Goal: Information Seeking & Learning: Compare options

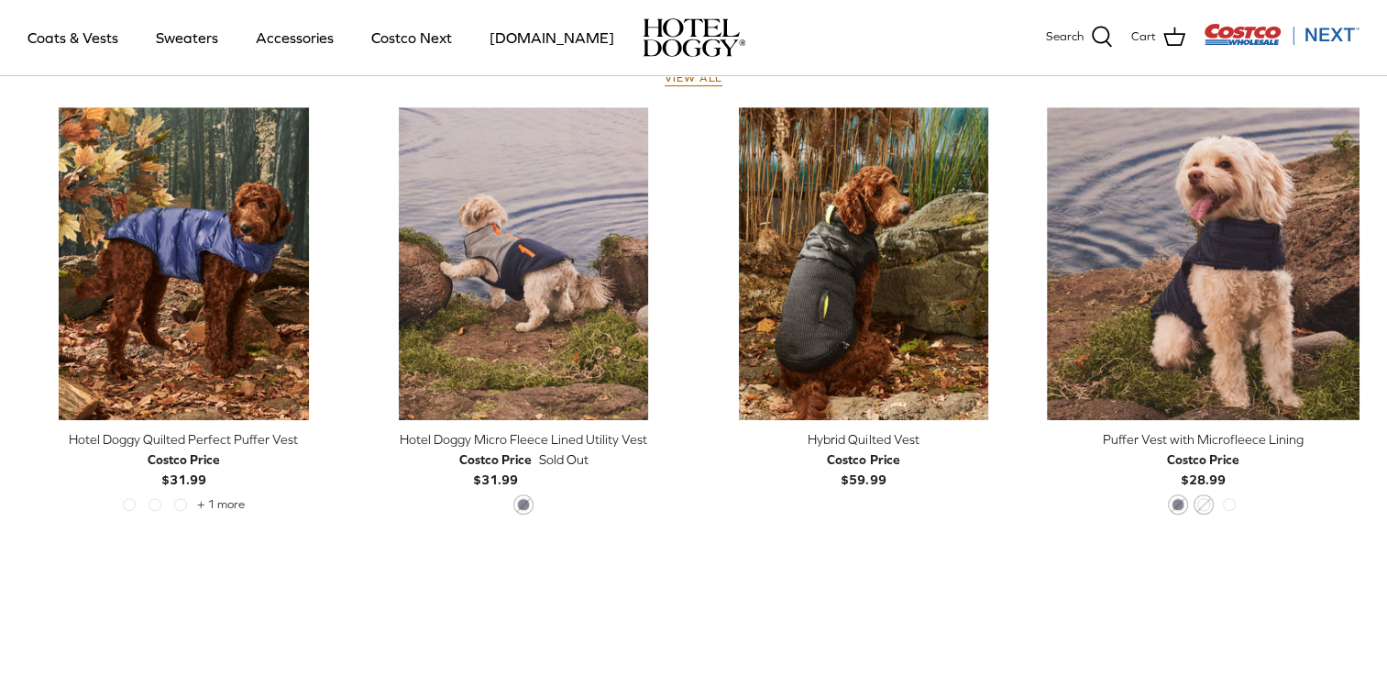
scroll to position [917, 0]
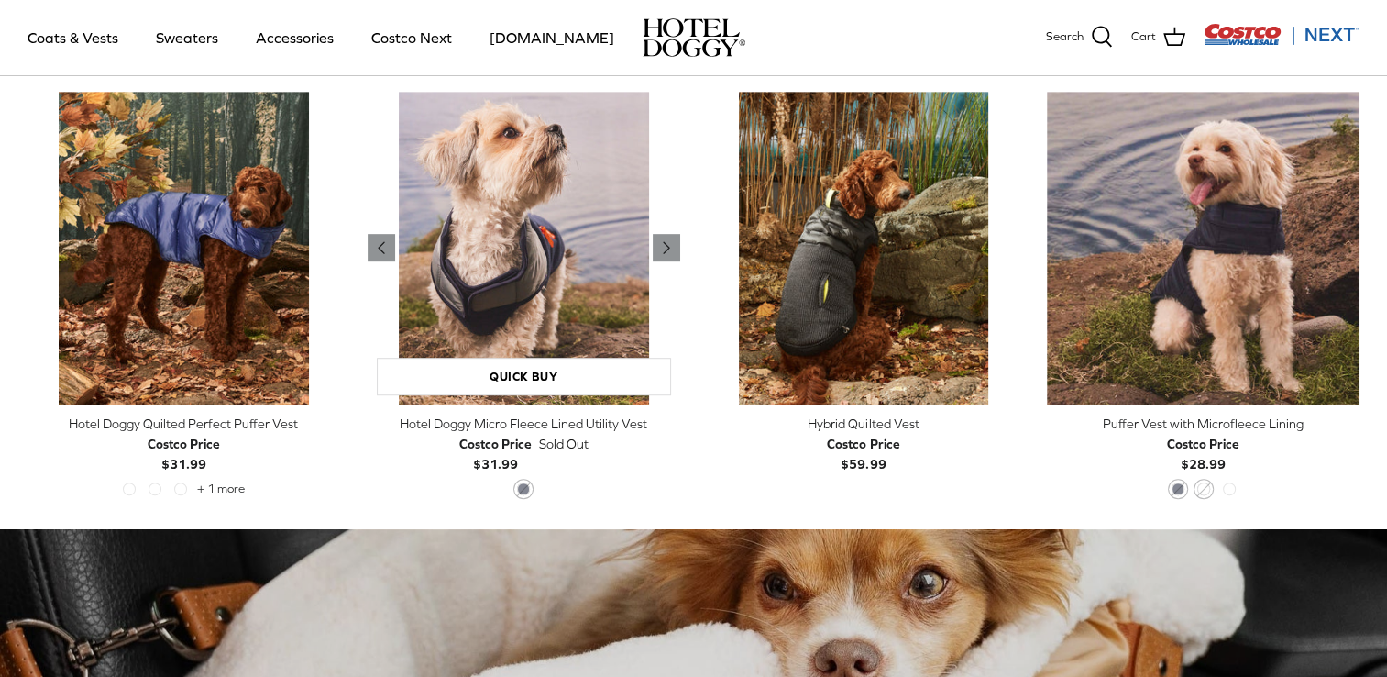
click at [526, 343] on img "Hotel Doggy Micro Fleece Lined Utility Vest" at bounding box center [524, 248] width 313 height 313
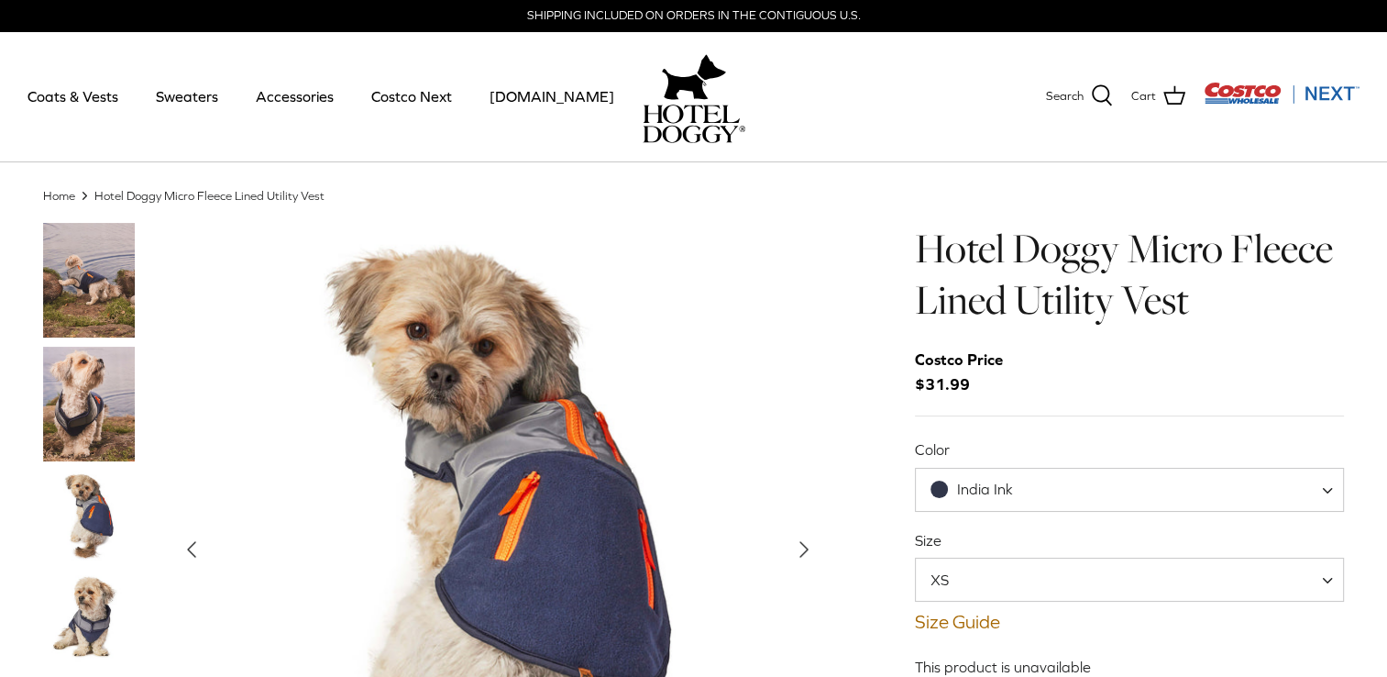
click at [81, 519] on img "Thumbnail Link" at bounding box center [89, 516] width 92 height 92
click at [88, 430] on img "Thumbnail Link" at bounding box center [89, 404] width 92 height 115
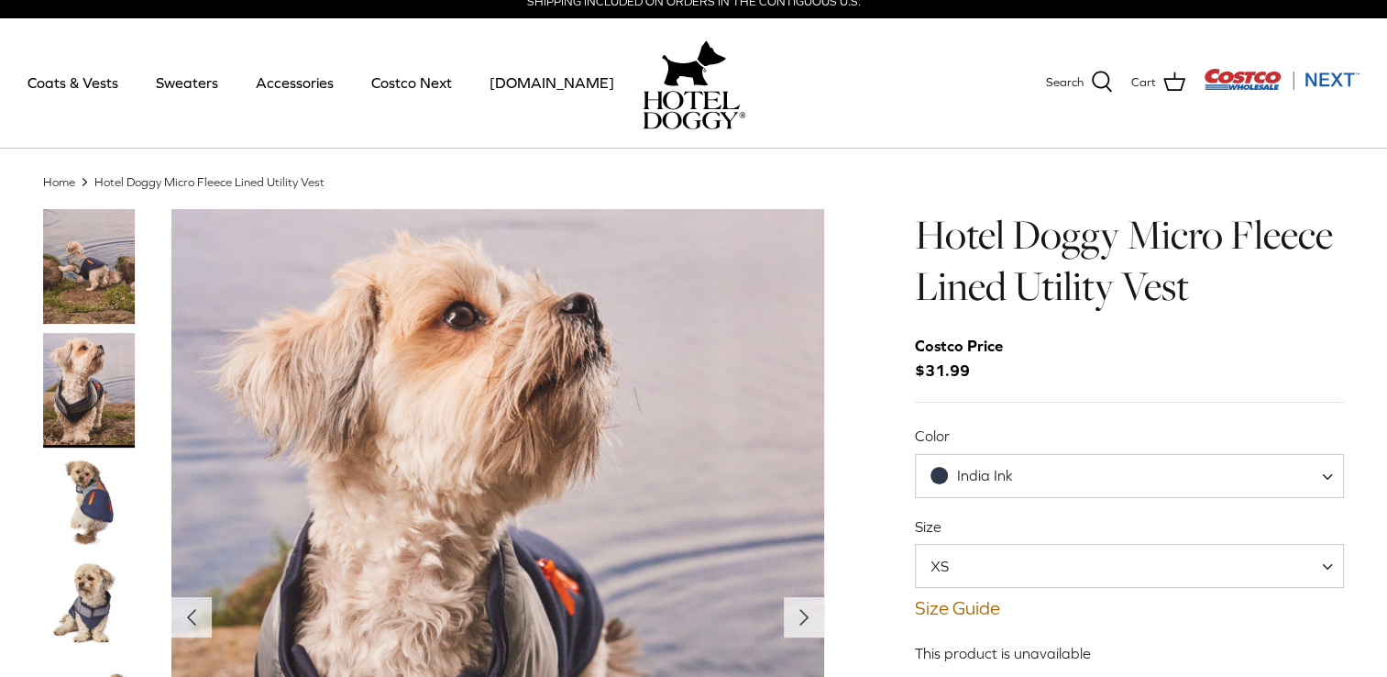
scroll to position [275, 0]
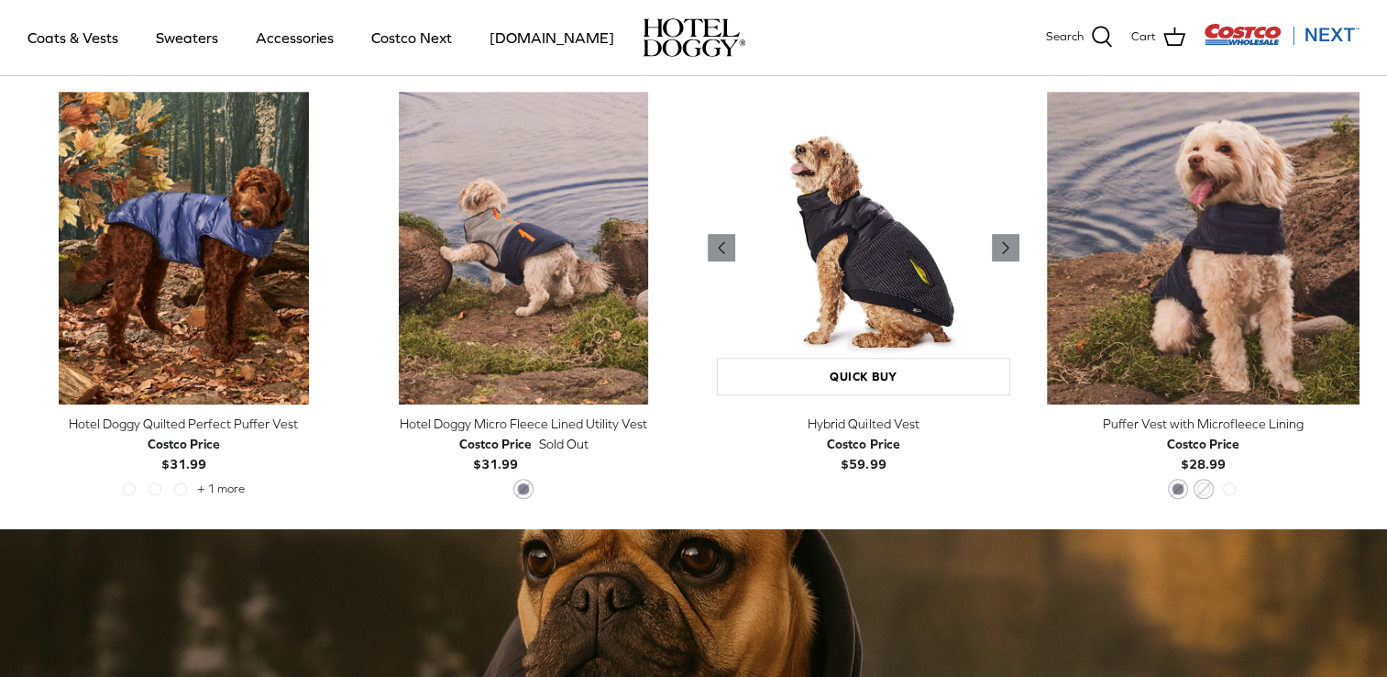
click at [870, 259] on img "Hybrid Quilted Vest" at bounding box center [864, 248] width 313 height 313
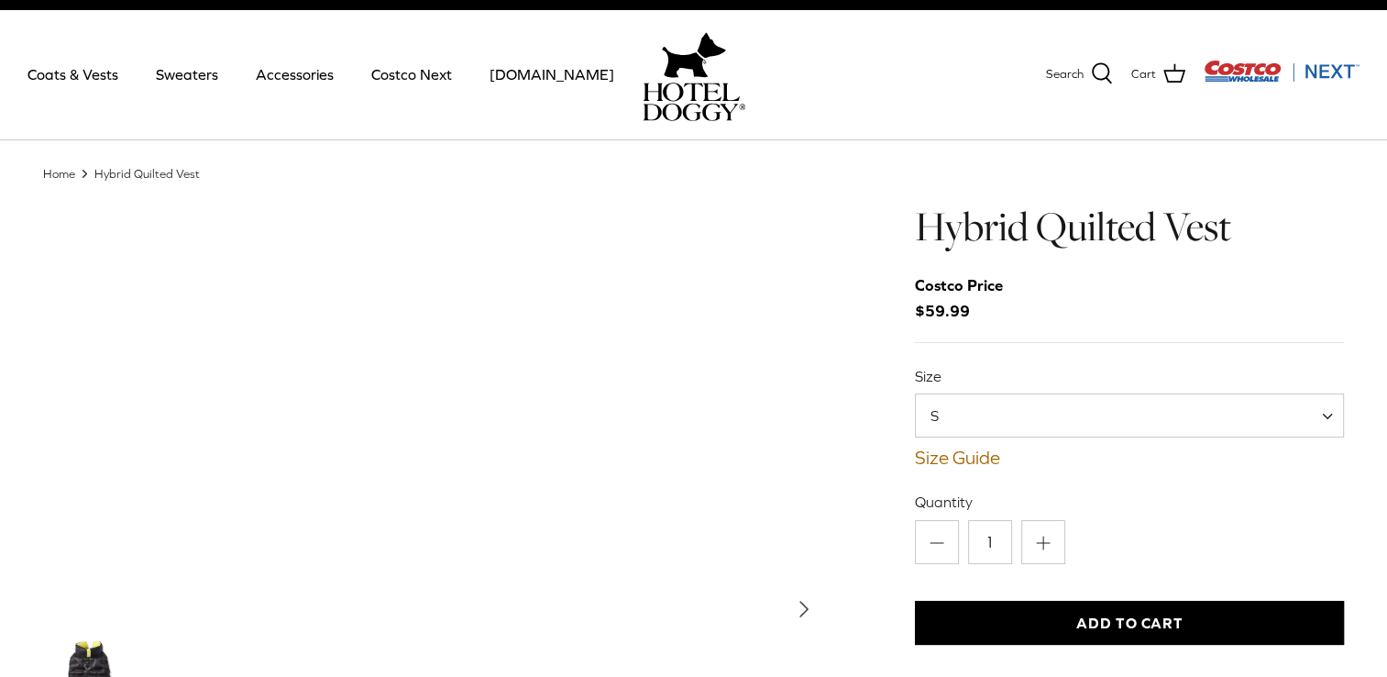
scroll to position [183, 0]
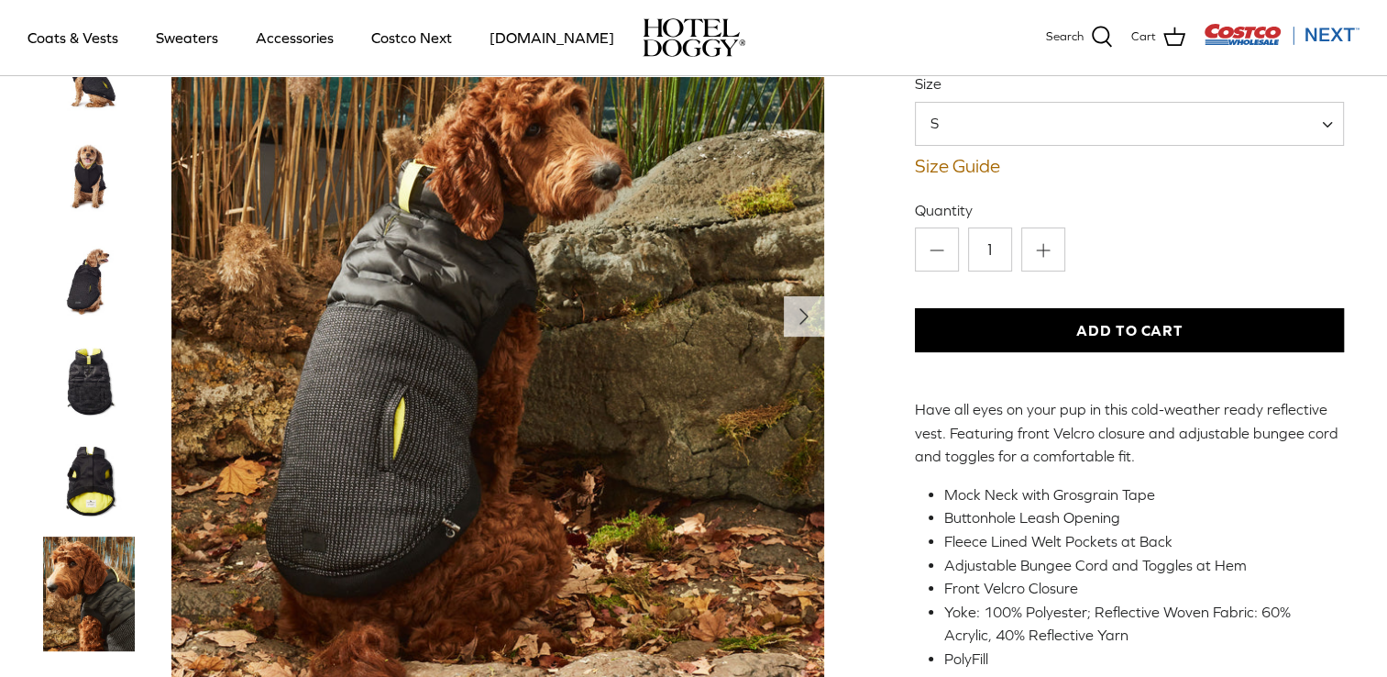
click at [963, 124] on span "S" at bounding box center [946, 123] width 60 height 20
click at [863, 213] on div "Left Right S" at bounding box center [694, 325] width 1357 height 834
click at [99, 389] on img "Thumbnail Link" at bounding box center [89, 381] width 92 height 92
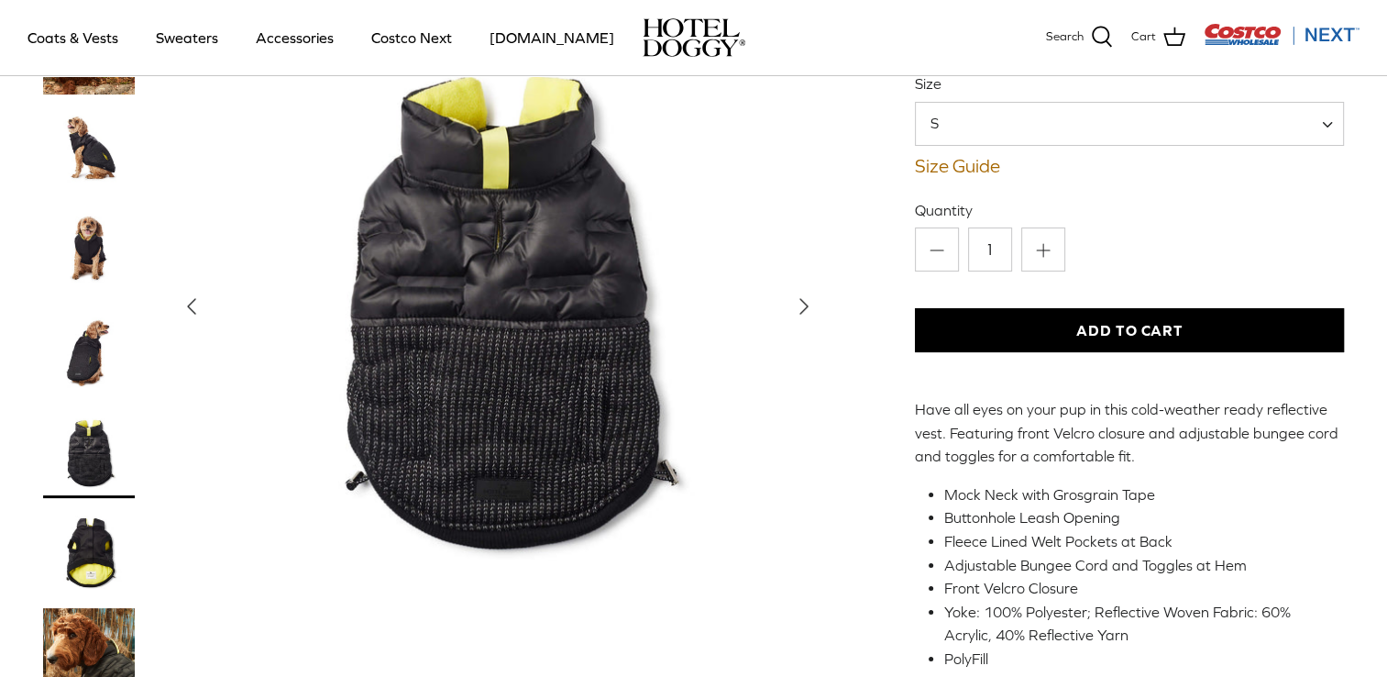
click at [94, 560] on img "Thumbnail Link" at bounding box center [89, 552] width 92 height 92
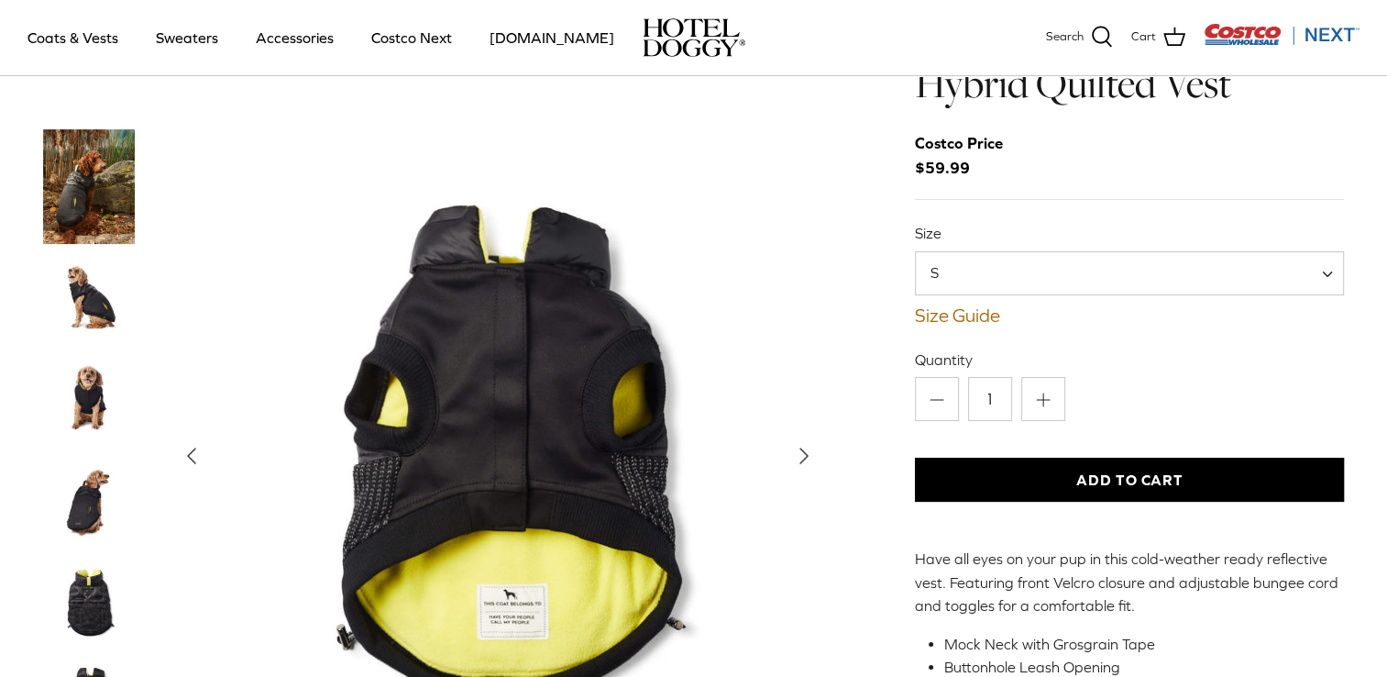
scroll to position [5, 0]
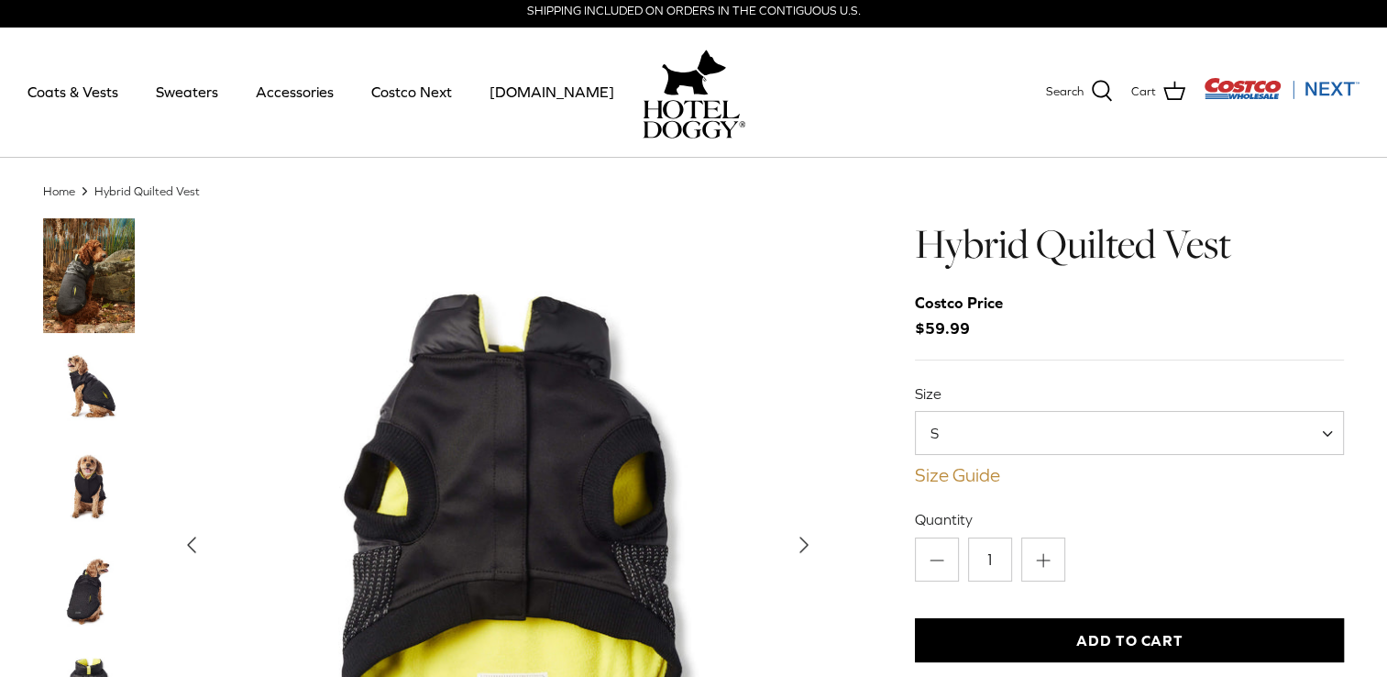
click at [954, 475] on link "Size Guide" at bounding box center [1130, 475] width 430 height 22
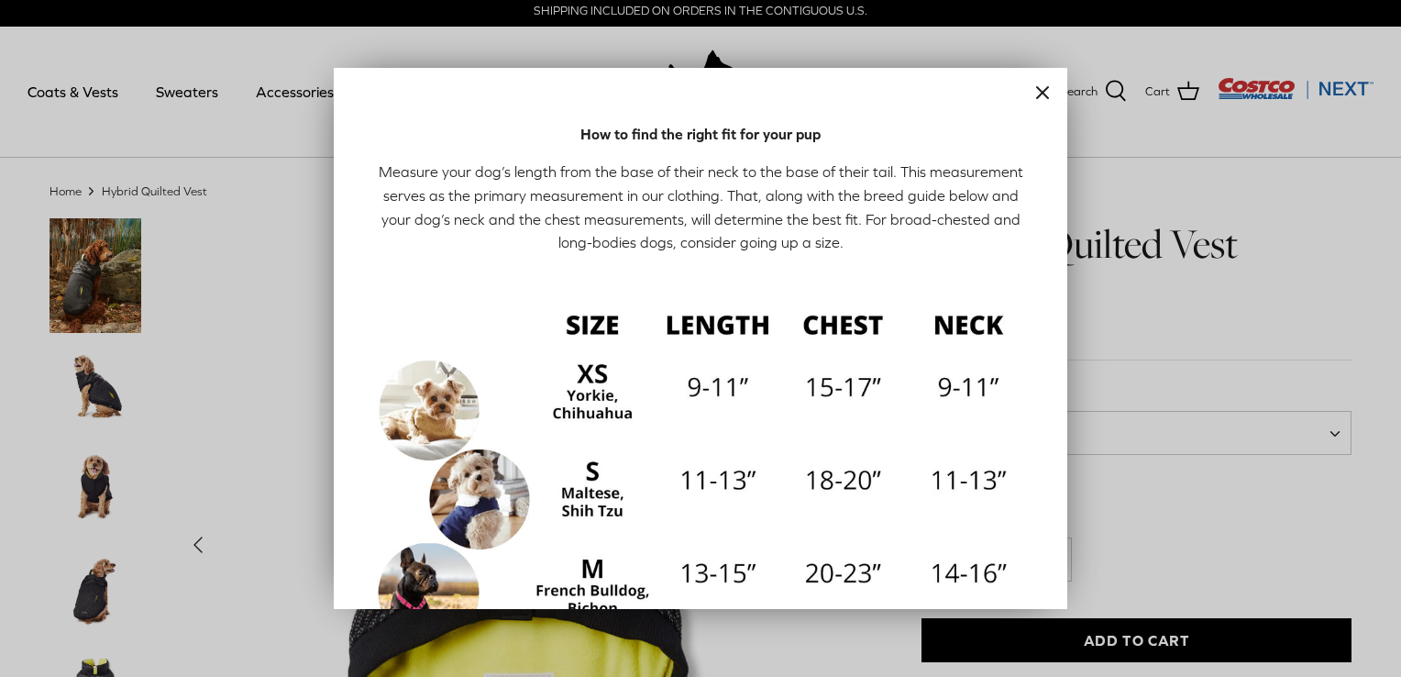
click at [1037, 95] on line "Close" at bounding box center [1042, 92] width 11 height 11
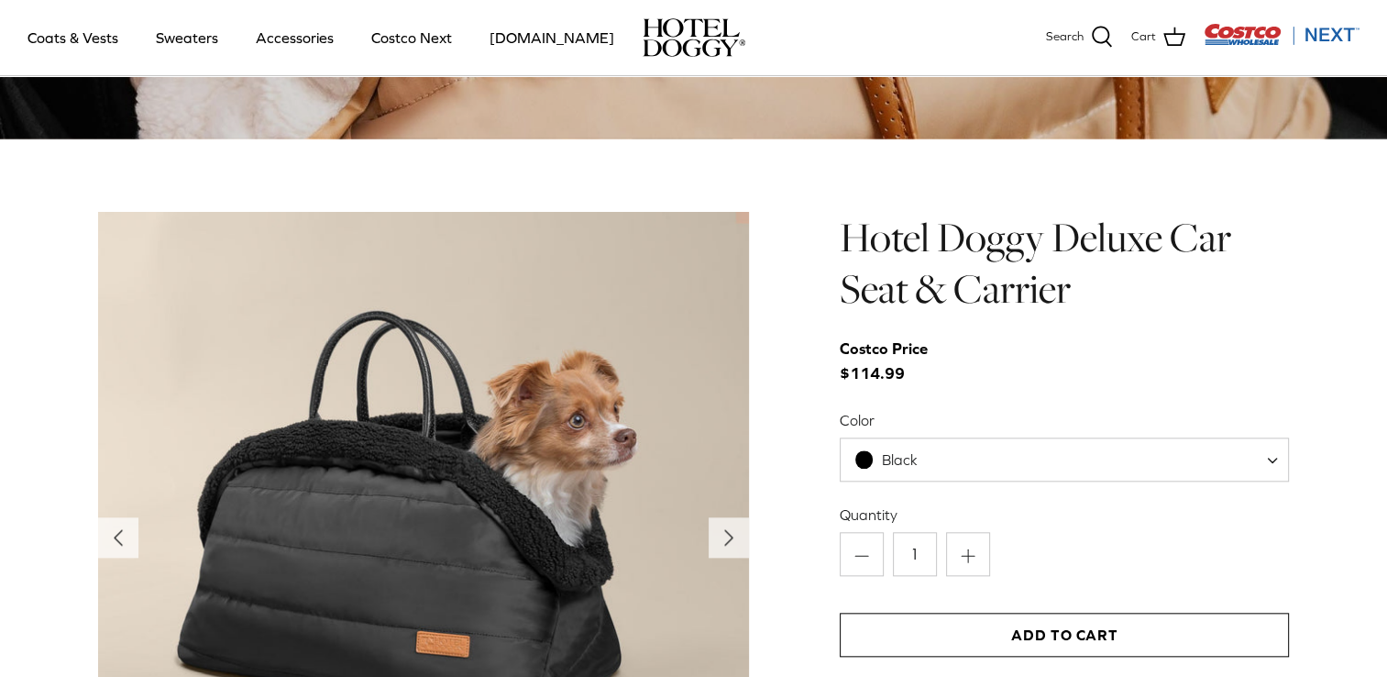
scroll to position [1926, 0]
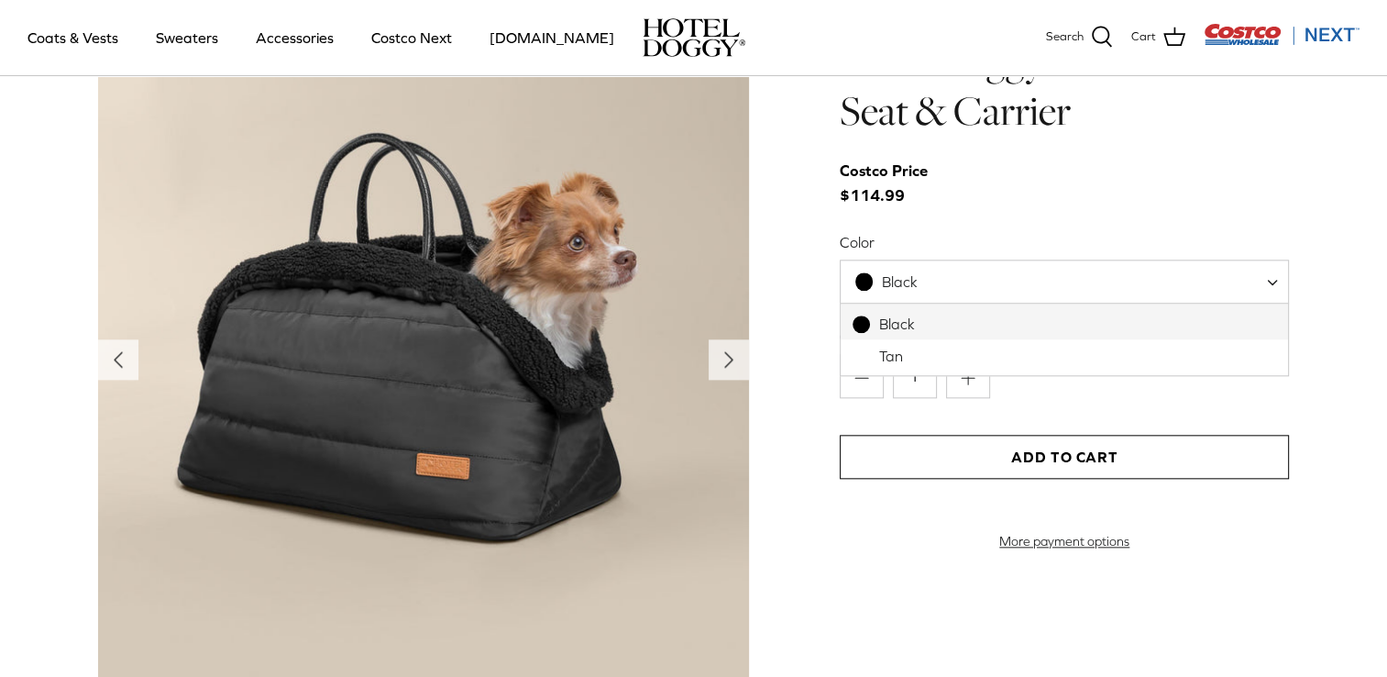
click at [878, 293] on span "Black" at bounding box center [1064, 282] width 449 height 44
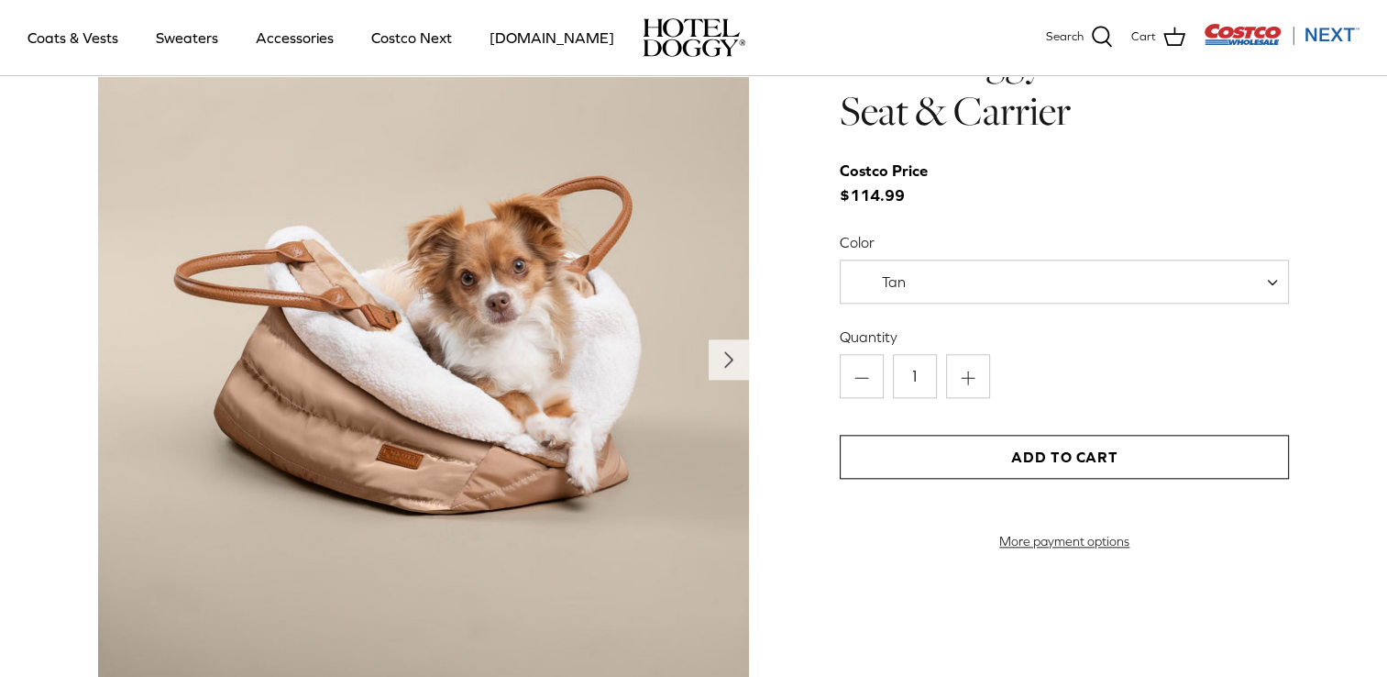
click at [932, 285] on span "Tan" at bounding box center [892, 281] width 102 height 19
select select "Black"
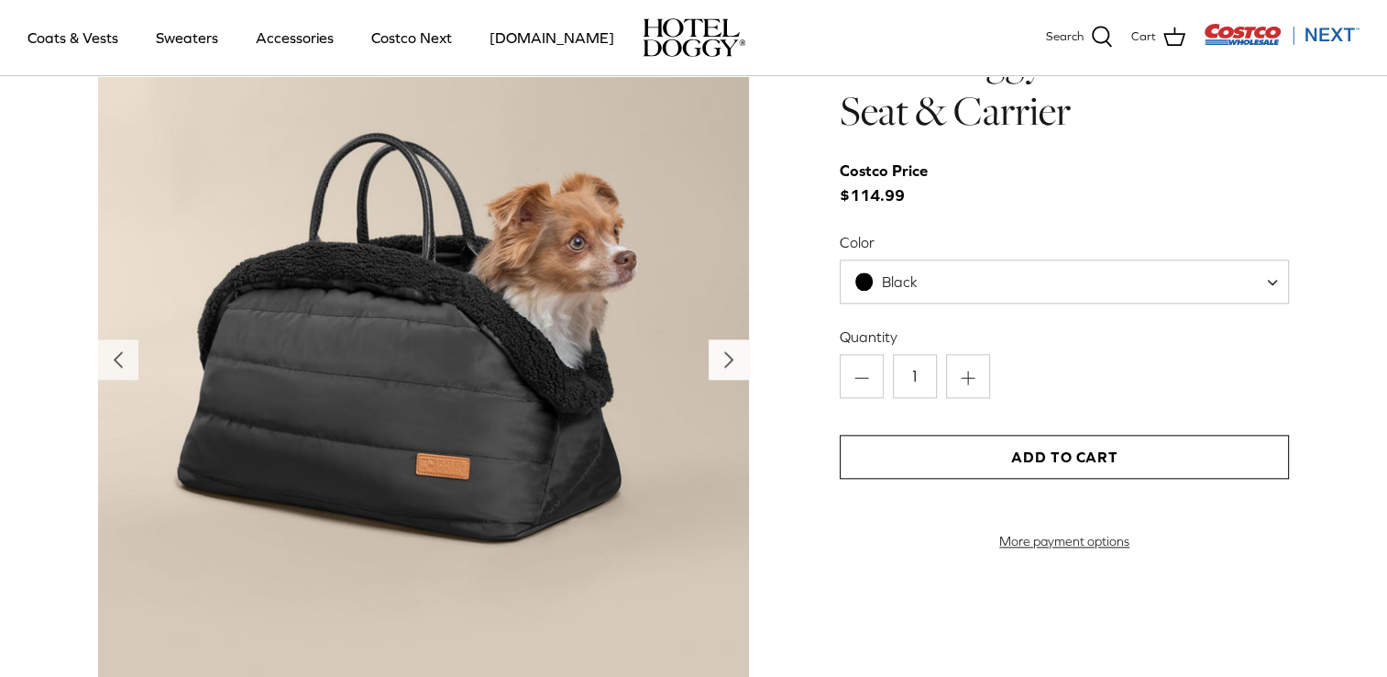
click at [716, 361] on icon "Right" at bounding box center [728, 359] width 29 height 29
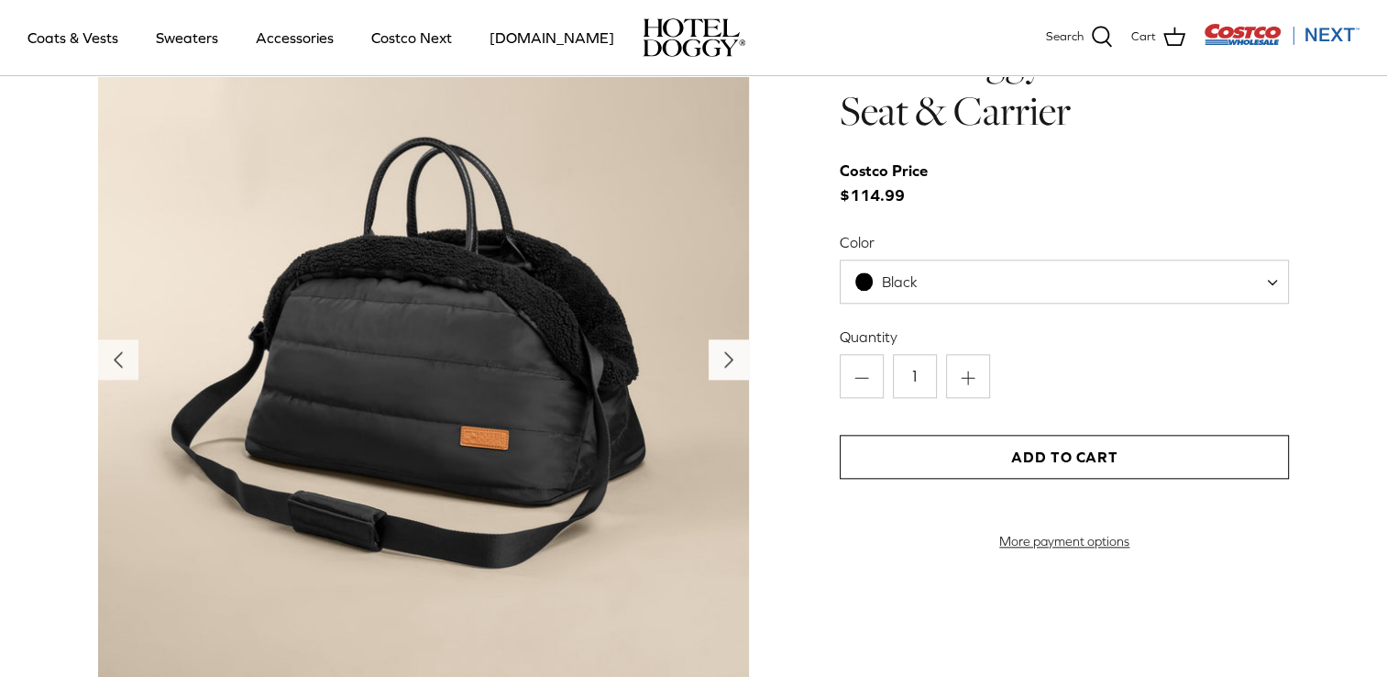
click at [716, 361] on icon "Right" at bounding box center [728, 359] width 29 height 29
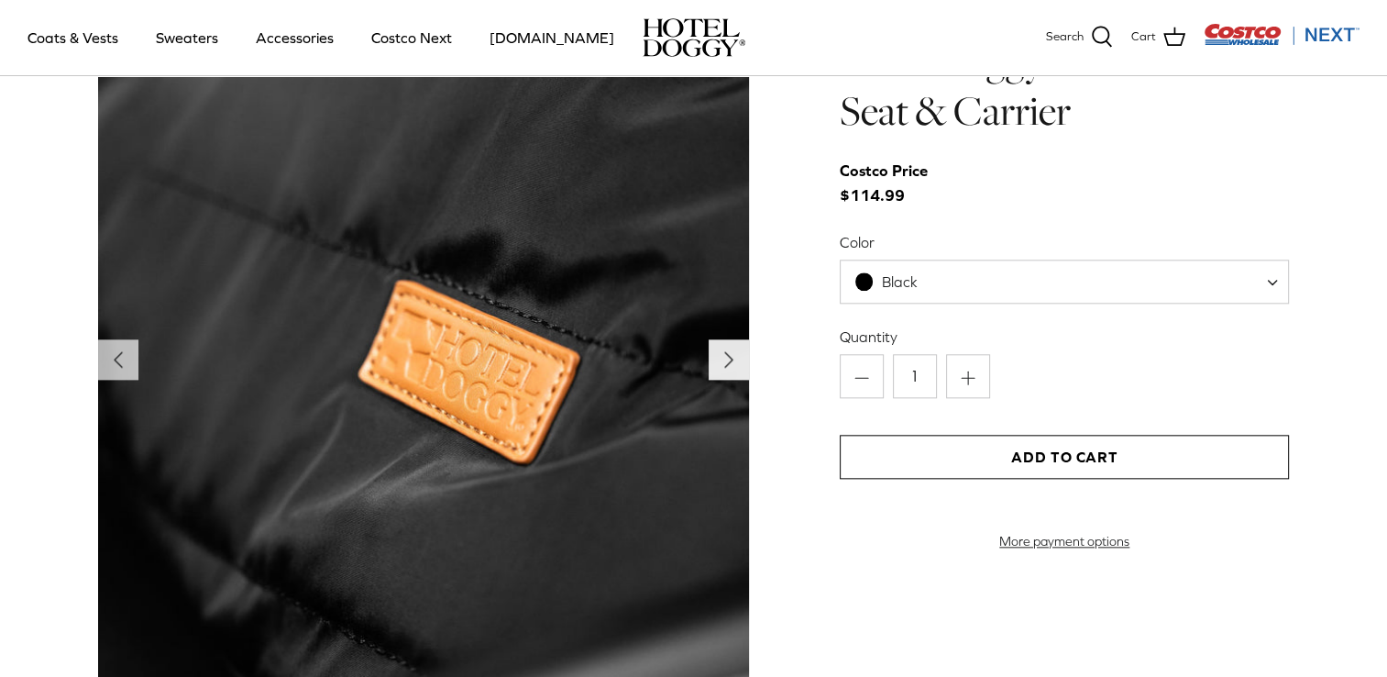
click at [716, 361] on icon "Right" at bounding box center [728, 359] width 29 height 29
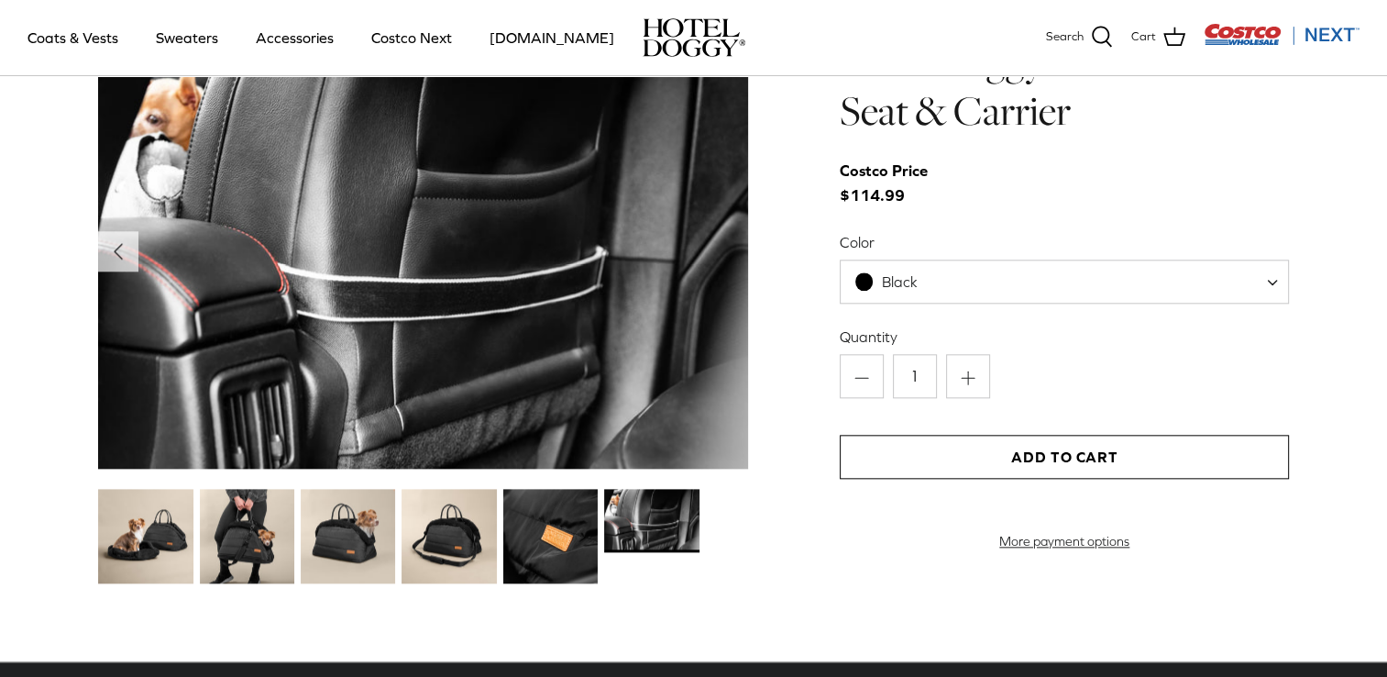
click at [140, 541] on img at bounding box center [145, 536] width 94 height 94
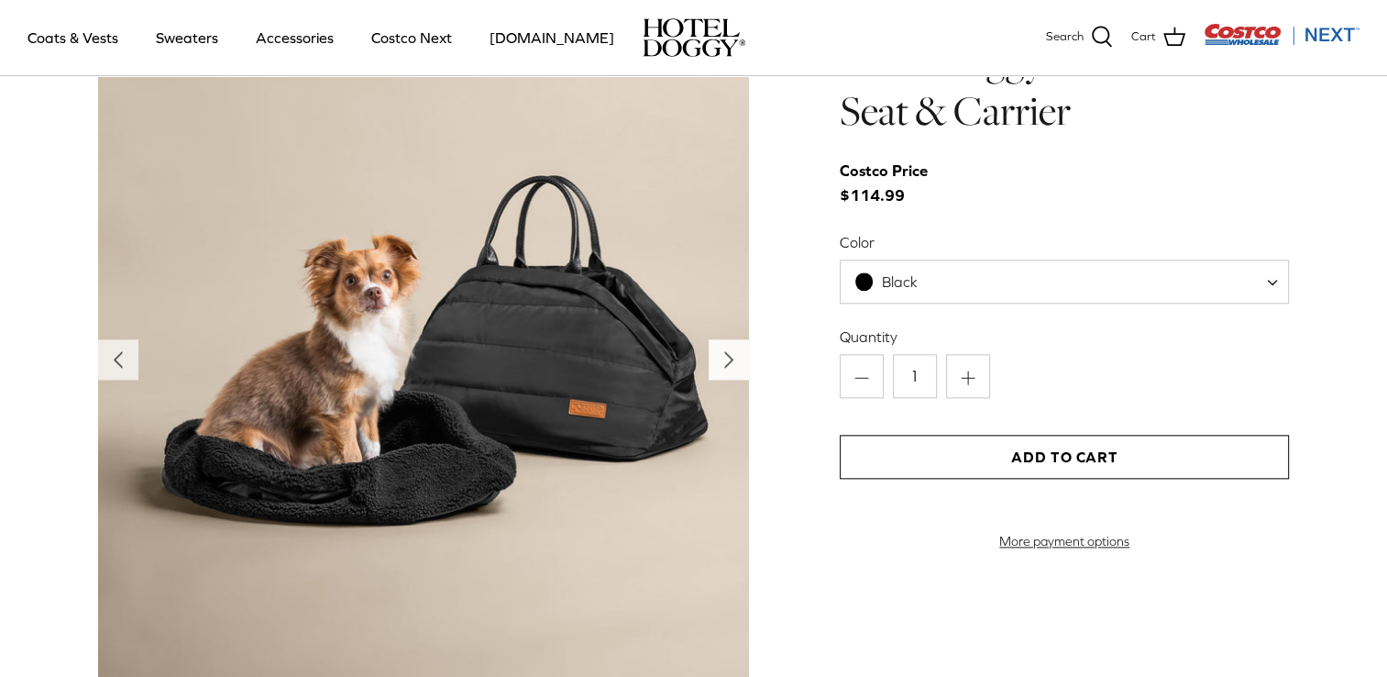
click at [710, 369] on button "Right" at bounding box center [729, 359] width 40 height 40
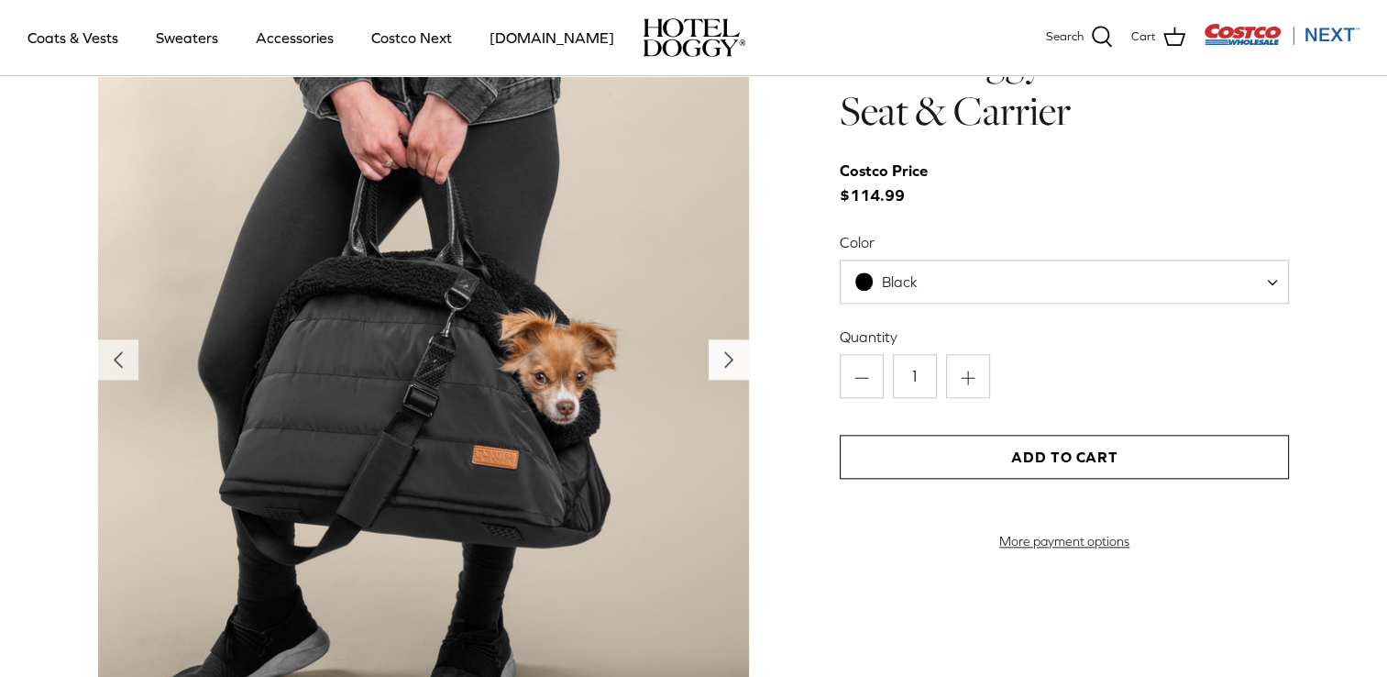
click at [719, 359] on icon "Right" at bounding box center [728, 359] width 29 height 29
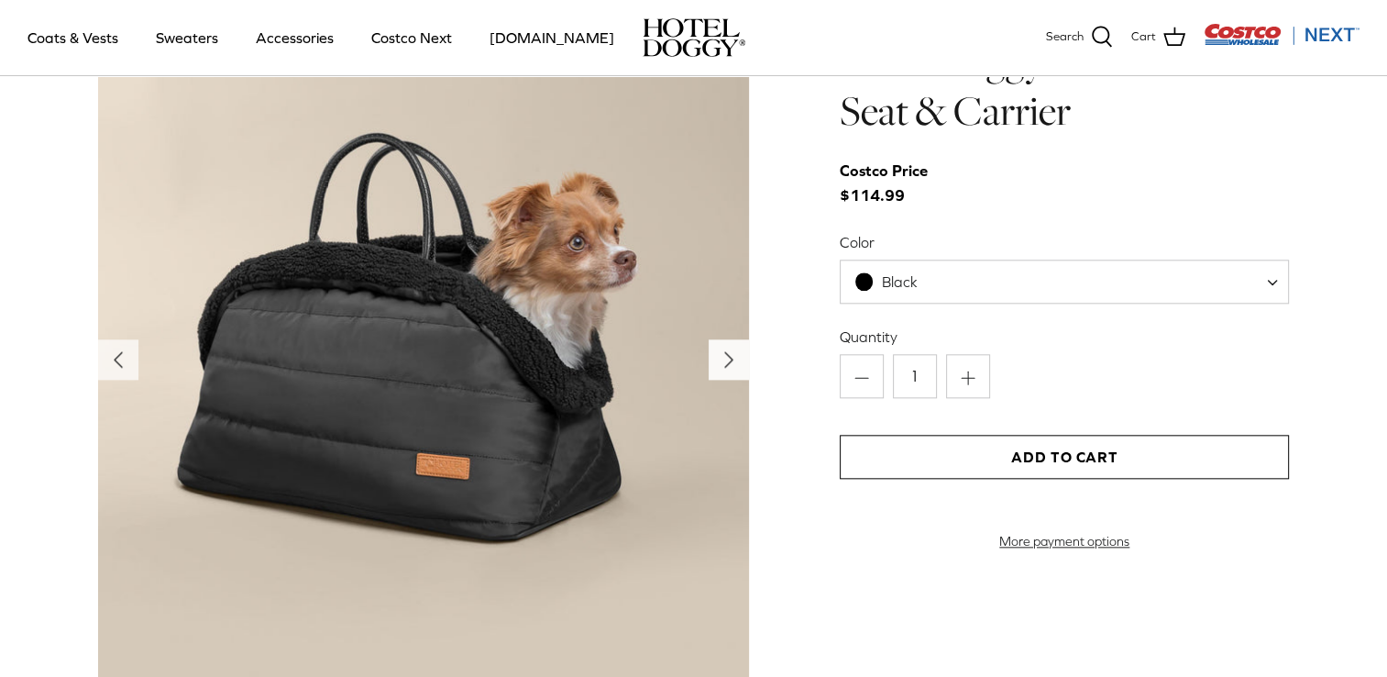
click at [719, 359] on icon "Right" at bounding box center [728, 359] width 29 height 29
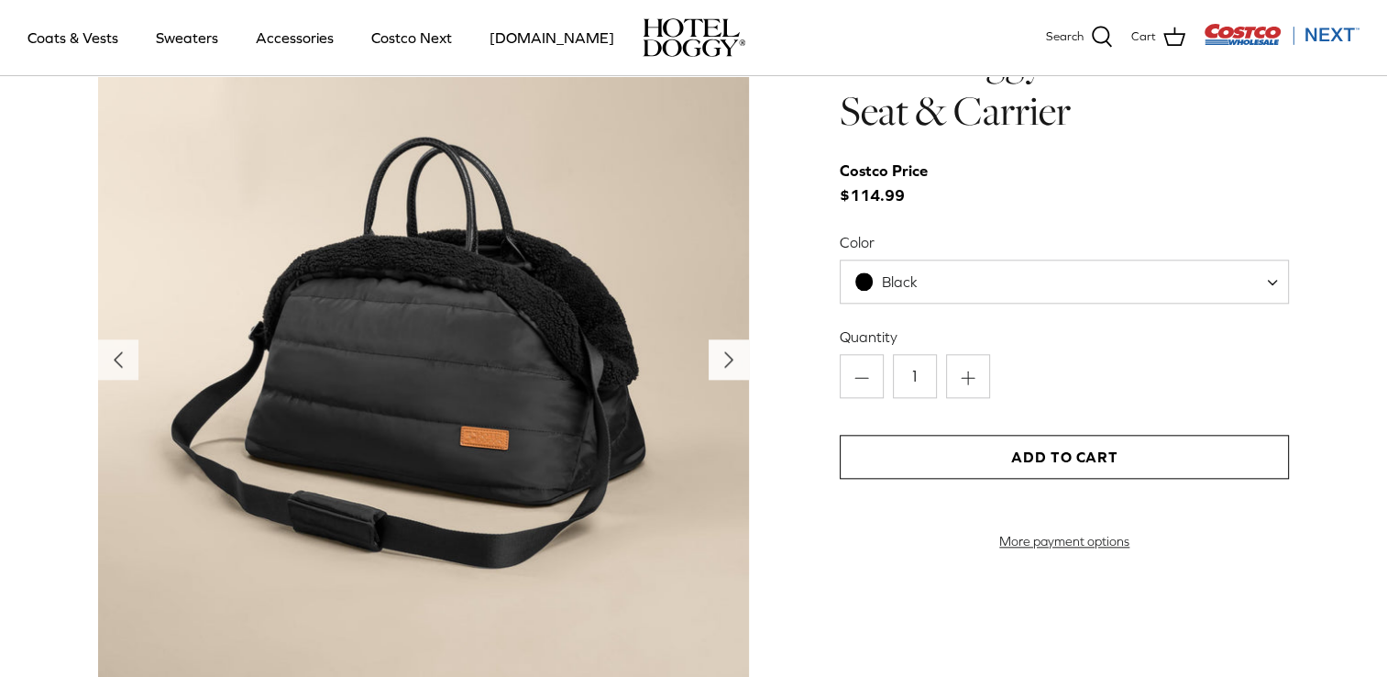
click at [719, 359] on icon "Right" at bounding box center [728, 359] width 29 height 29
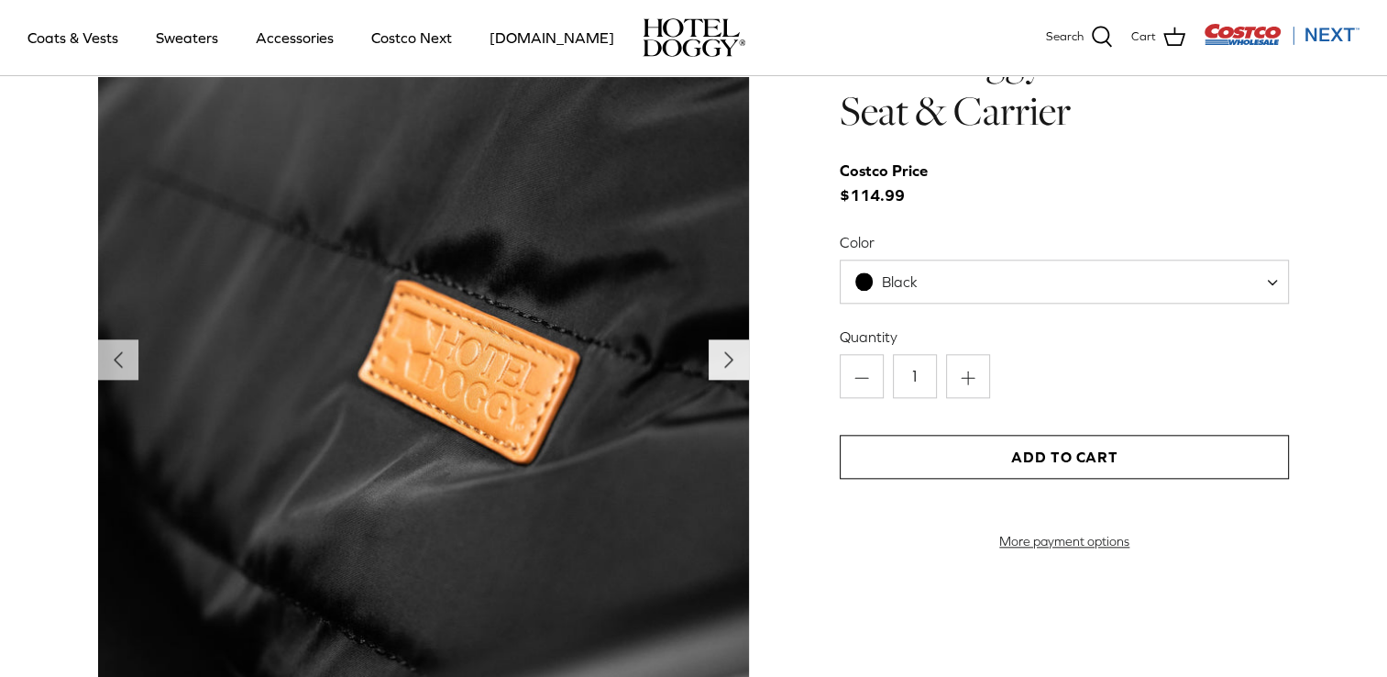
click at [719, 359] on icon "Right" at bounding box center [728, 359] width 29 height 29
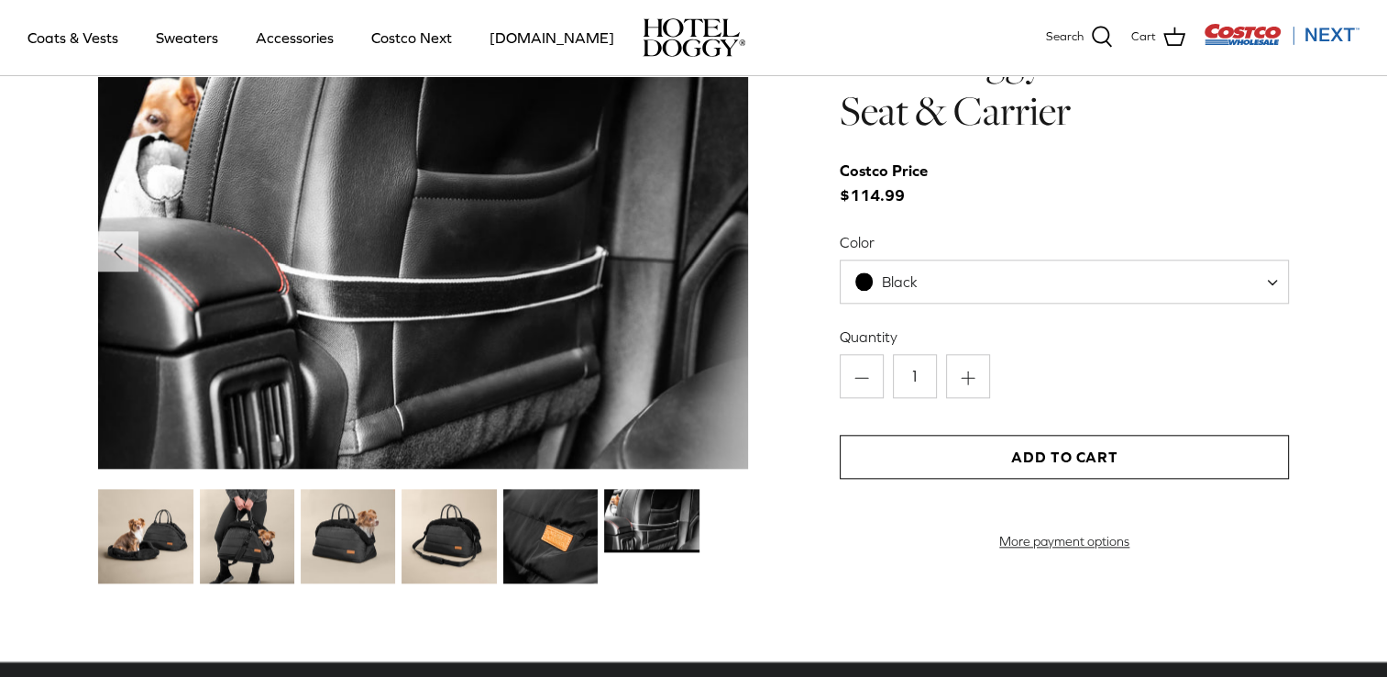
click at [719, 359] on img "Master Slider Image" at bounding box center [423, 251] width 651 height 435
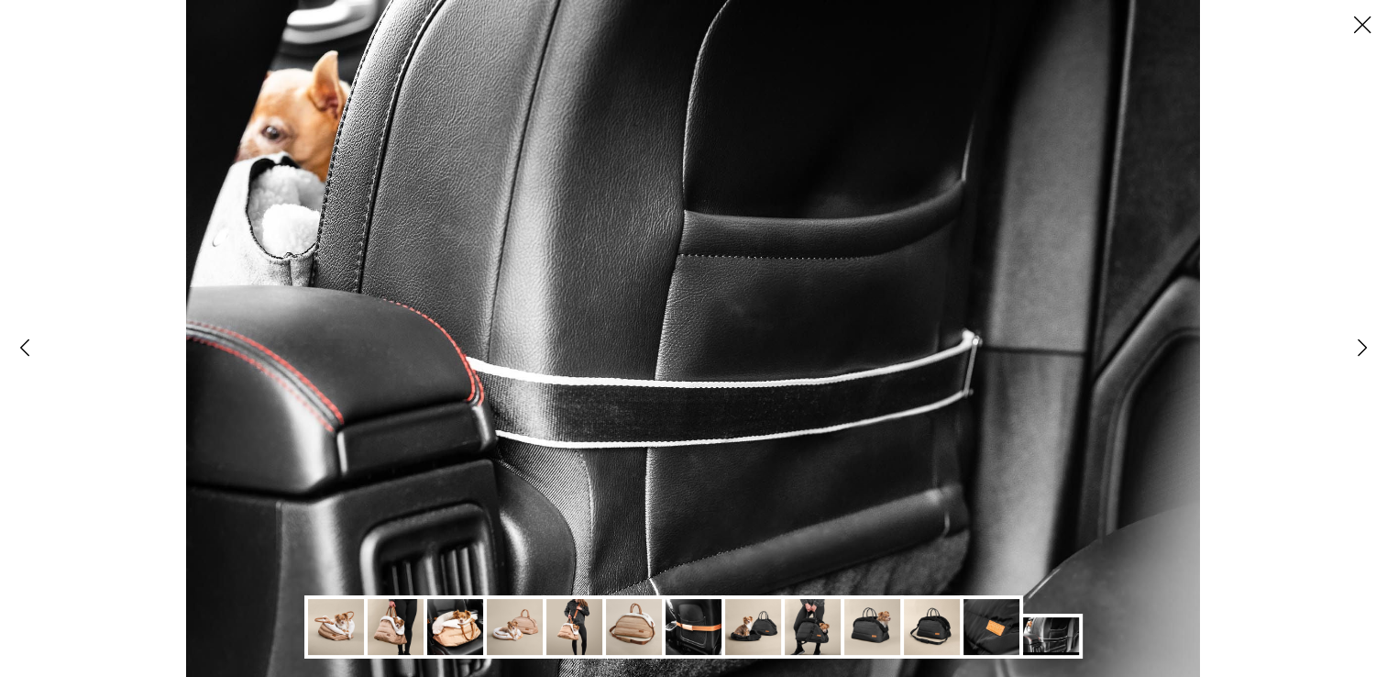
click at [1043, 644] on img at bounding box center [1051, 636] width 56 height 38
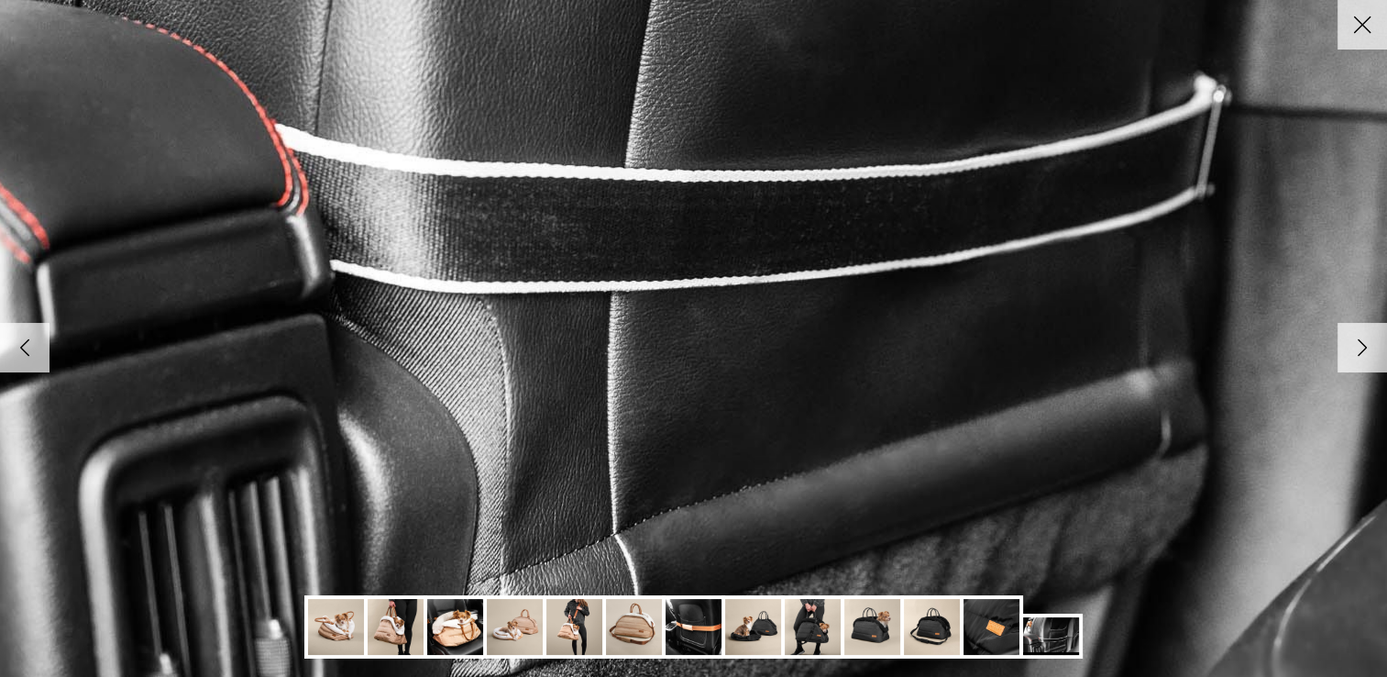
click at [685, 629] on img at bounding box center [694, 627] width 56 height 56
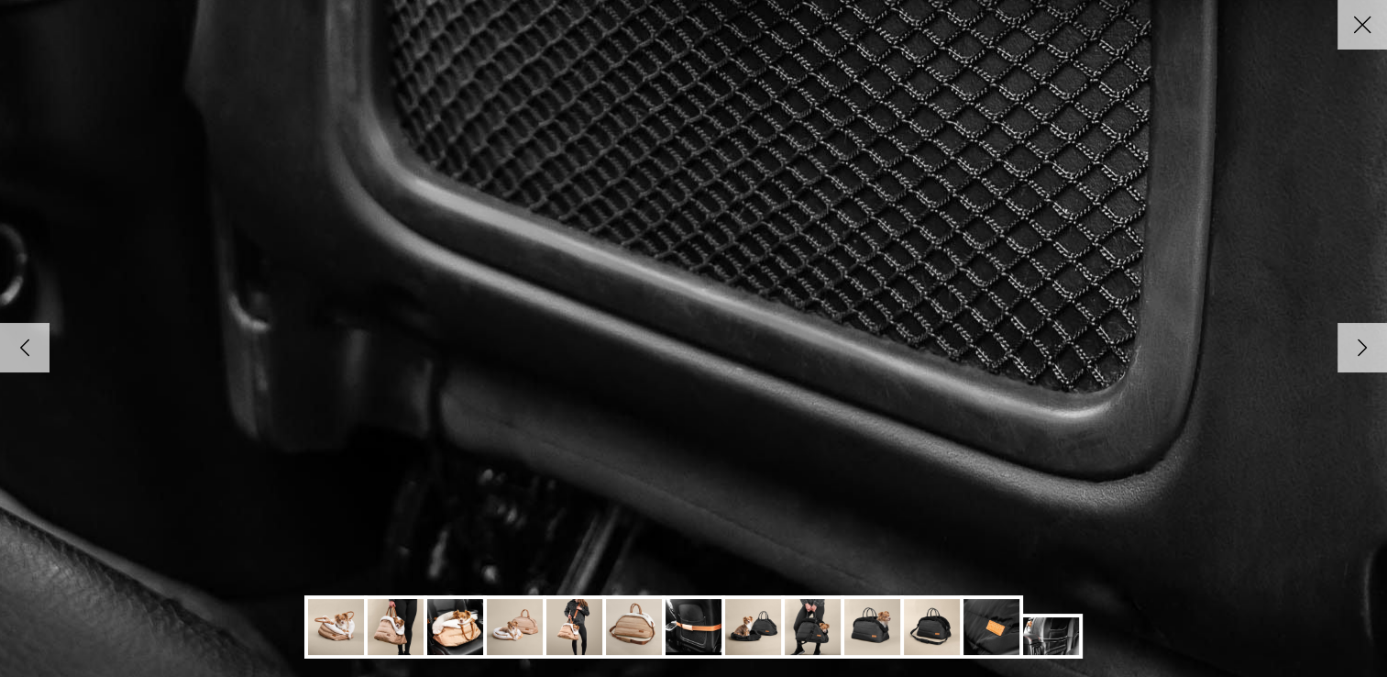
click at [451, 628] on img at bounding box center [455, 627] width 56 height 56
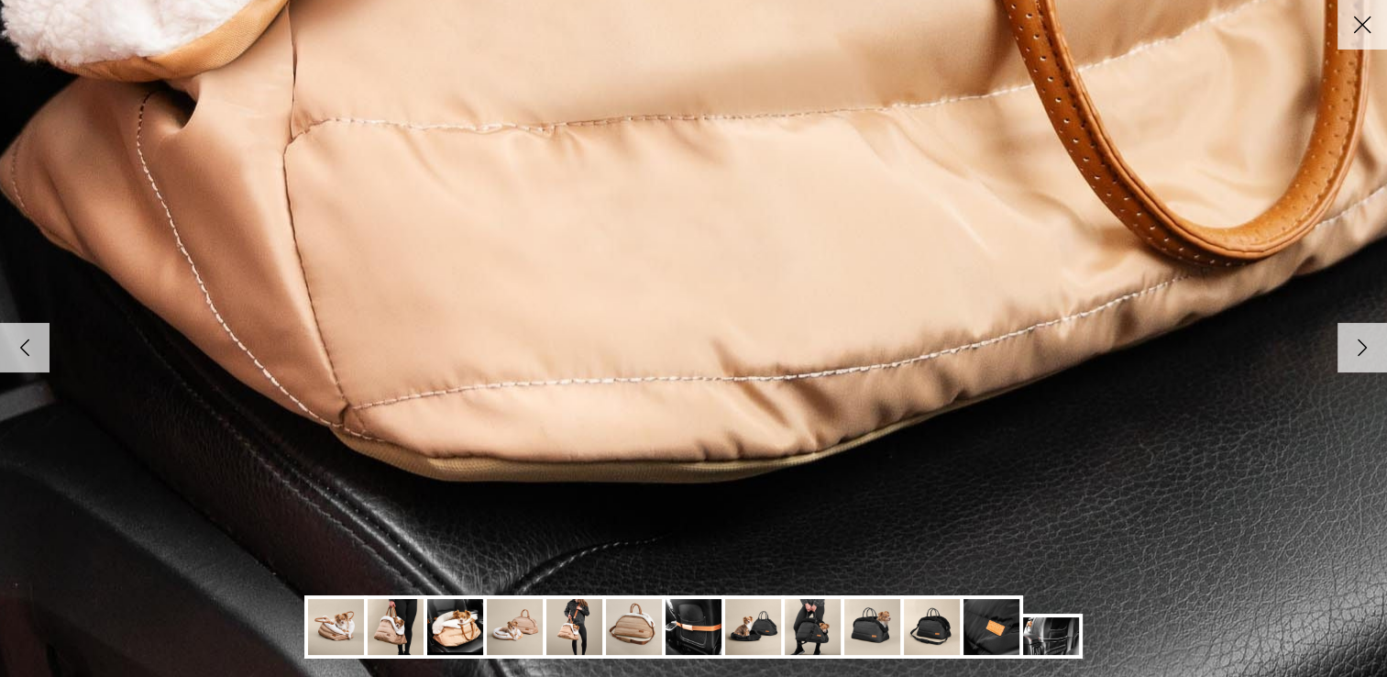
click at [525, 626] on img at bounding box center [515, 627] width 56 height 56
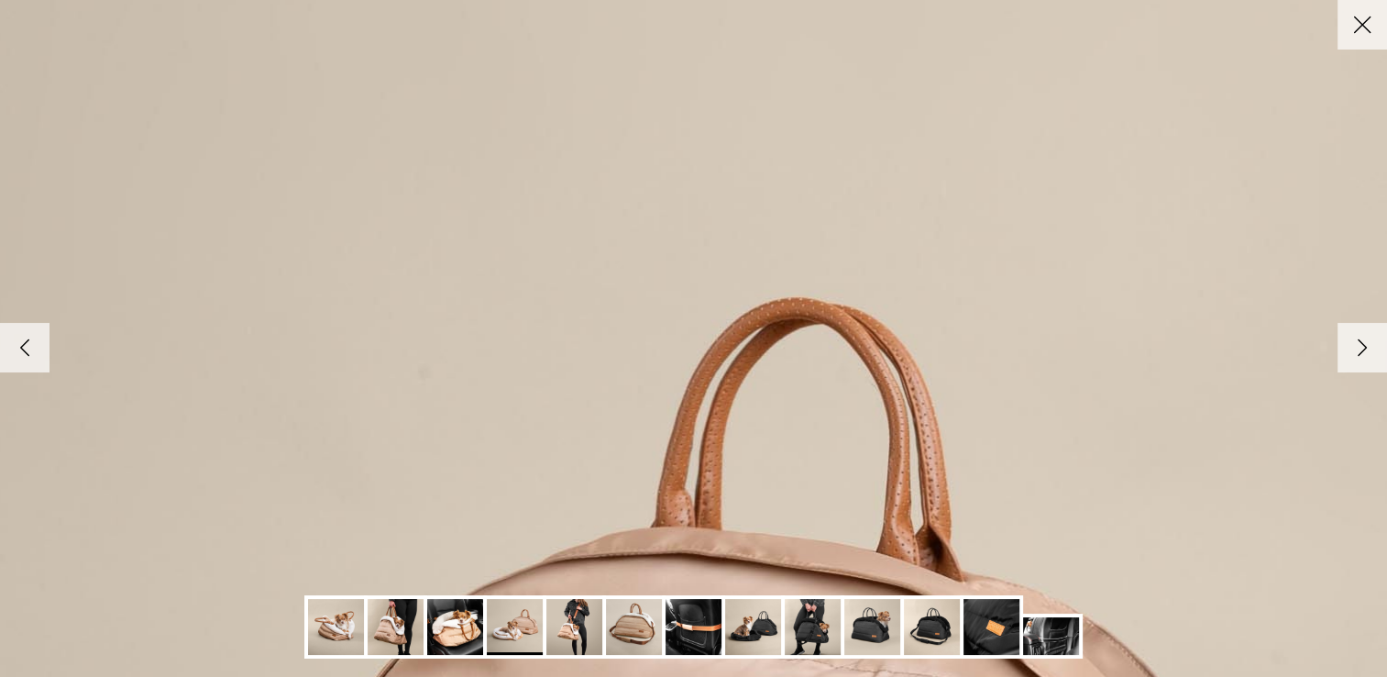
click at [1348, 27] on icon "Close" at bounding box center [1362, 24] width 31 height 31
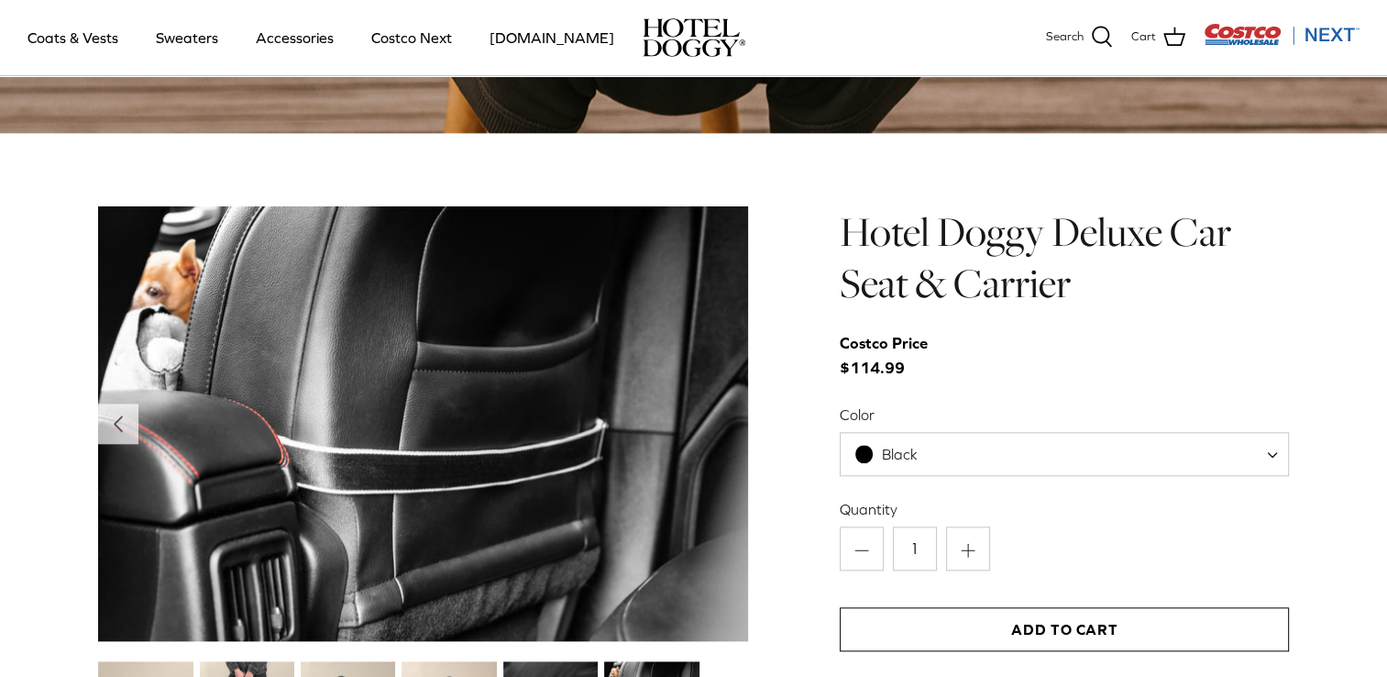
scroll to position [1651, 0]
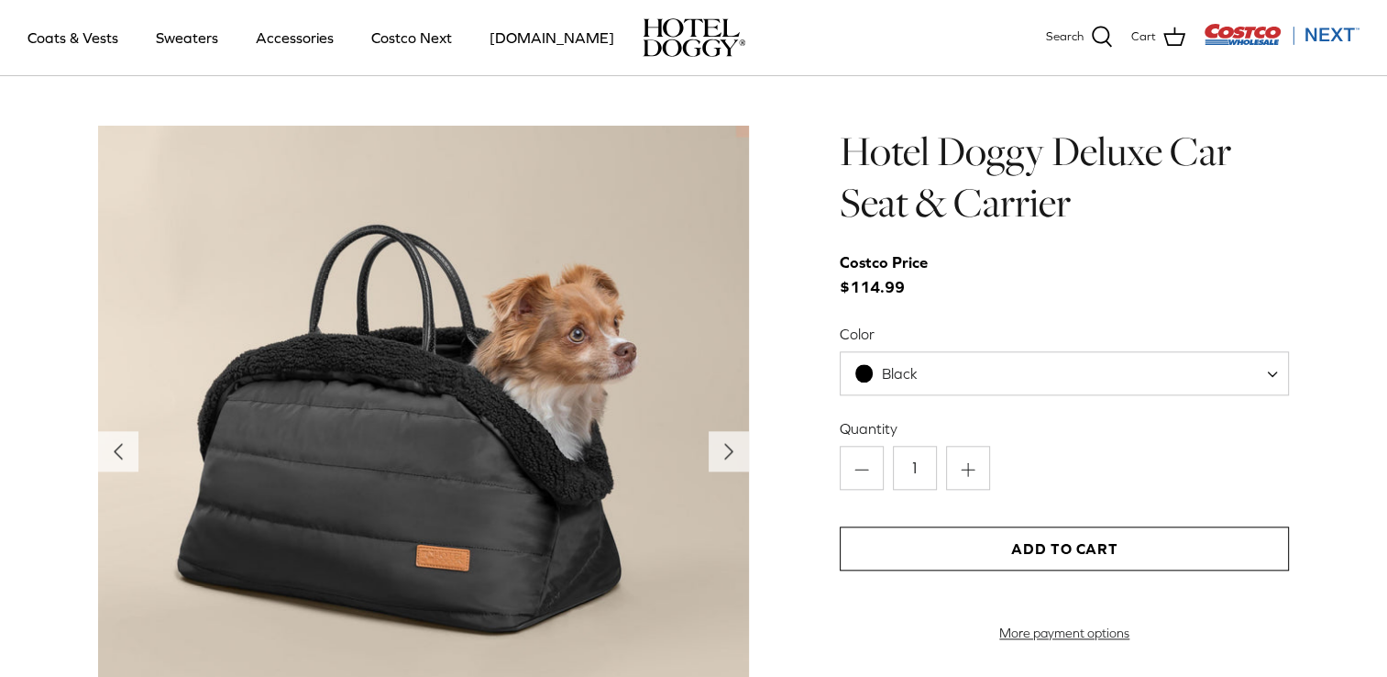
scroll to position [2292, 0]
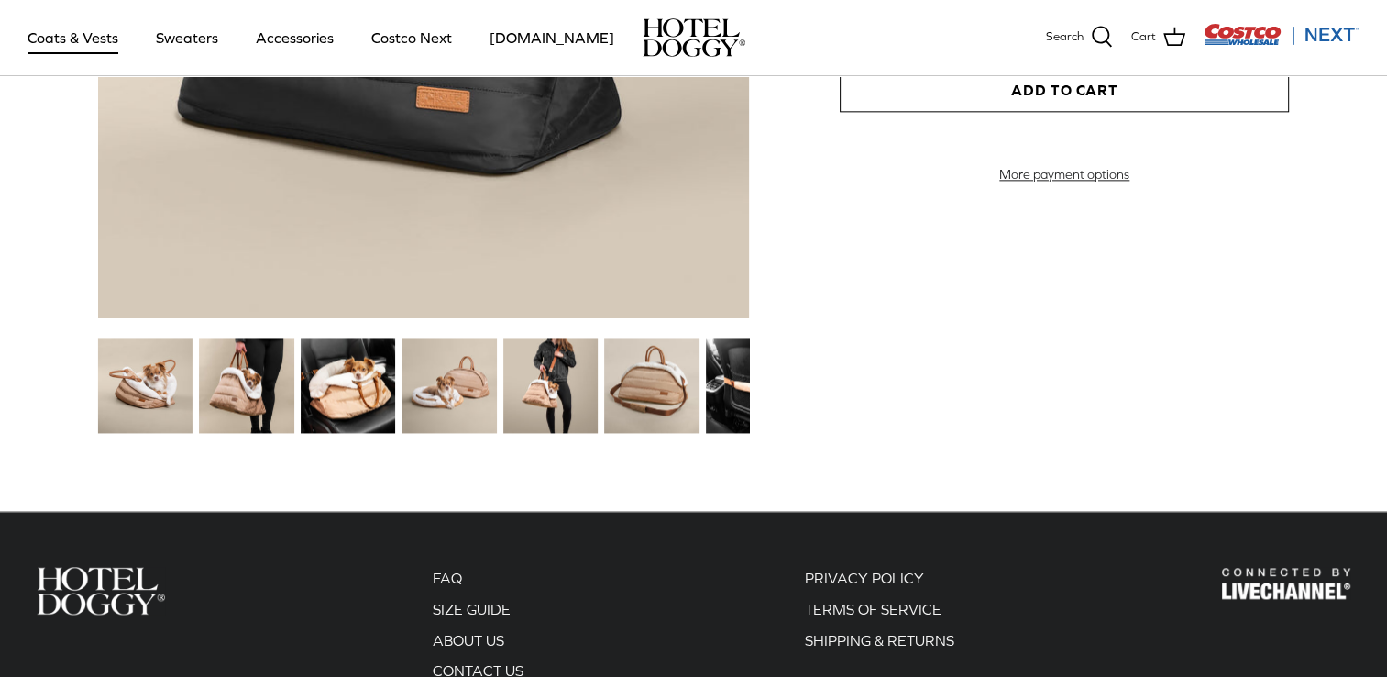
click at [98, 42] on link "Coats & Vests" at bounding box center [73, 37] width 124 height 62
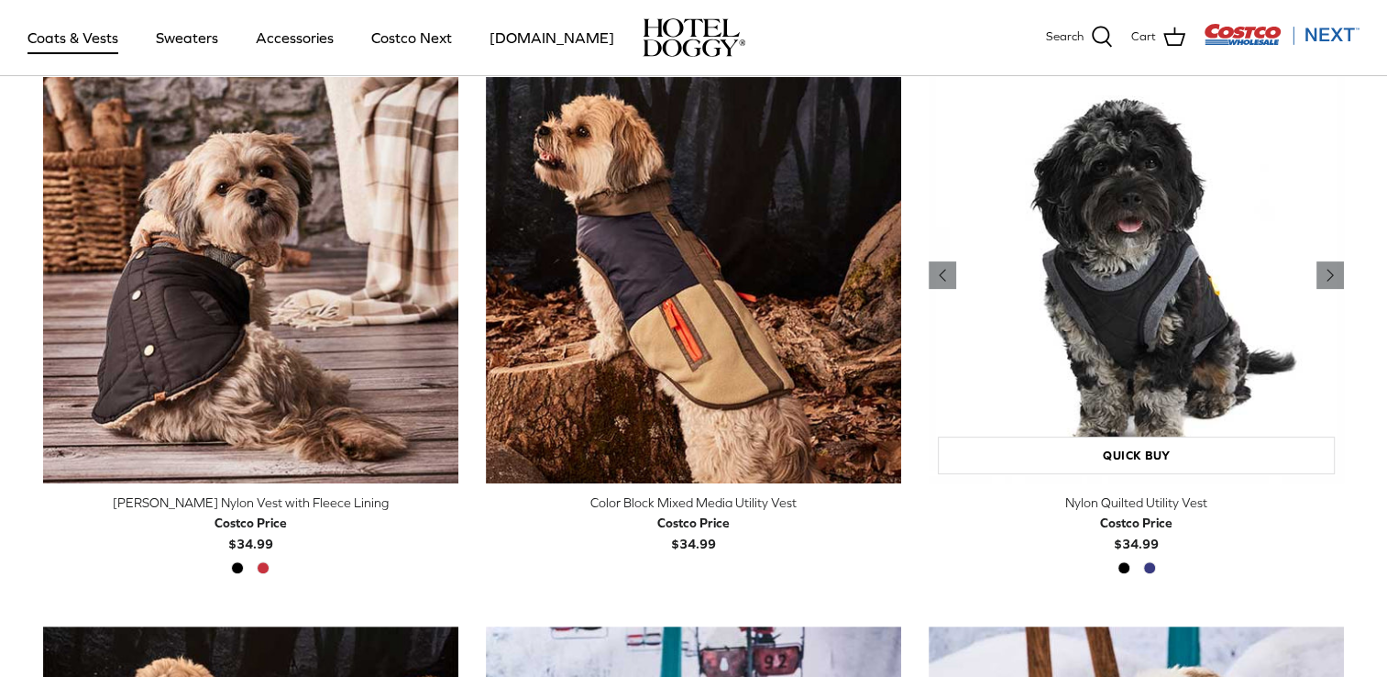
scroll to position [550, 0]
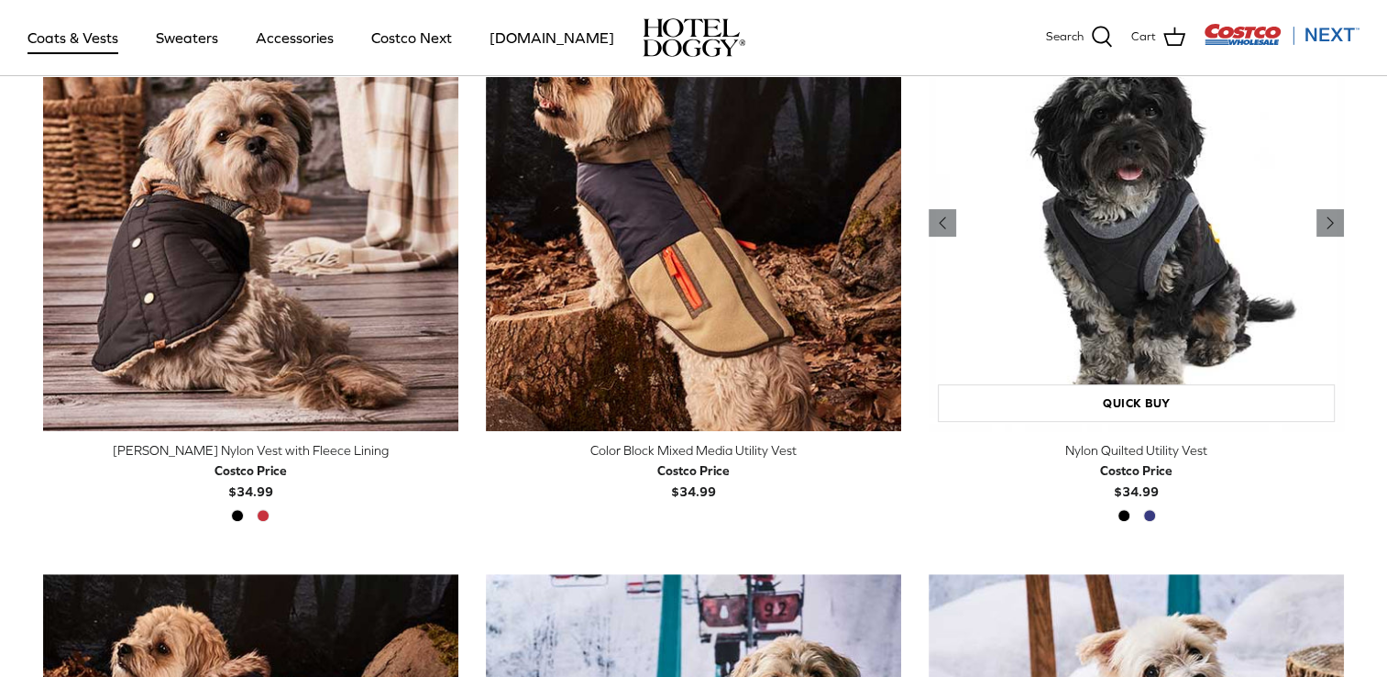
click at [1103, 280] on img "Nylon Quilted Utility Vest" at bounding box center [1136, 223] width 415 height 415
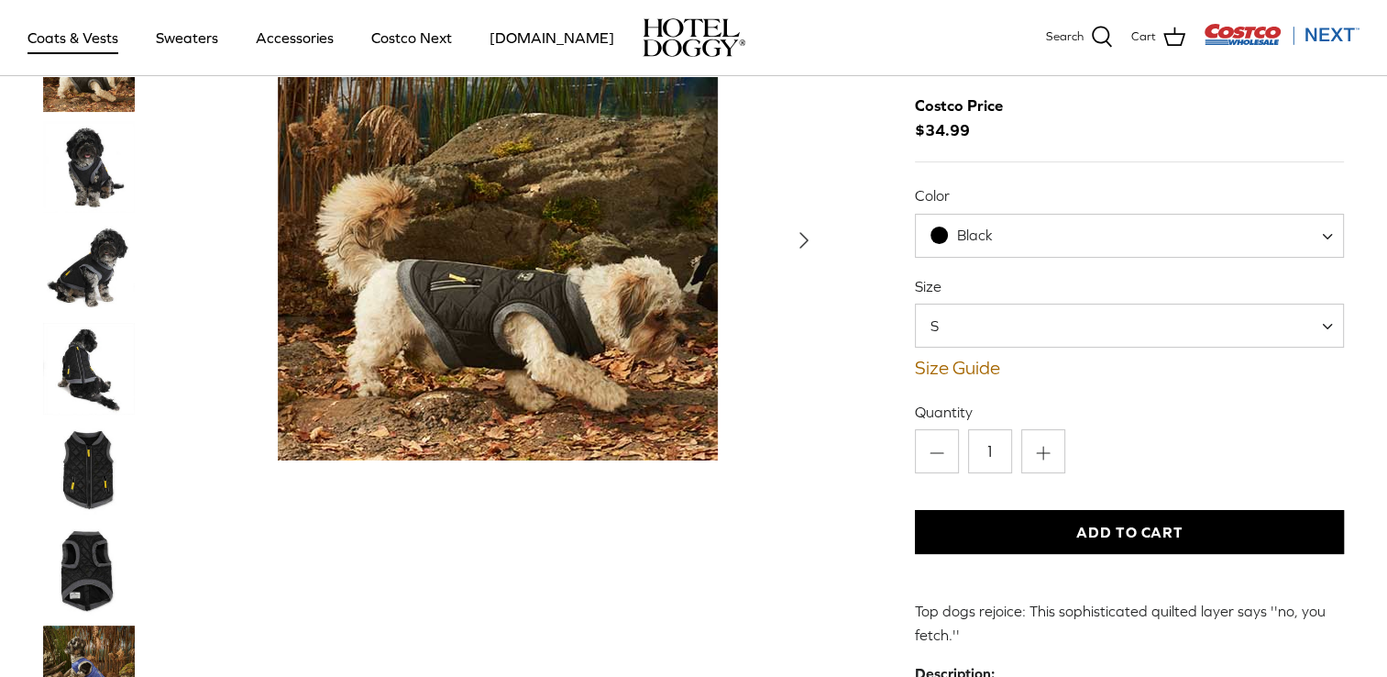
scroll to position [92, 0]
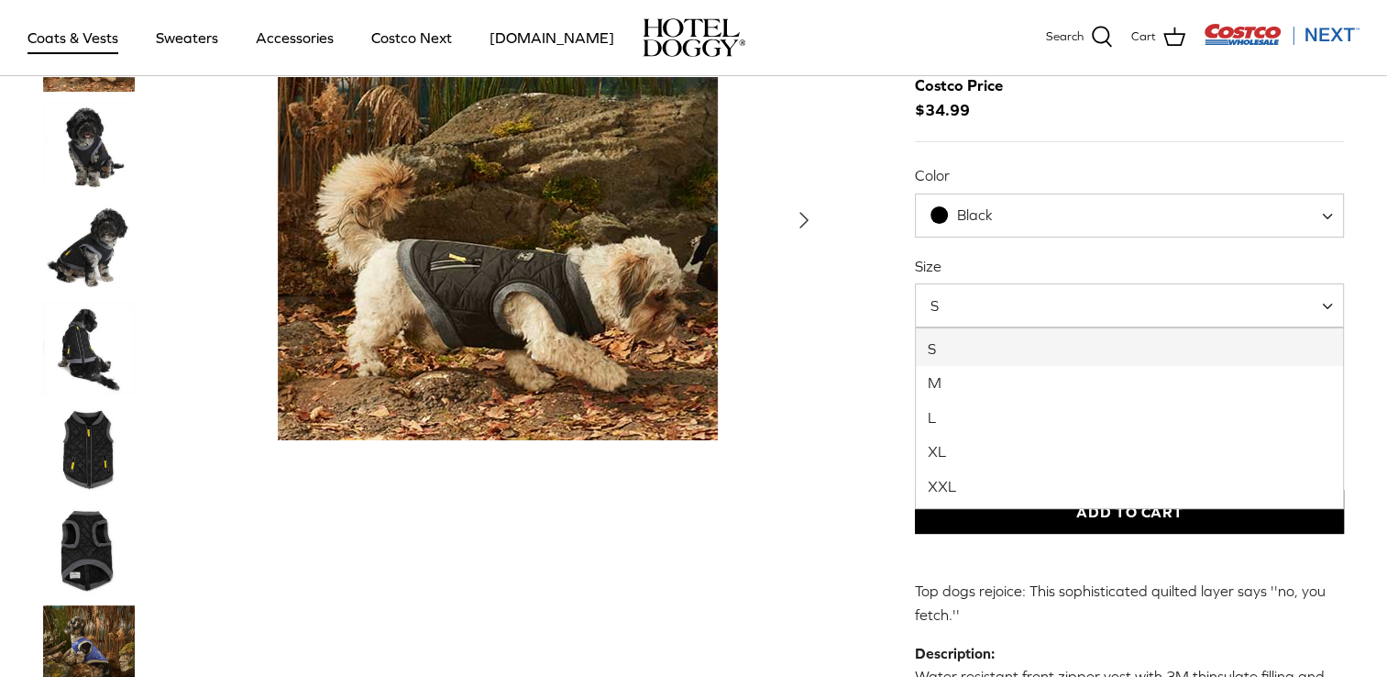
click at [958, 312] on span "S" at bounding box center [946, 305] width 60 height 20
click at [564, 514] on div "Left Right" at bounding box center [433, 605] width 781 height 1210
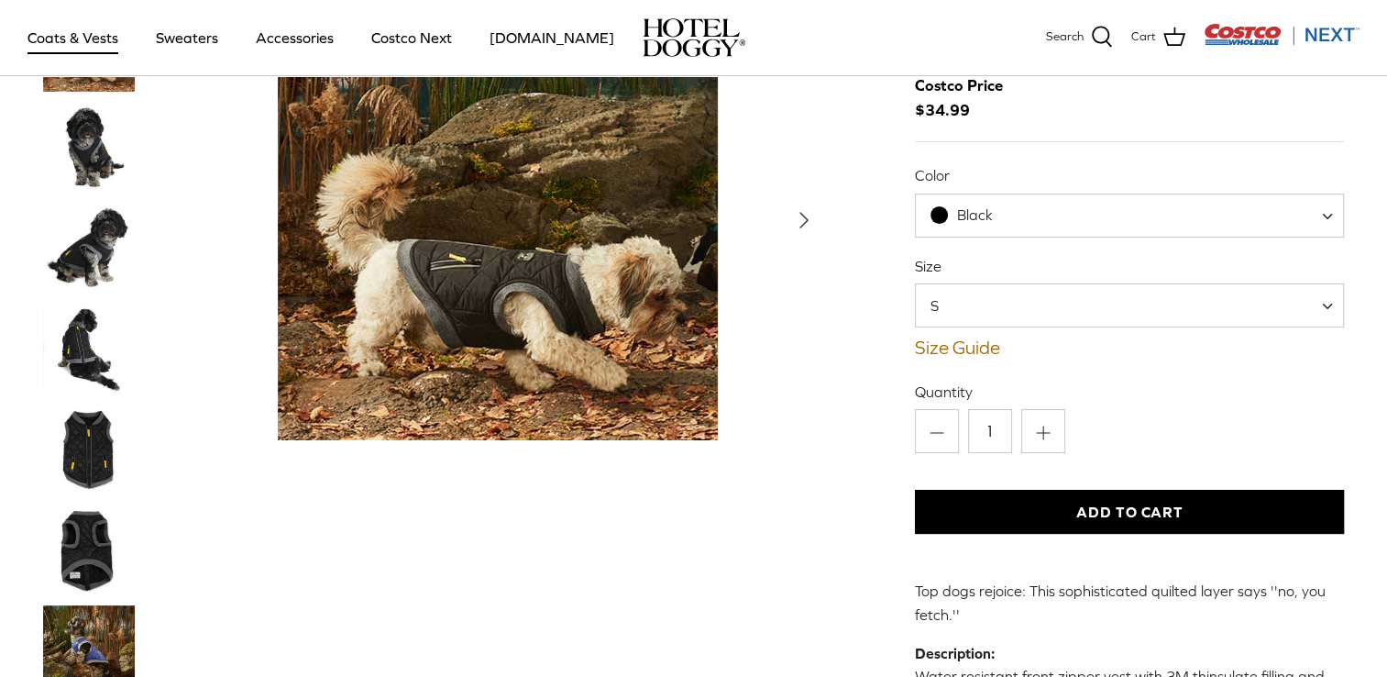
click at [56, 37] on link "Coats & Vests" at bounding box center [73, 37] width 124 height 62
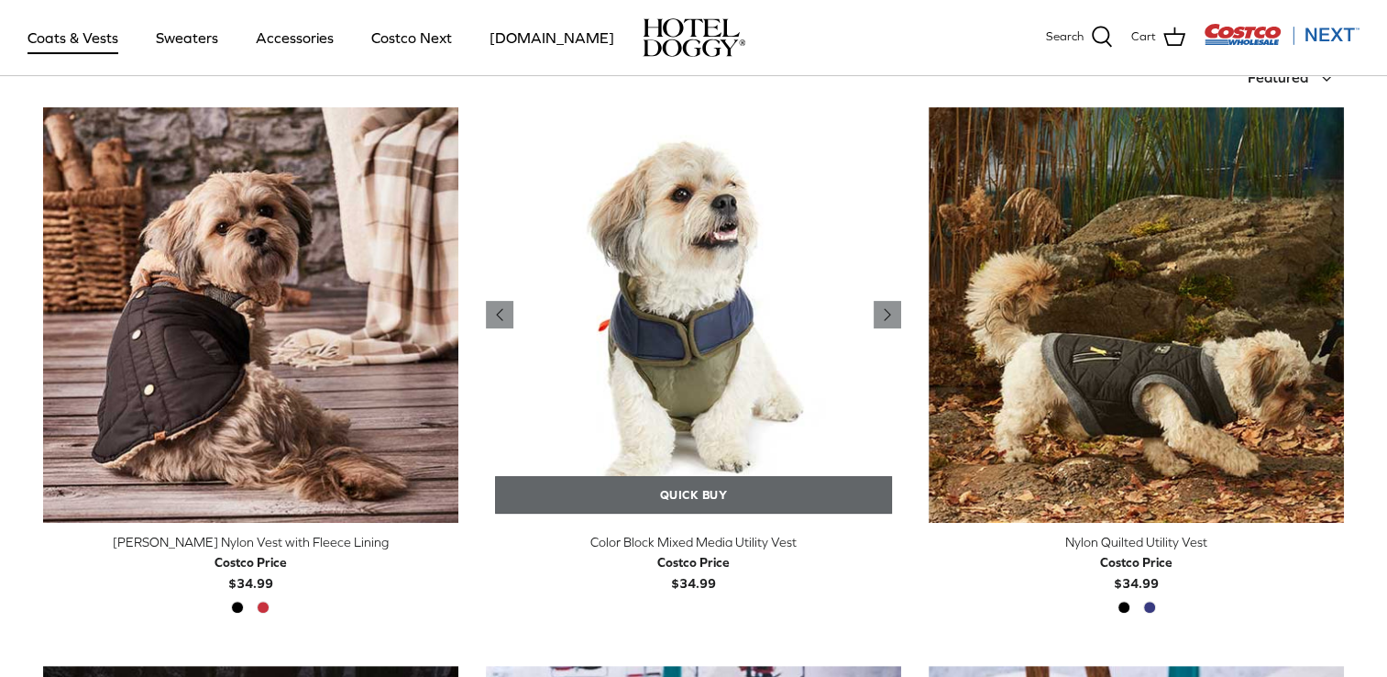
scroll to position [275, 0]
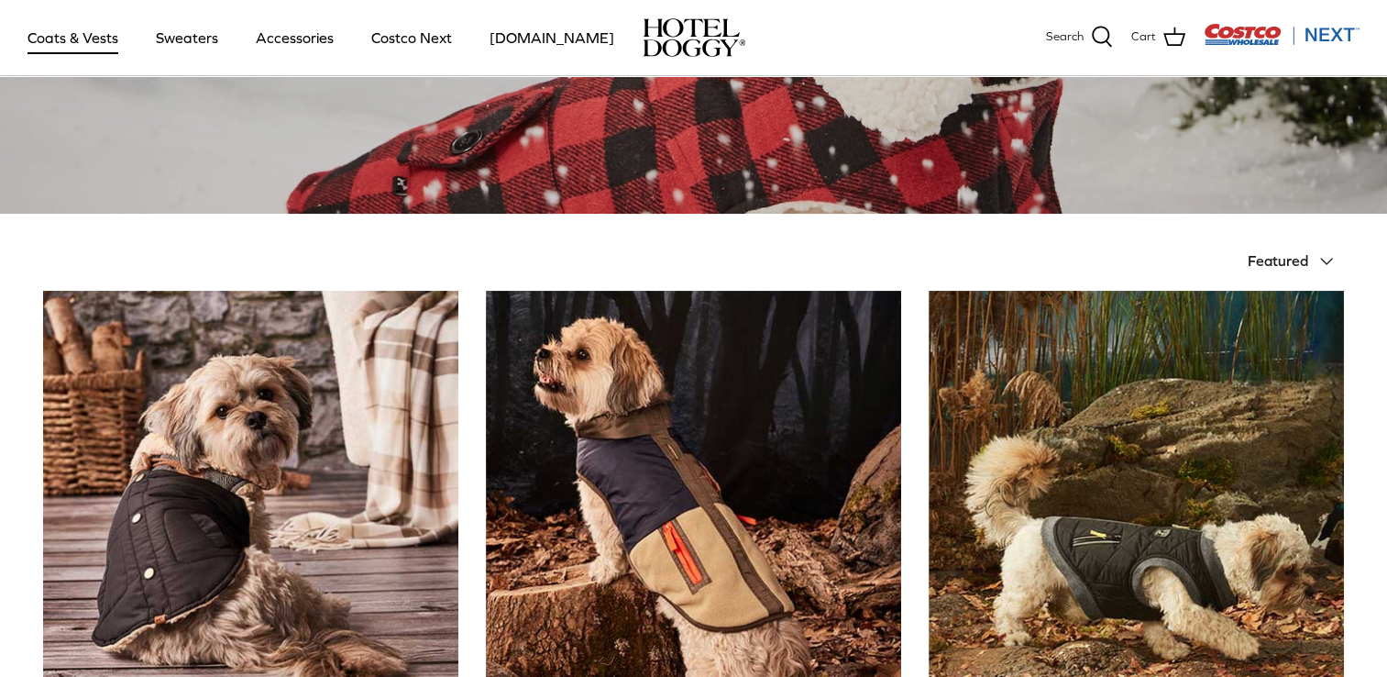
click at [1267, 264] on span "Featured" at bounding box center [1278, 260] width 61 height 17
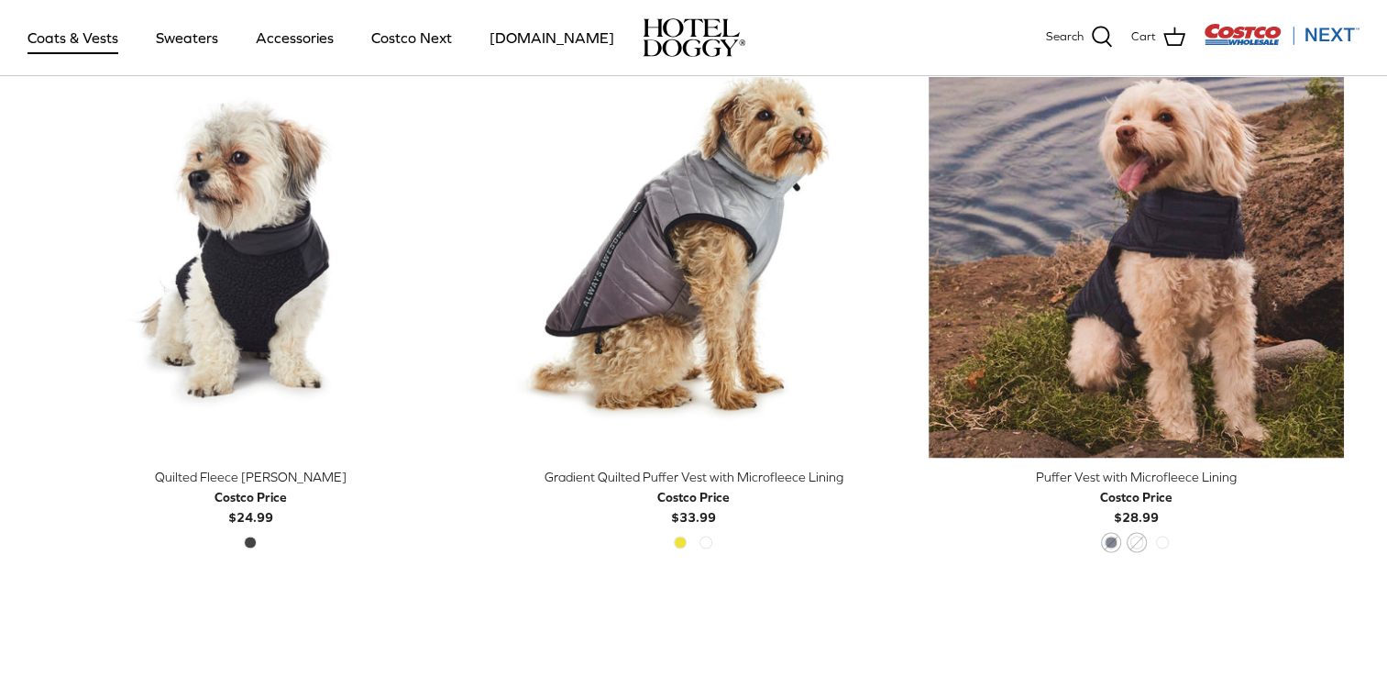
scroll to position [2843, 0]
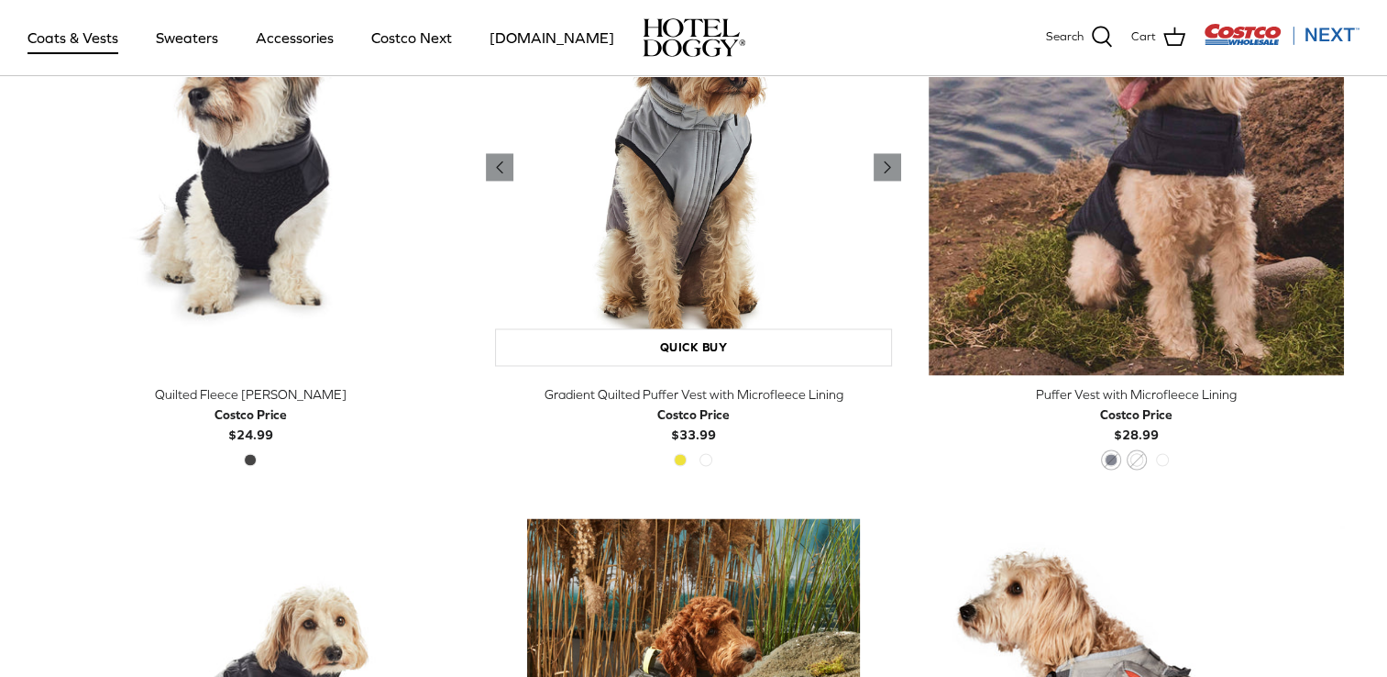
click at [676, 228] on img "Gradient Quilted Puffer Vest with Microfleece Lining" at bounding box center [693, 166] width 415 height 415
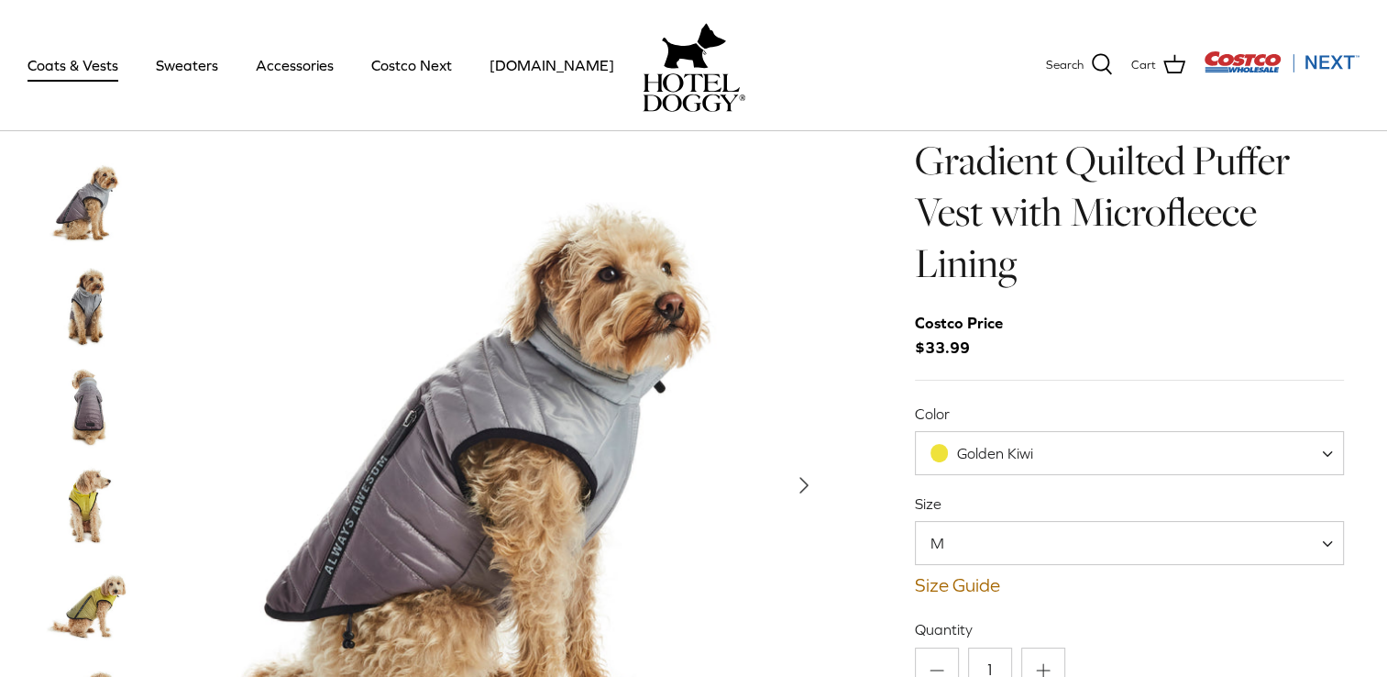
scroll to position [183, 0]
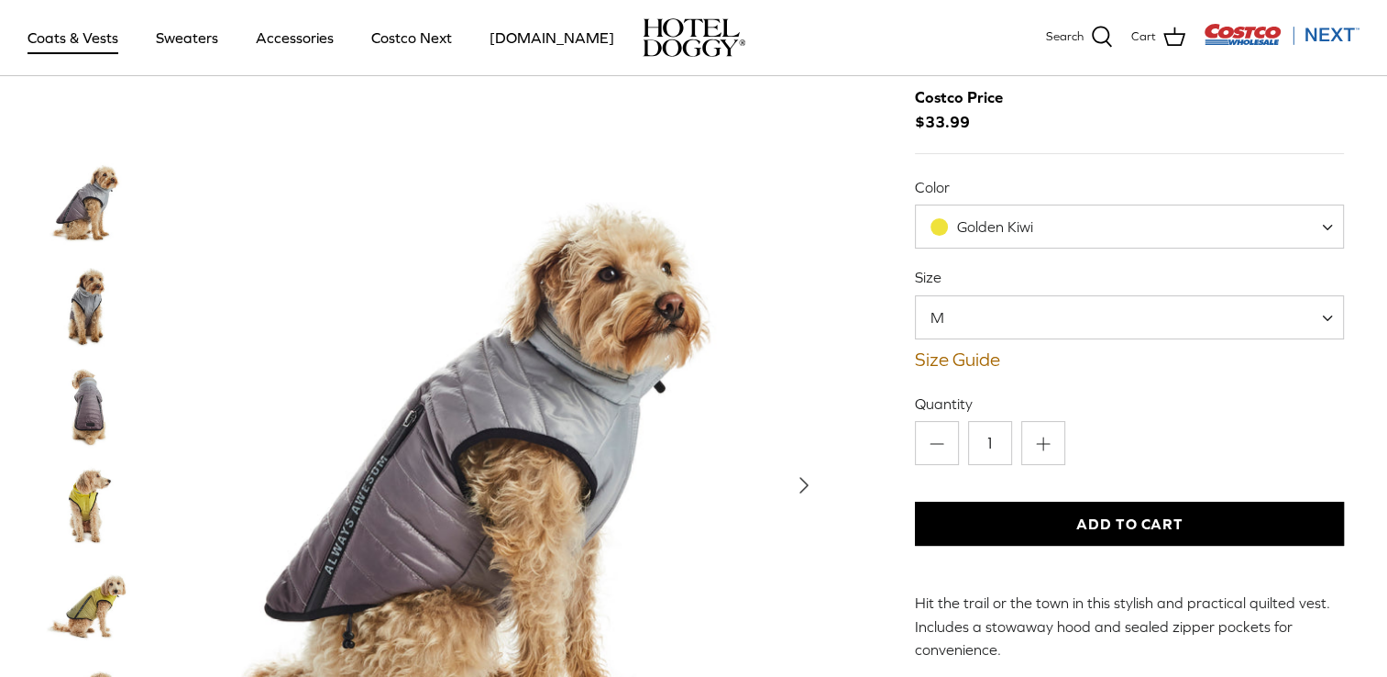
click at [945, 326] on span "M" at bounding box center [948, 317] width 65 height 20
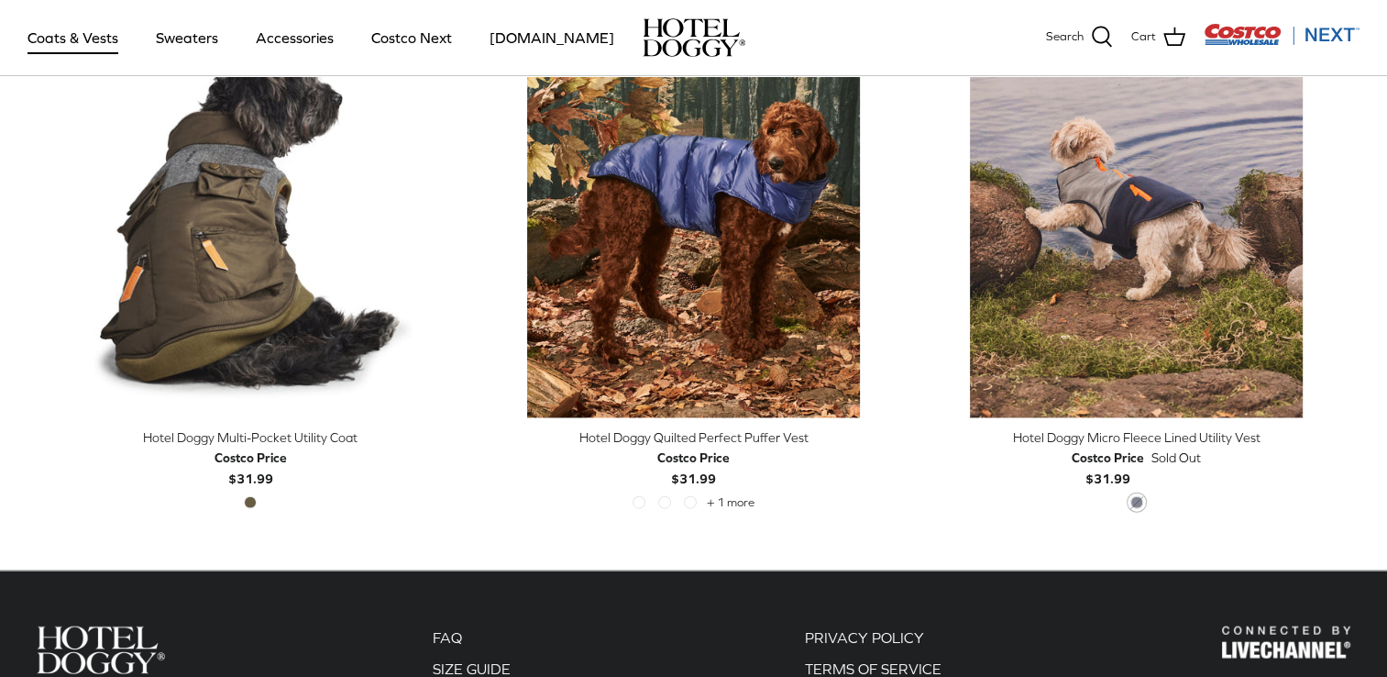
scroll to position [3943, 0]
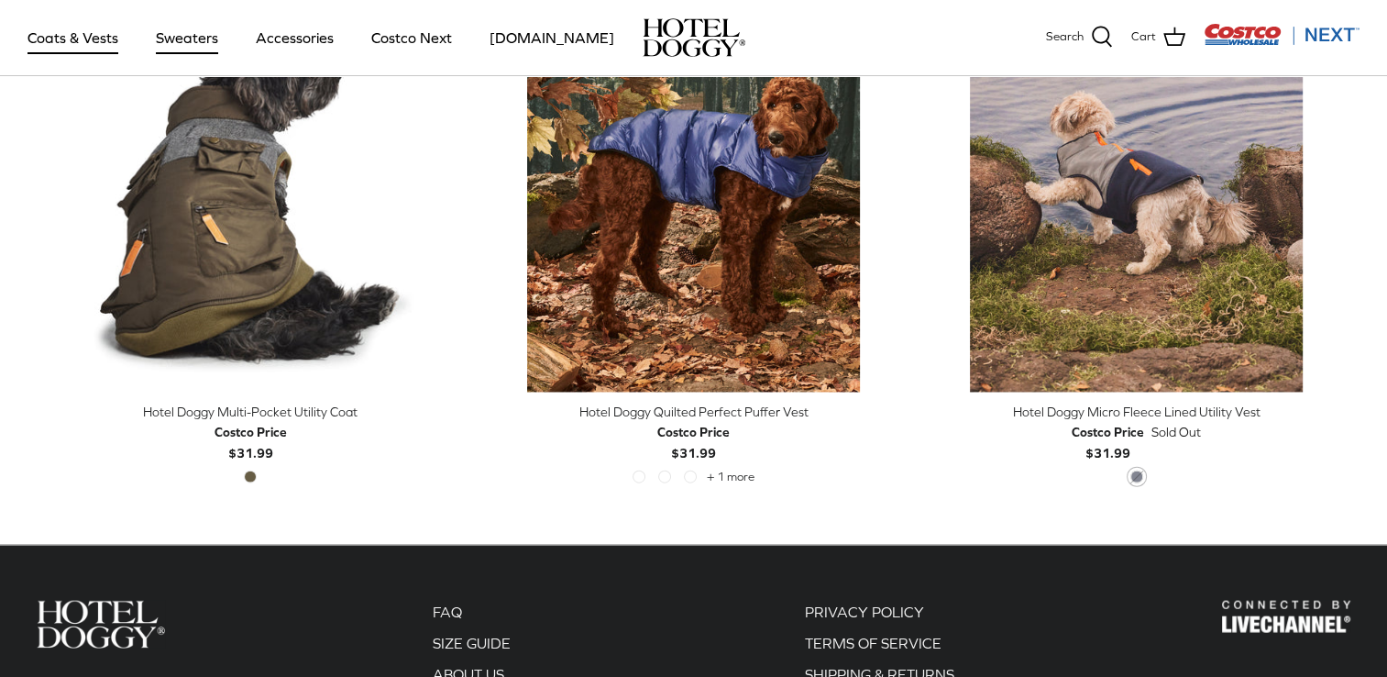
click at [184, 36] on link "Sweaters" at bounding box center [186, 37] width 95 height 62
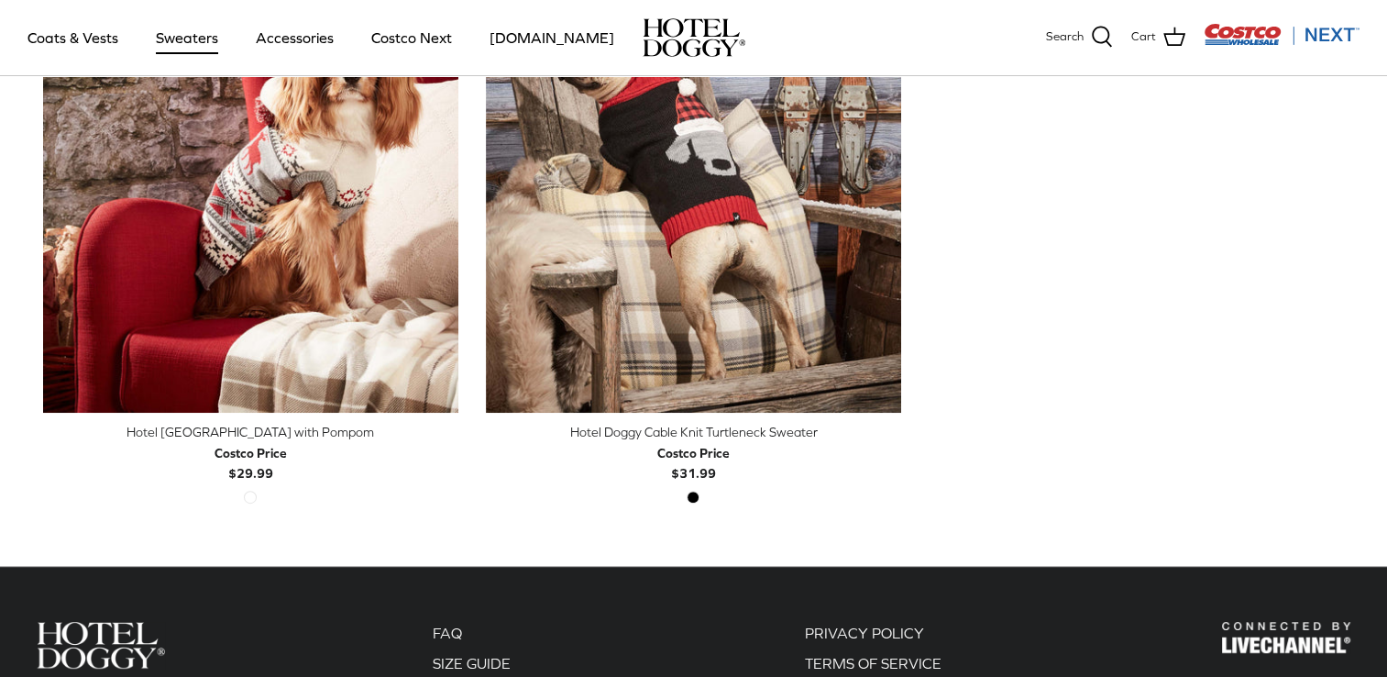
scroll to position [642, 0]
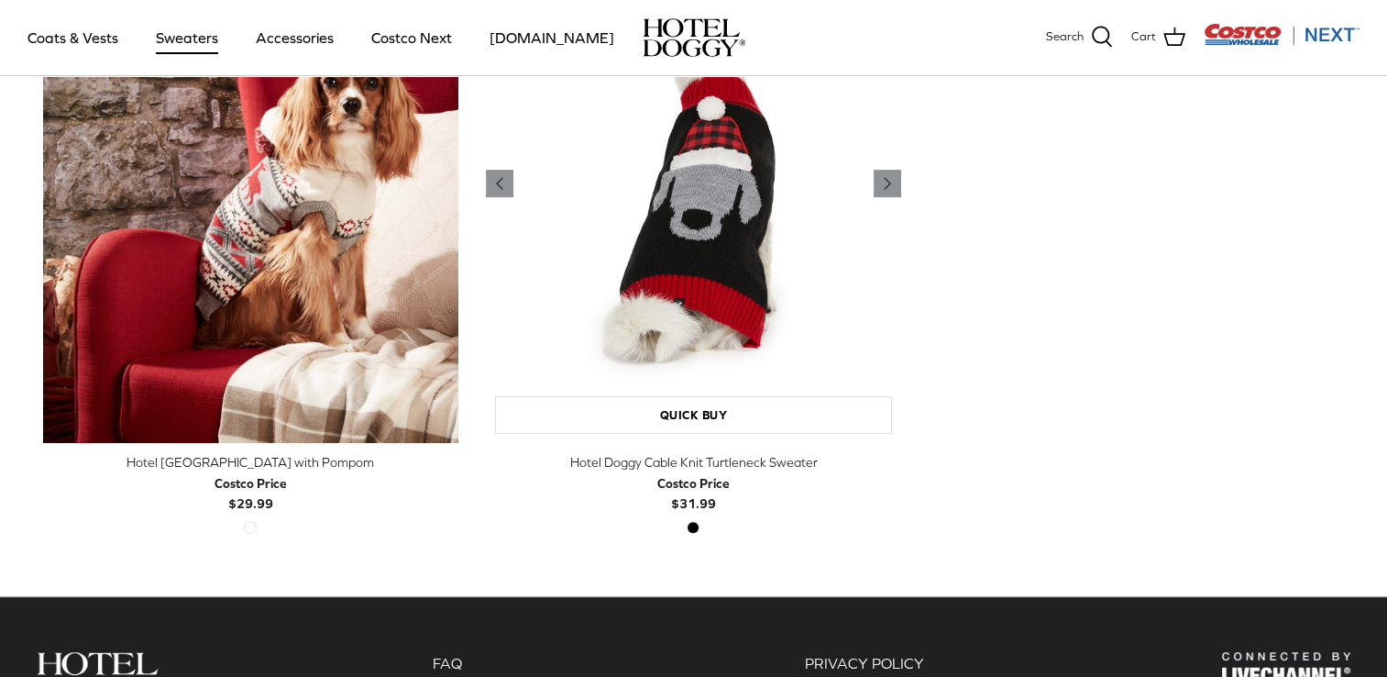
click at [746, 288] on img "Hotel Doggy Cable Knit Turtleneck Sweater" at bounding box center [693, 184] width 415 height 520
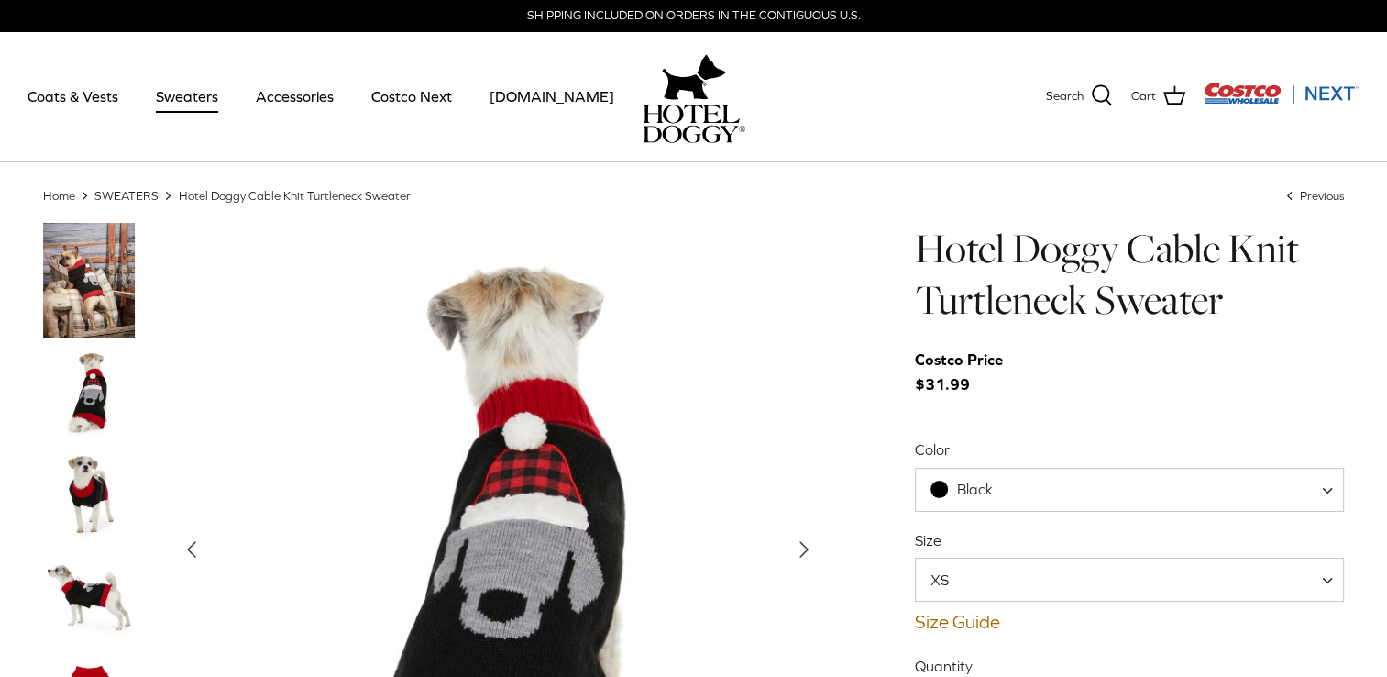
click at [95, 404] on img "Thumbnail Link" at bounding box center [89, 393] width 92 height 92
click at [81, 508] on img "Thumbnail Link" at bounding box center [89, 493] width 92 height 92
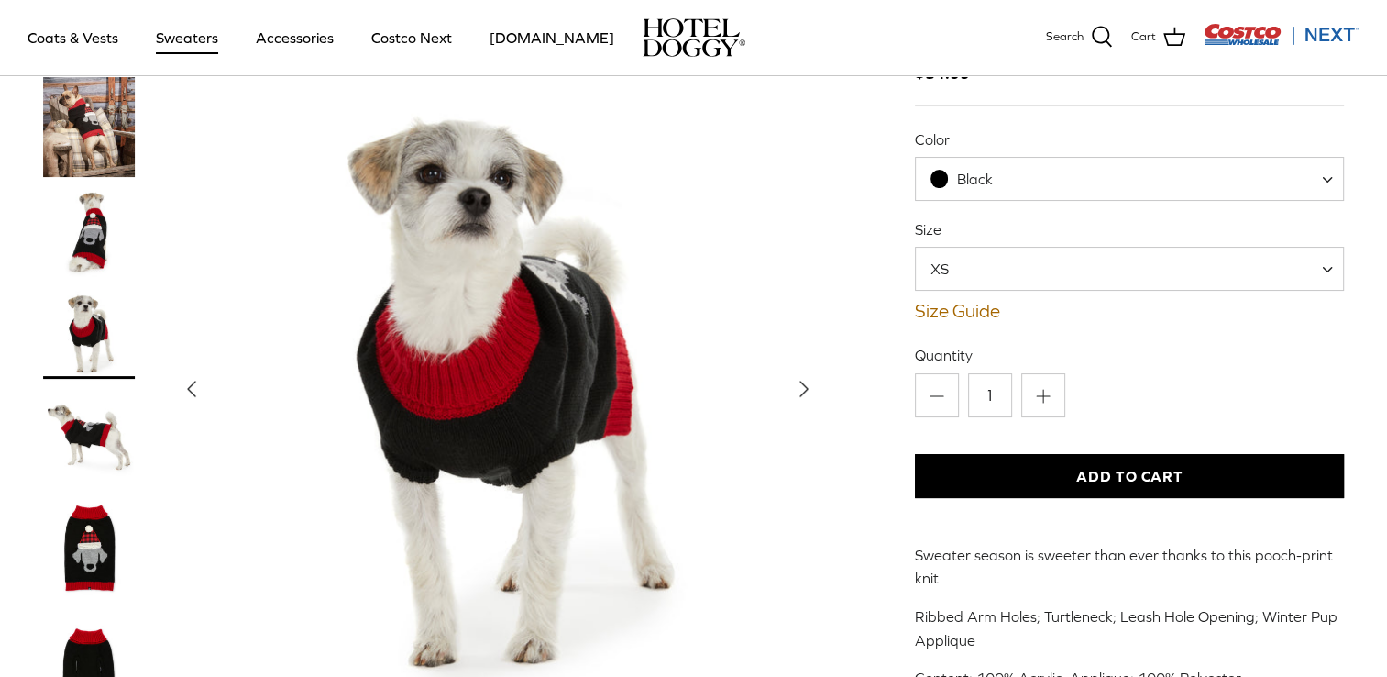
scroll to position [183, 0]
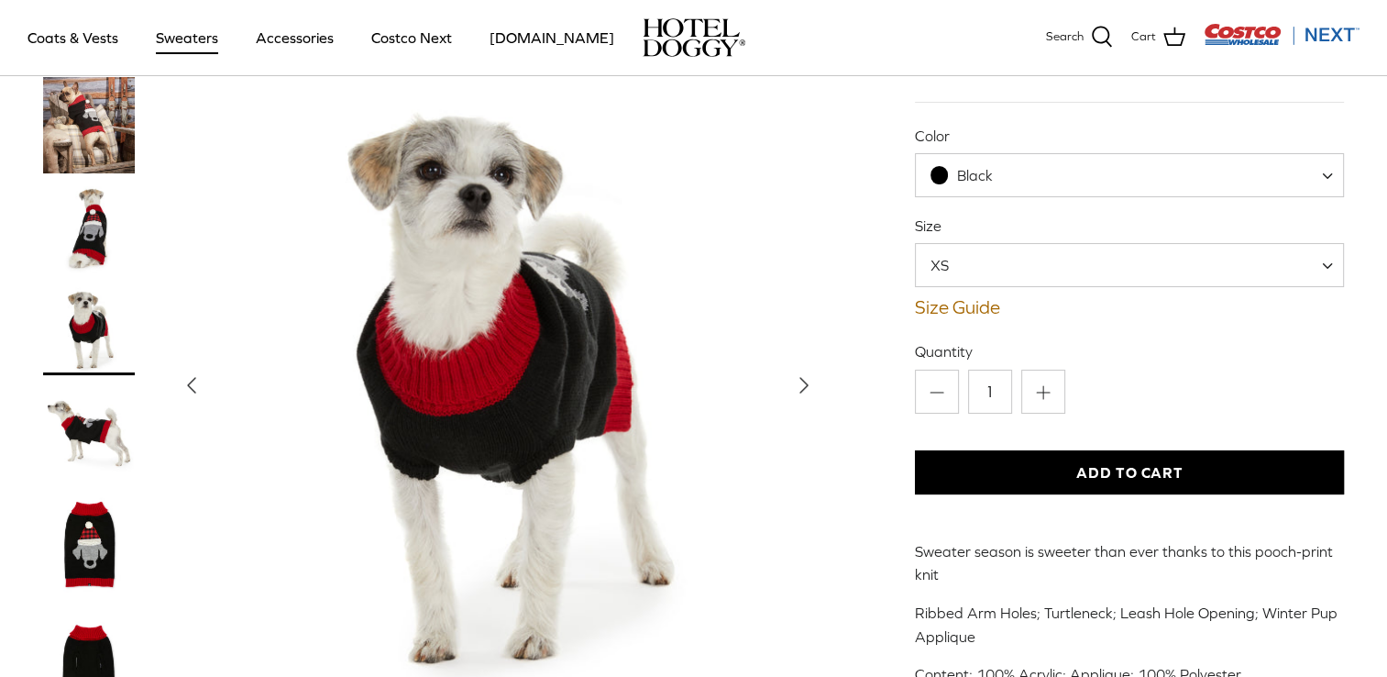
click at [83, 438] on img "Thumbnail Link" at bounding box center [89, 430] width 92 height 92
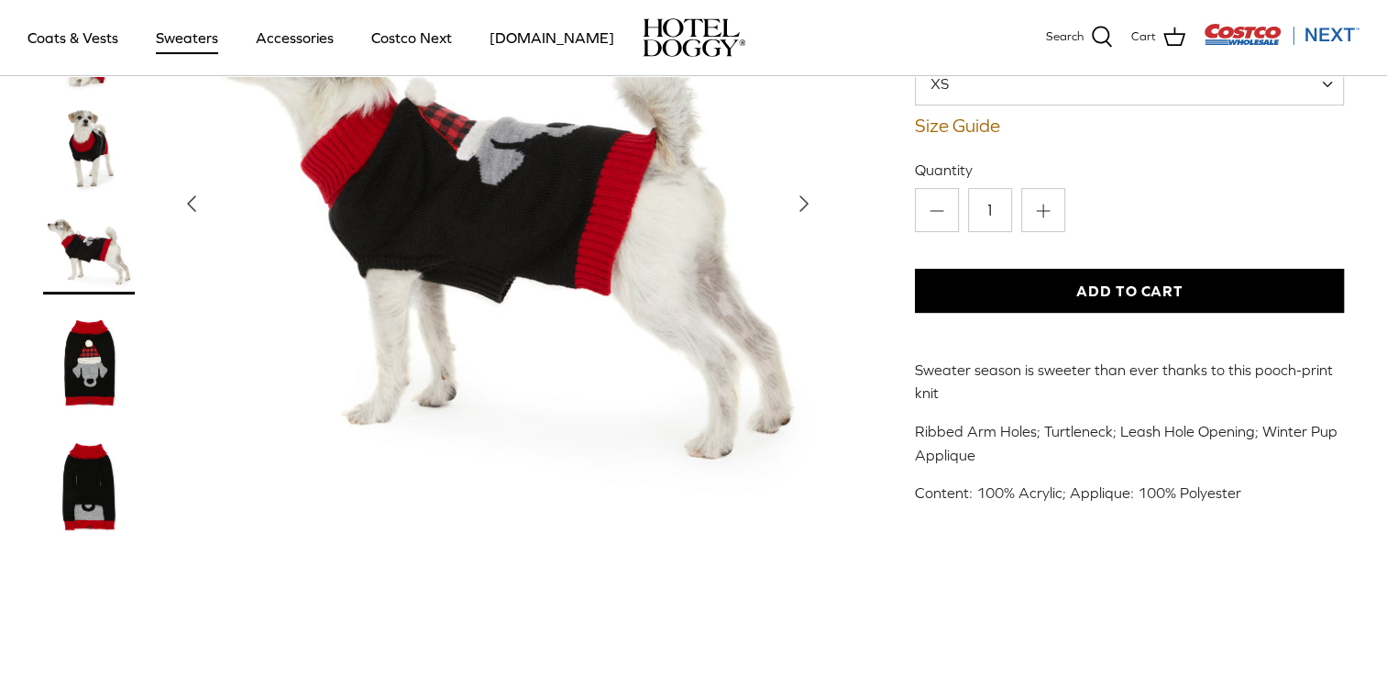
scroll to position [367, 0]
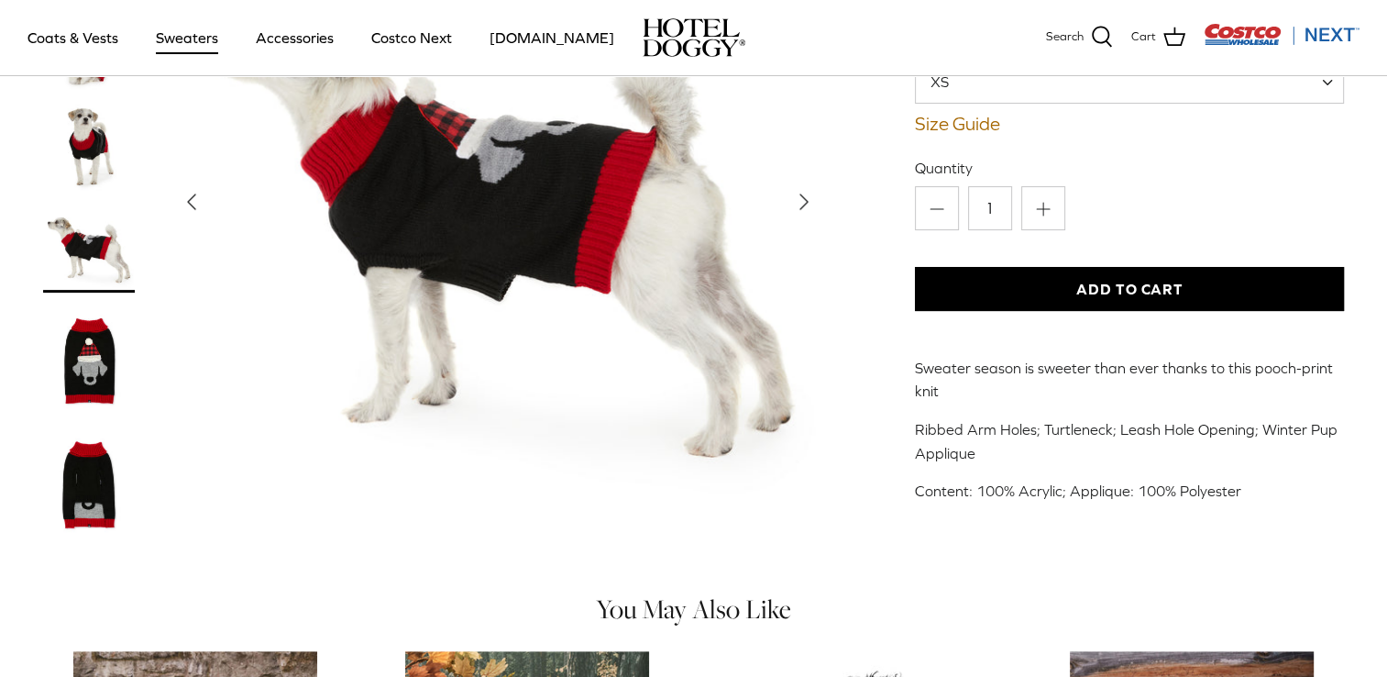
click at [96, 383] on img "Thumbnail Link" at bounding box center [89, 359] width 92 height 115
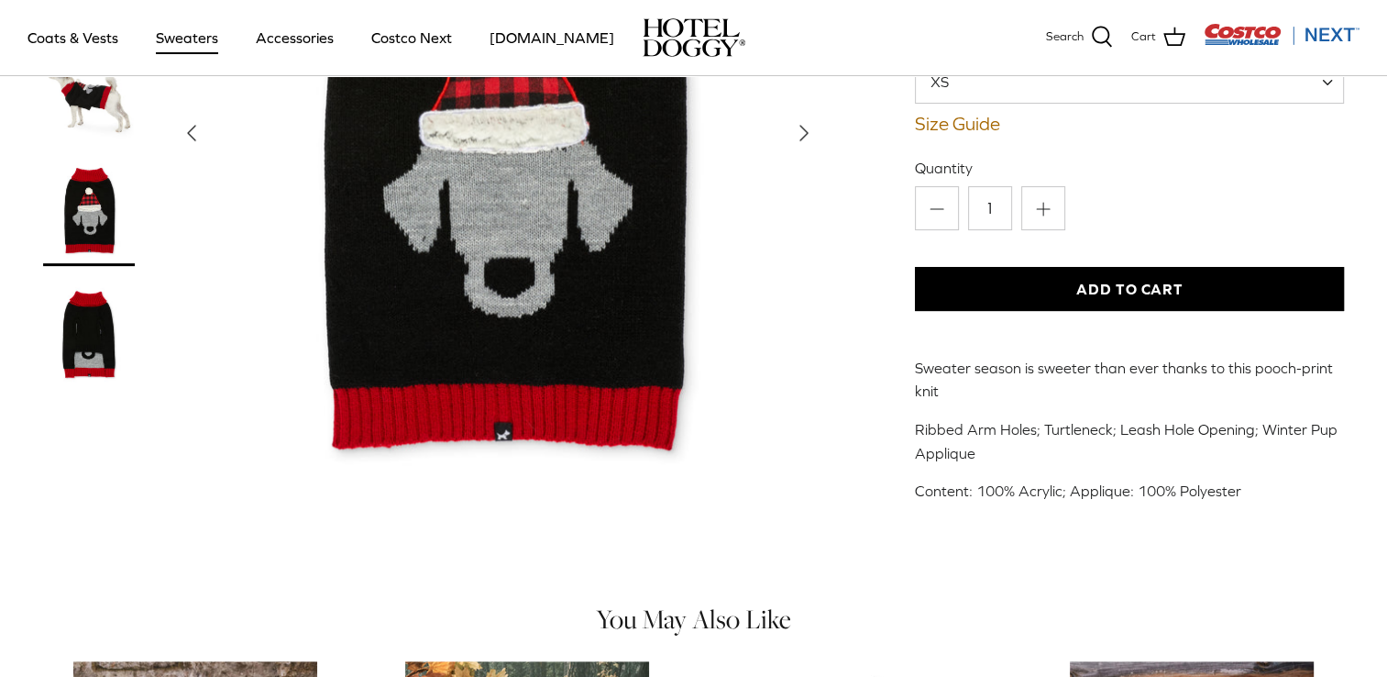
click at [87, 342] on img "Thumbnail Link" at bounding box center [89, 332] width 92 height 115
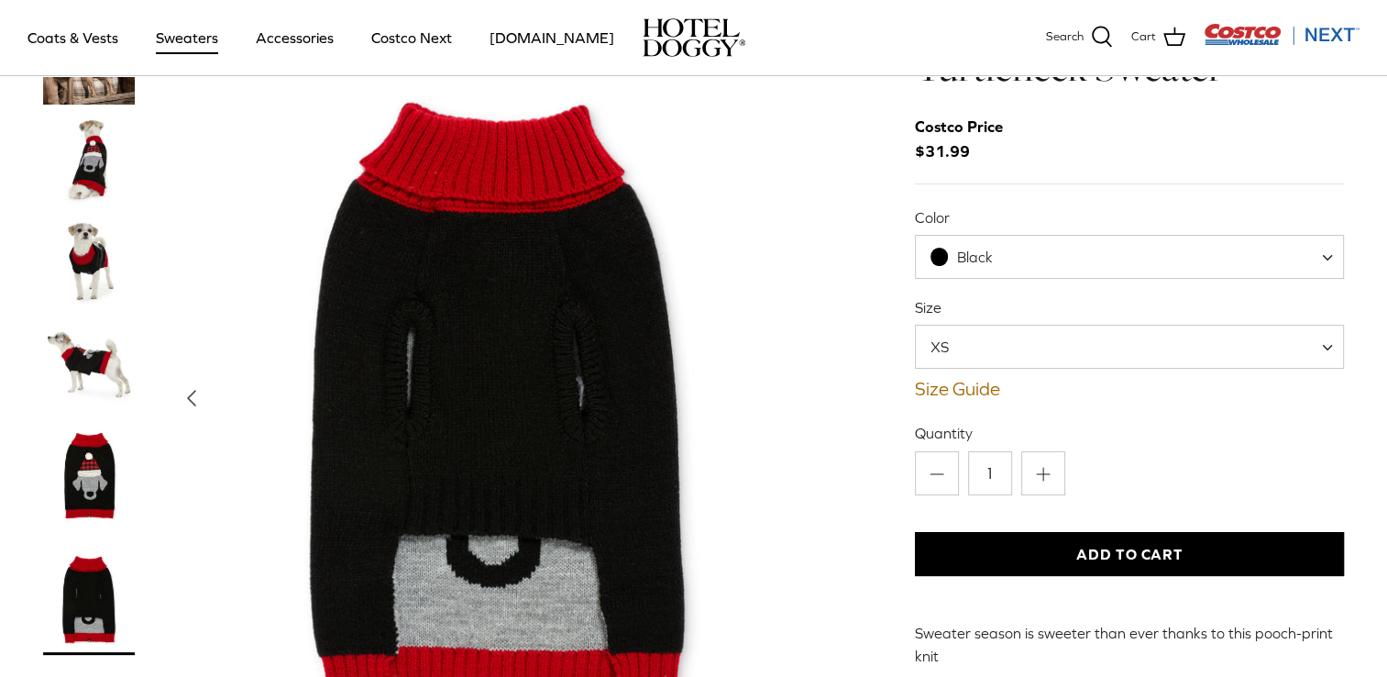
scroll to position [92, 0]
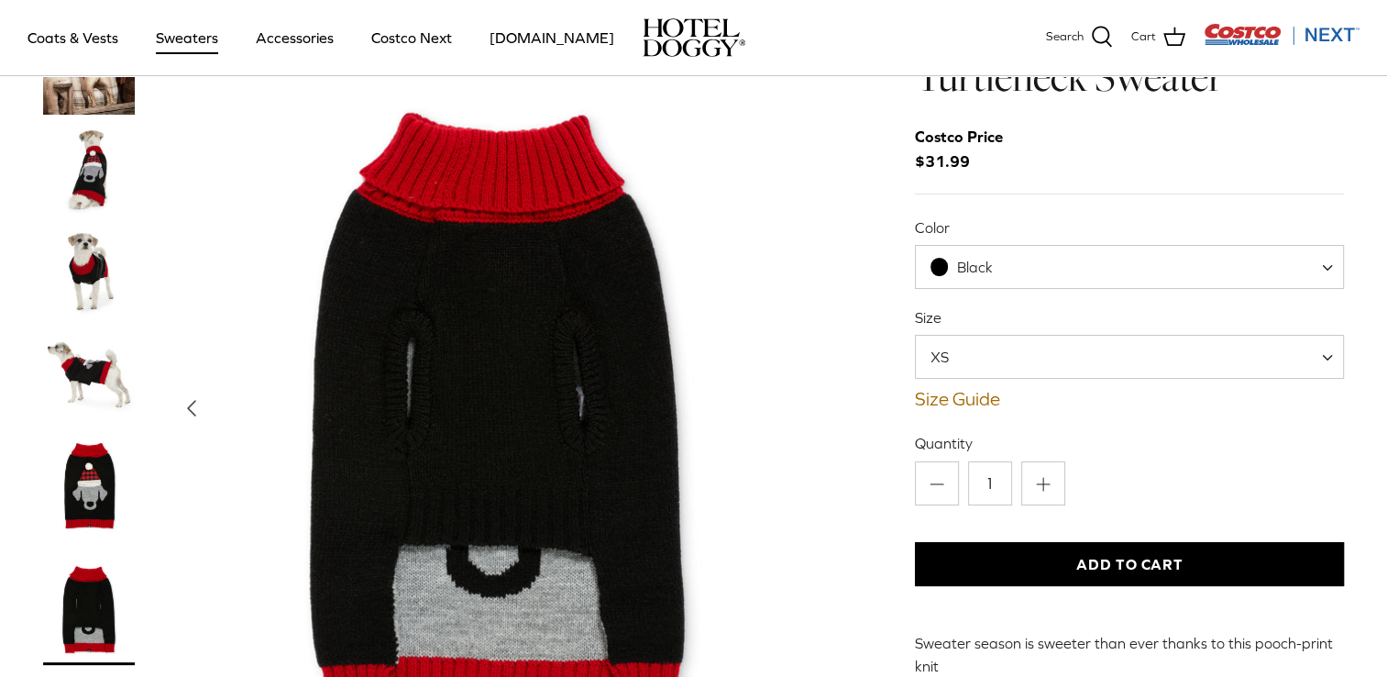
click at [175, 37] on link "Sweaters" at bounding box center [186, 37] width 95 height 62
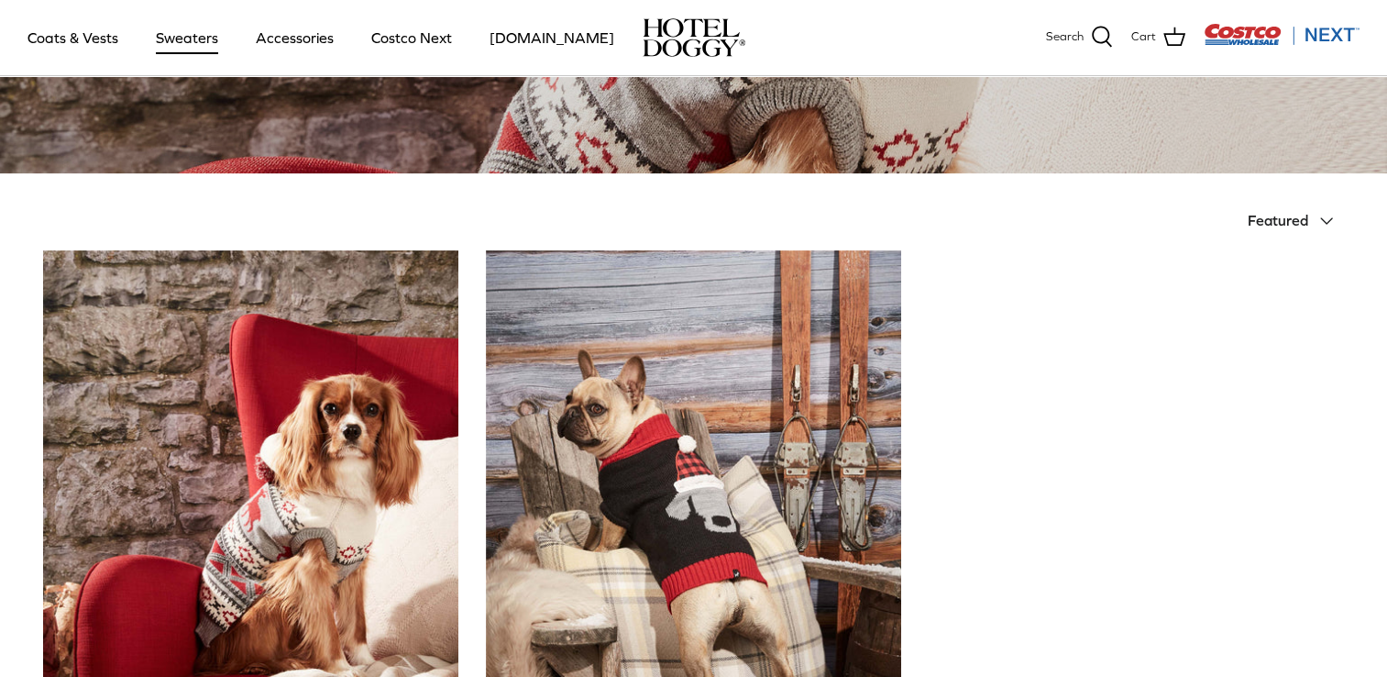
scroll to position [458, 0]
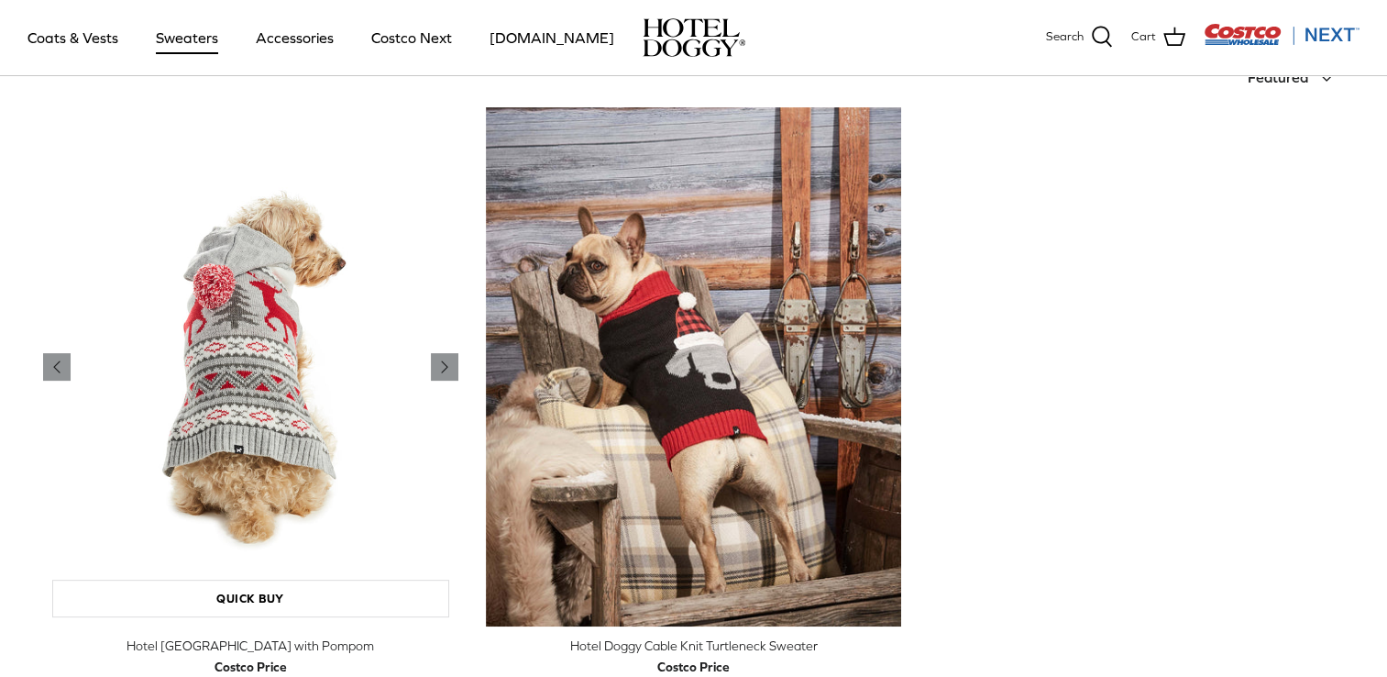
click at [415, 416] on img "Hotel Doggy Fair Isle Sweater with Pompom" at bounding box center [250, 367] width 415 height 520
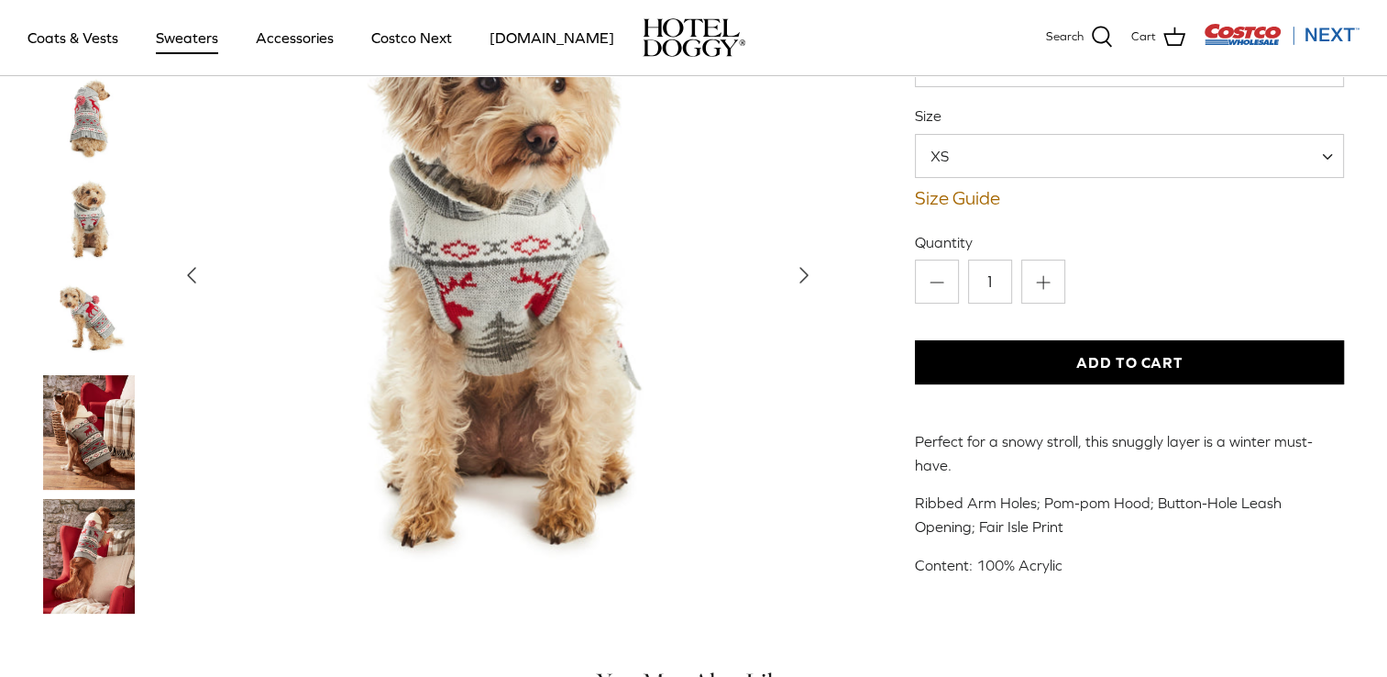
scroll to position [183, 0]
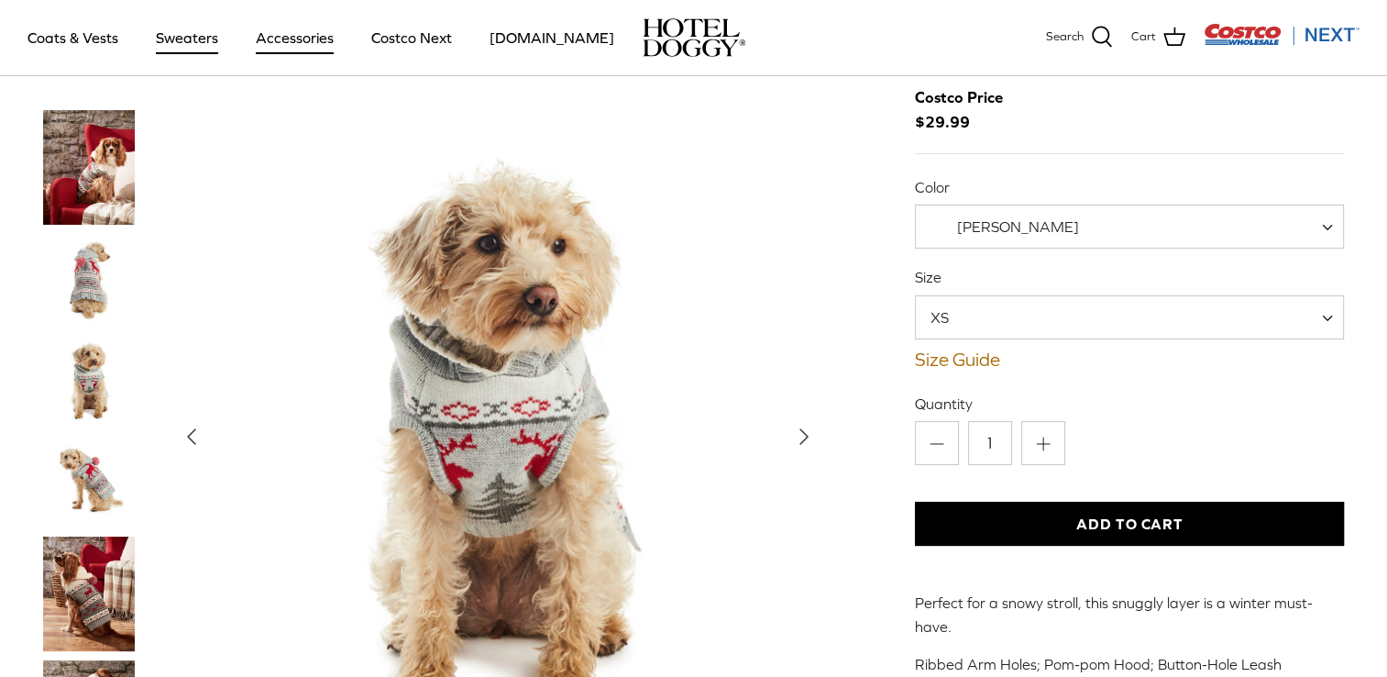
click at [285, 36] on link "Accessories" at bounding box center [294, 37] width 111 height 62
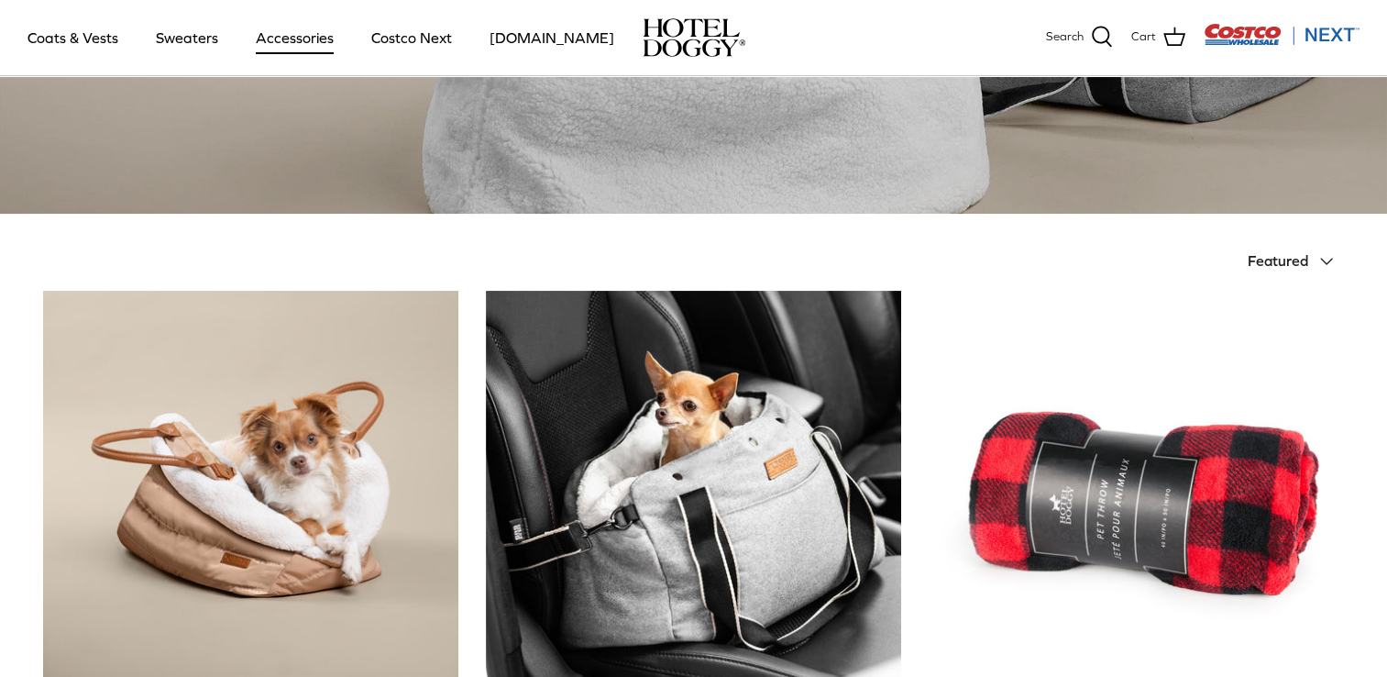
scroll to position [550, 0]
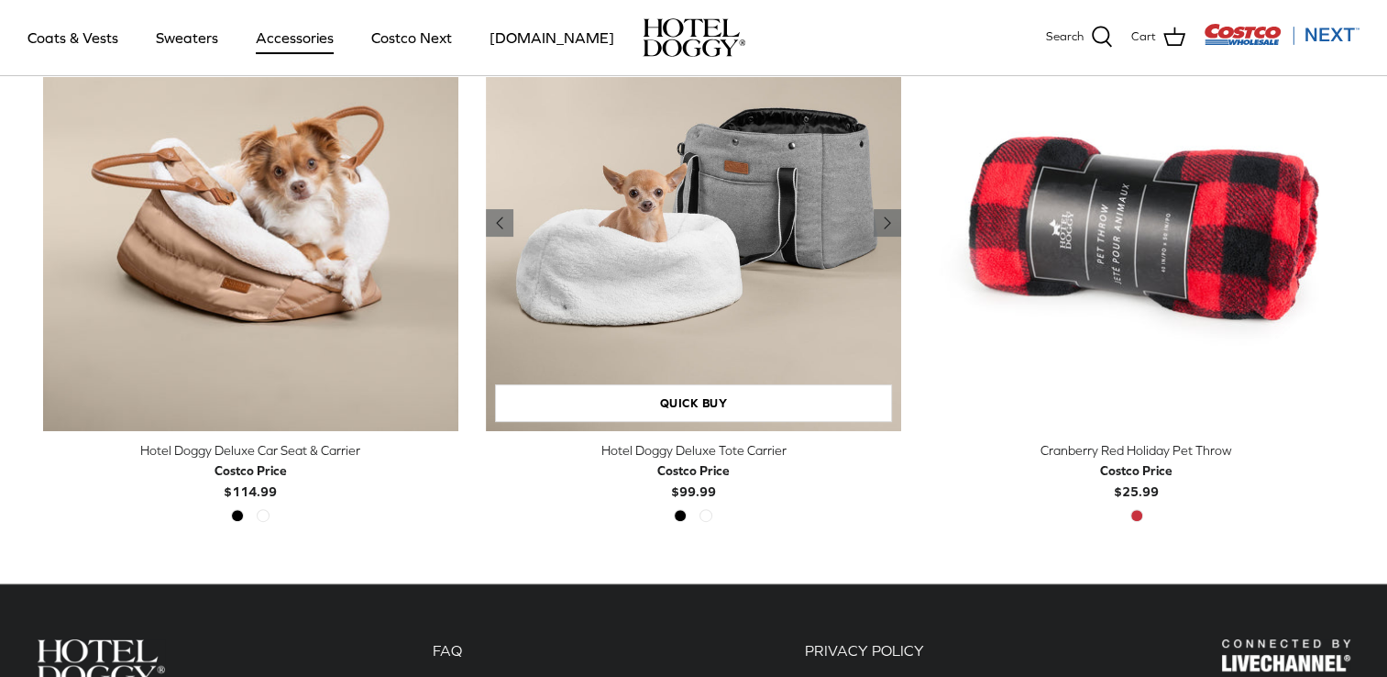
click at [701, 289] on img "Hotel Doggy Deluxe Tote Carrier" at bounding box center [693, 223] width 415 height 415
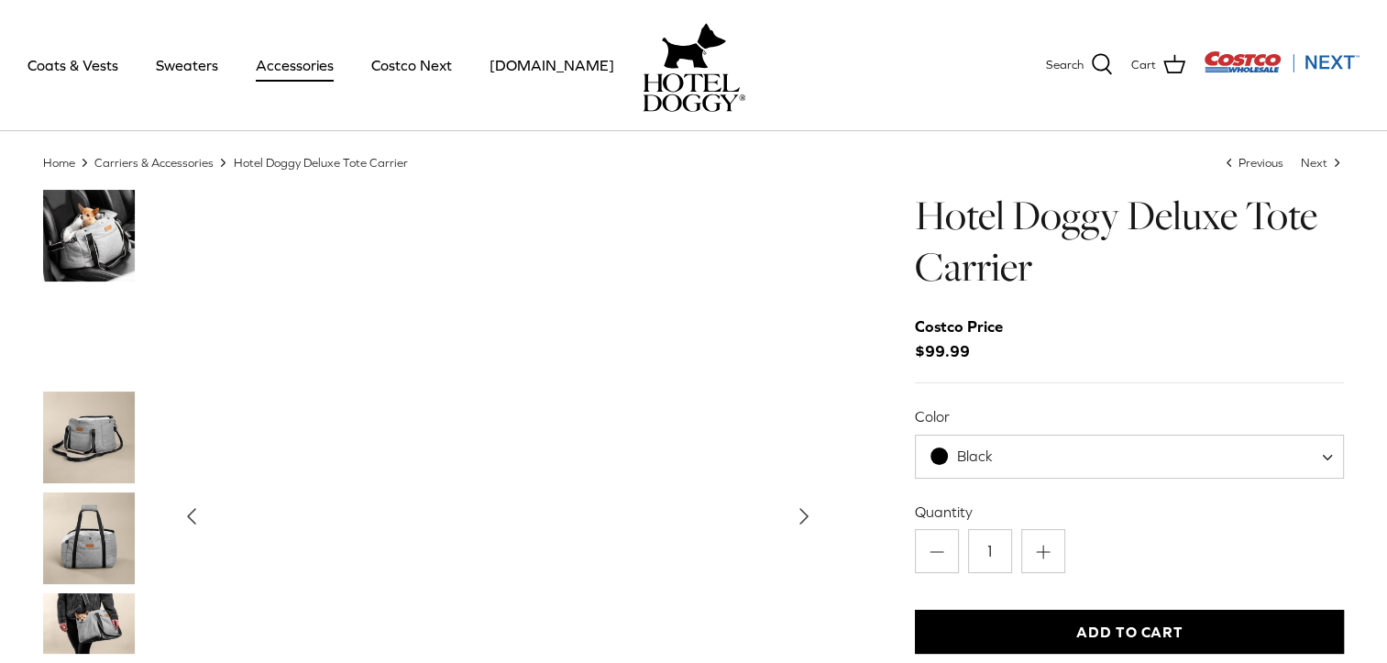
scroll to position [5, 0]
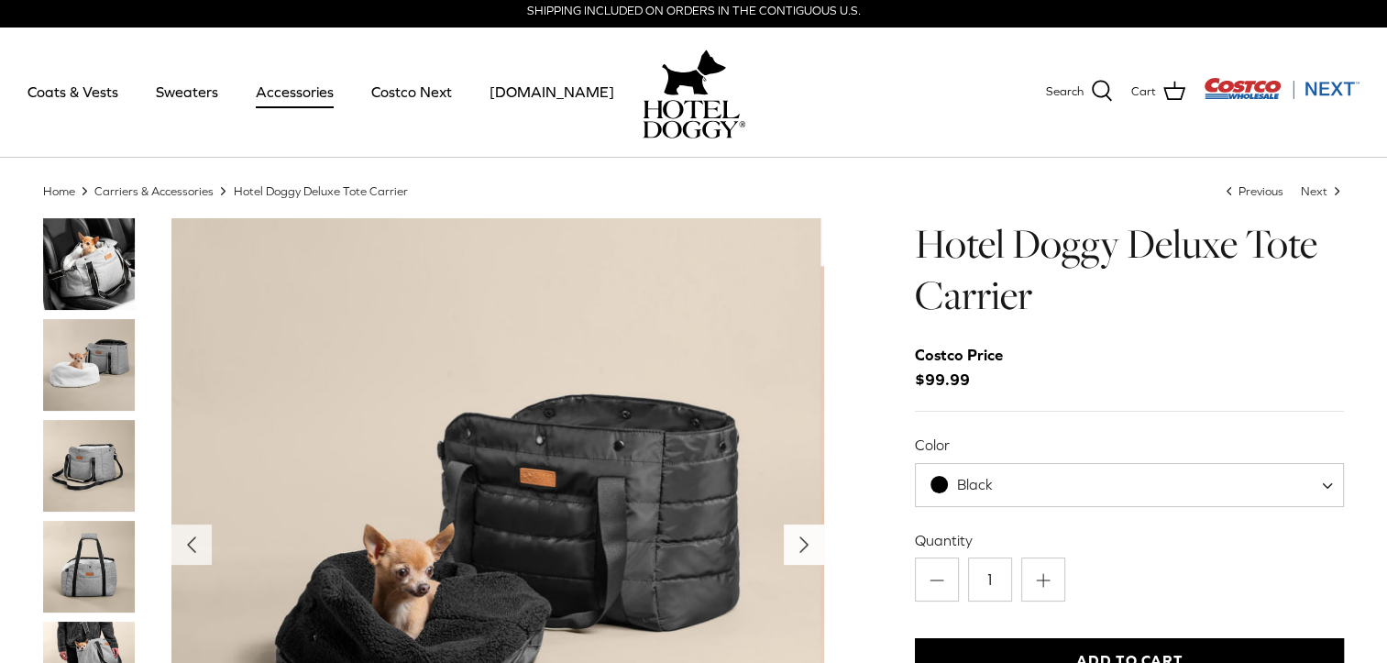
click at [805, 545] on polyline "Next" at bounding box center [804, 544] width 7 height 15
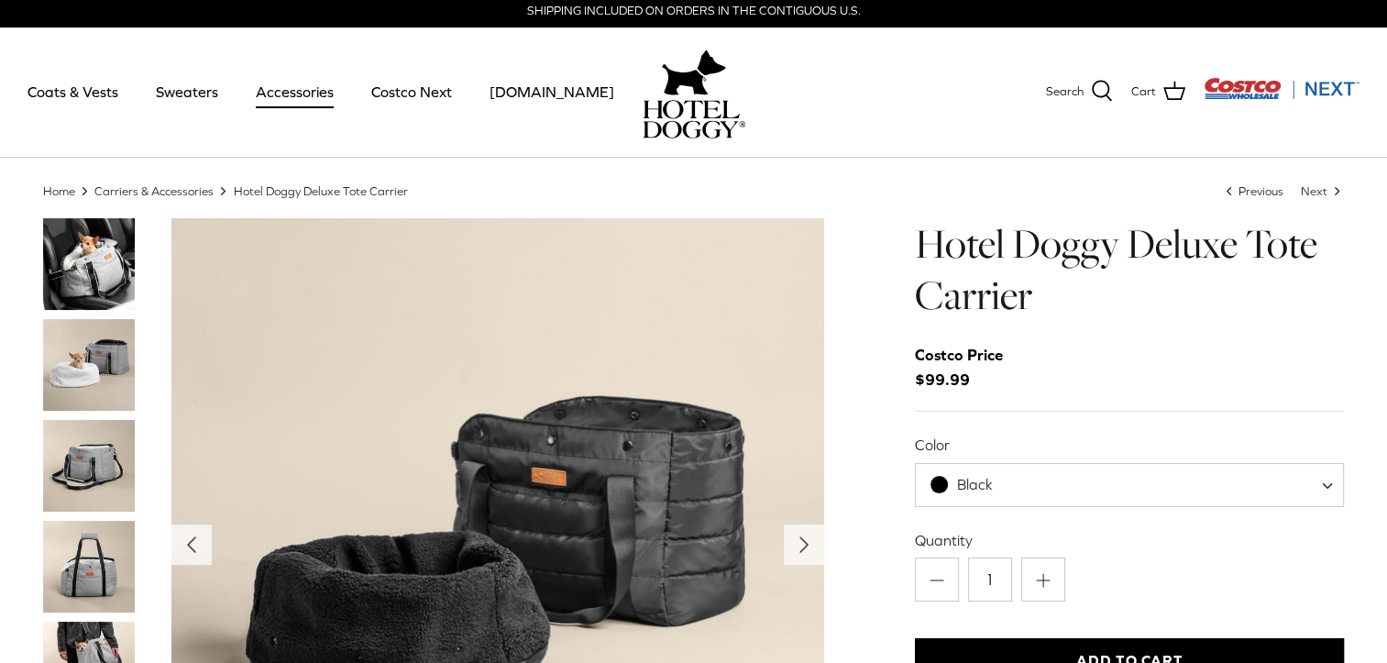
click at [72, 254] on img "Thumbnail Link" at bounding box center [89, 264] width 92 height 92
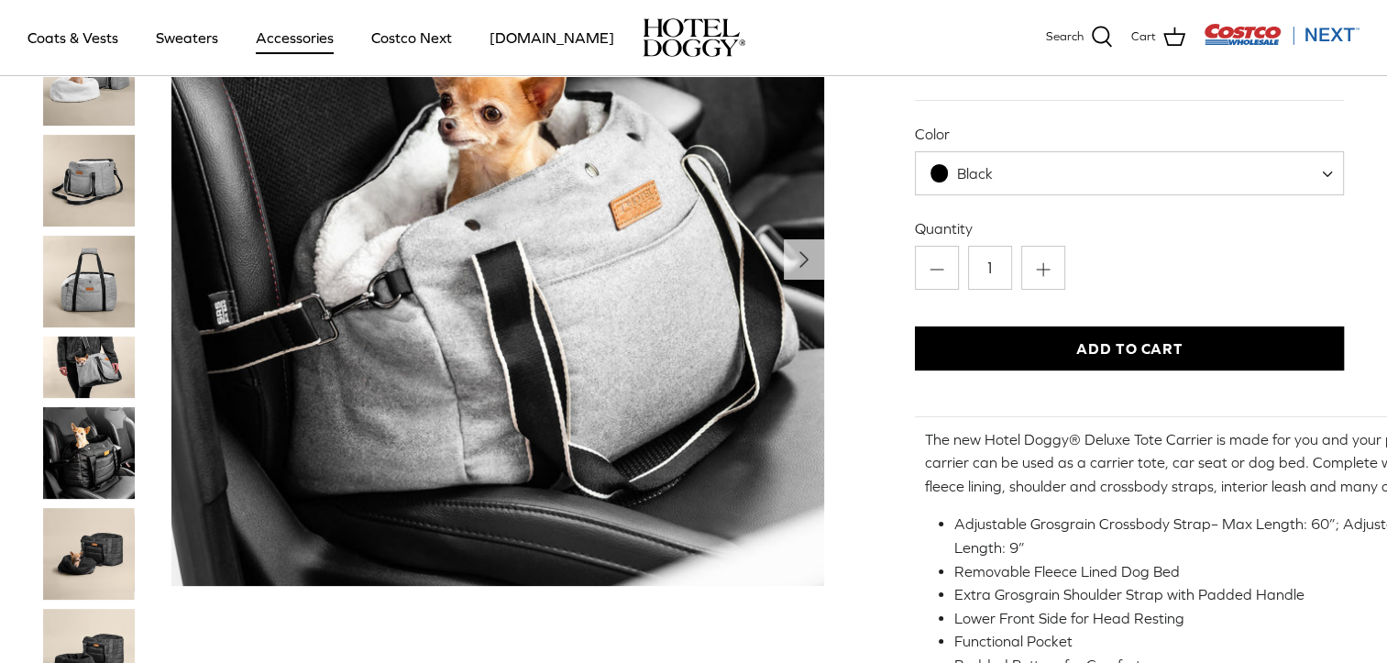
scroll to position [188, 0]
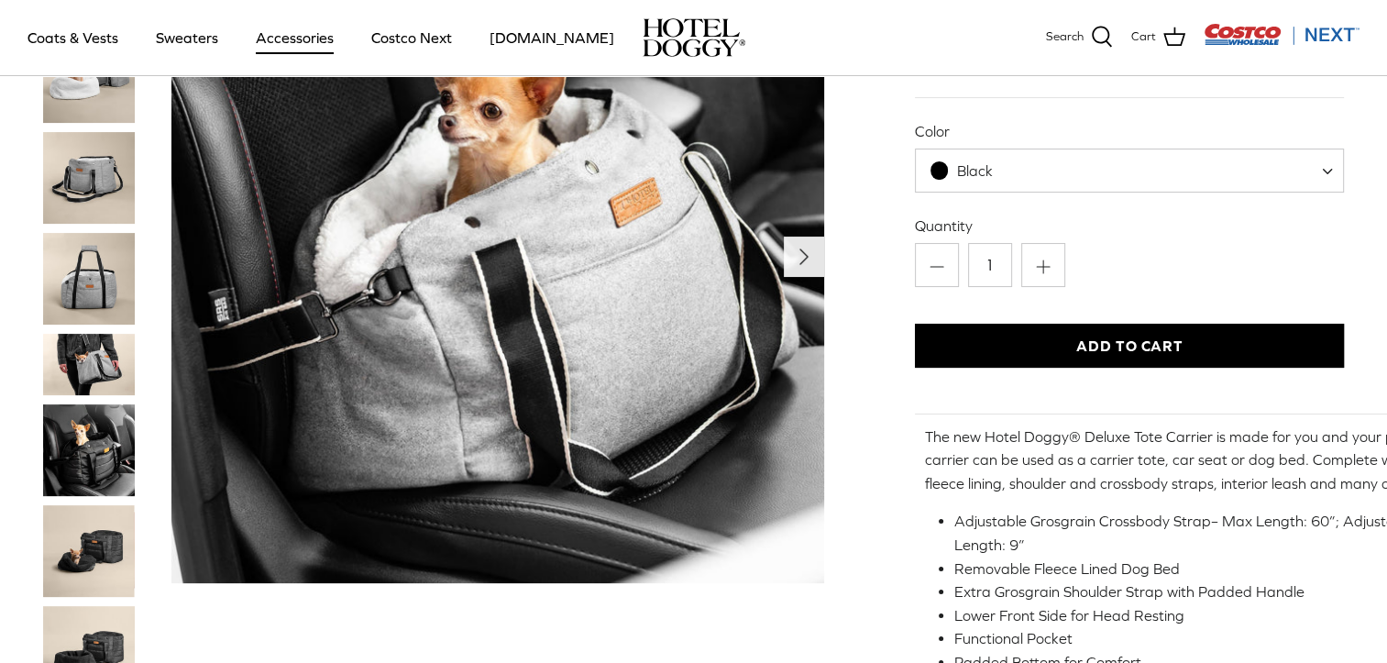
click at [803, 262] on icon "Right" at bounding box center [804, 256] width 29 height 29
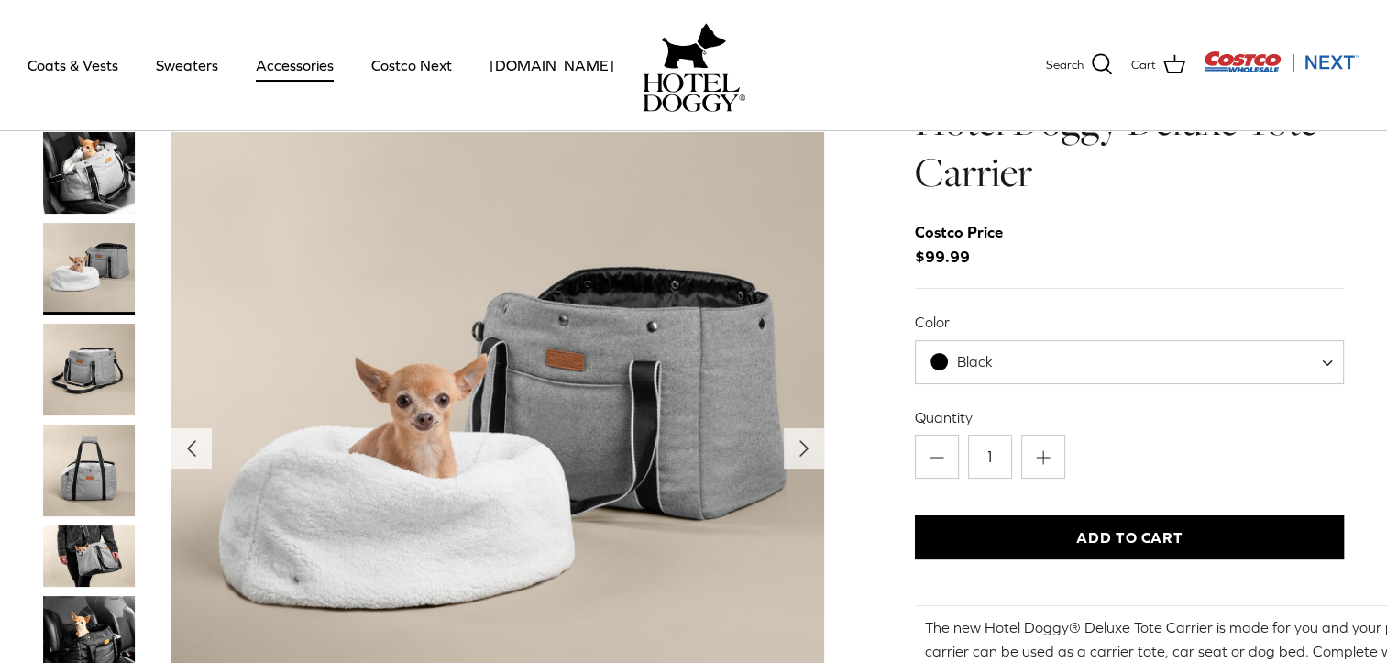
scroll to position [5, 0]
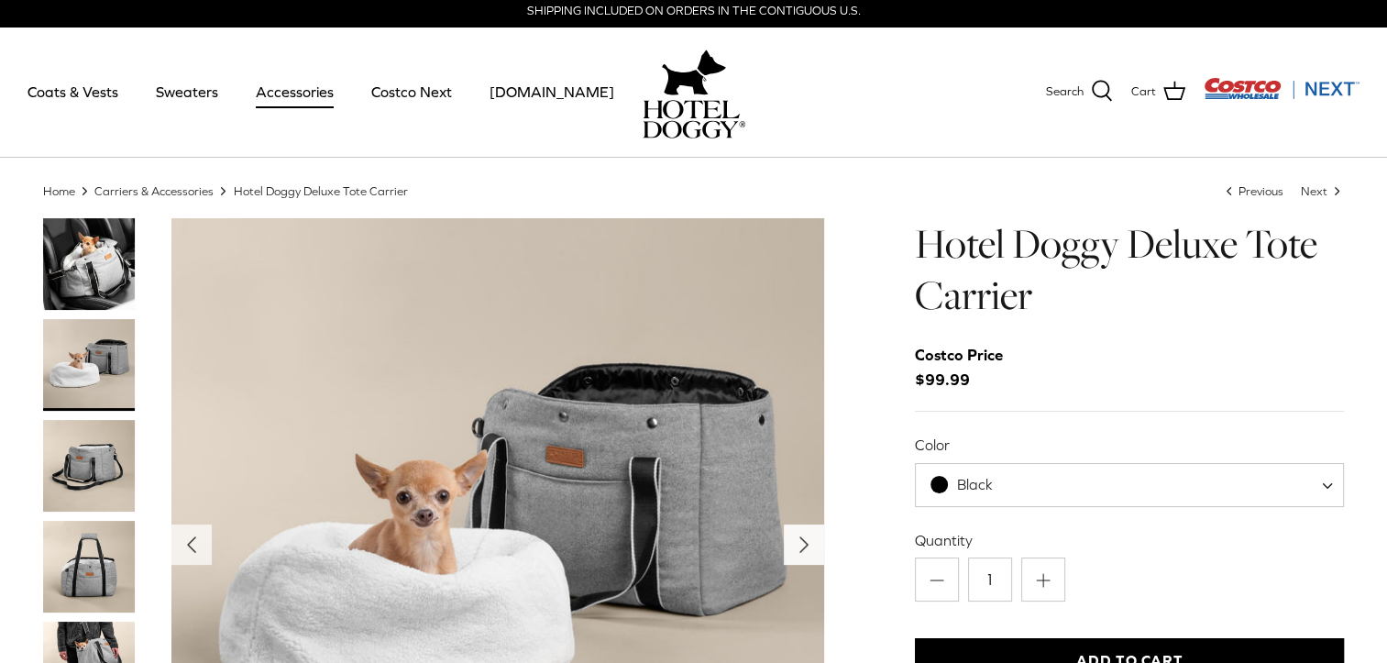
click at [801, 550] on polyline "Next" at bounding box center [804, 544] width 7 height 15
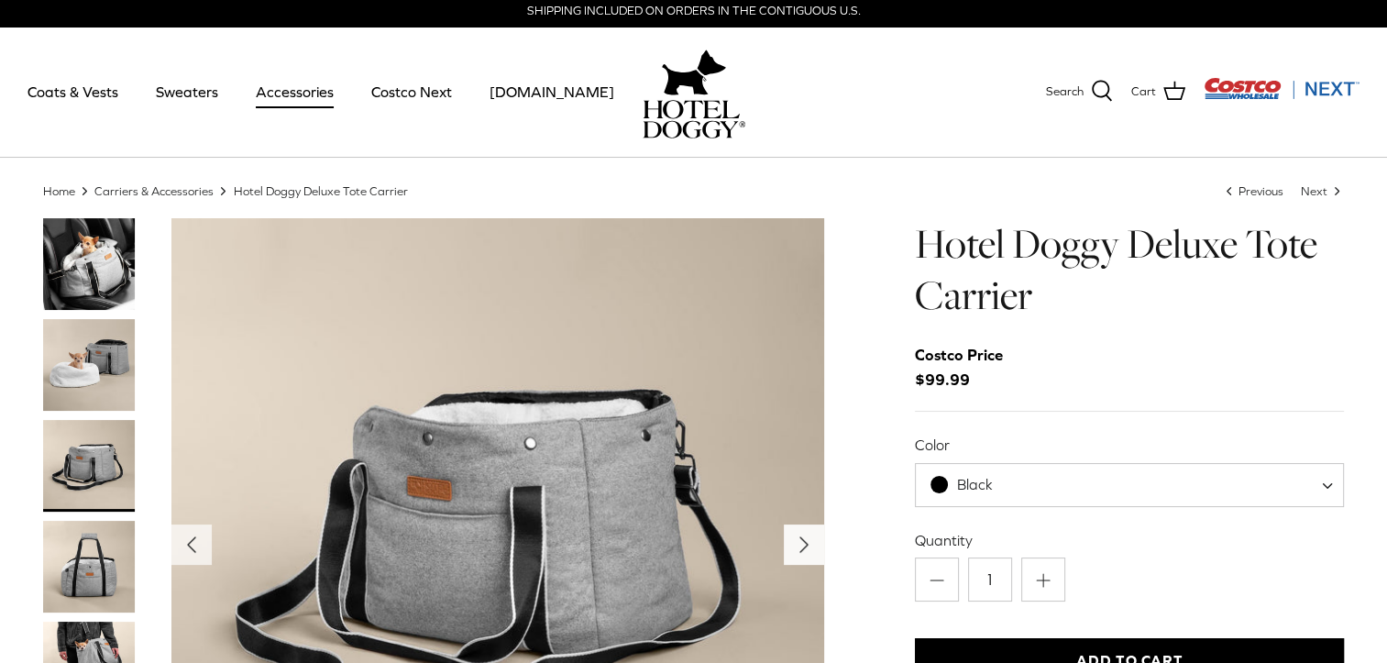
click at [801, 550] on polyline "Next" at bounding box center [804, 544] width 7 height 15
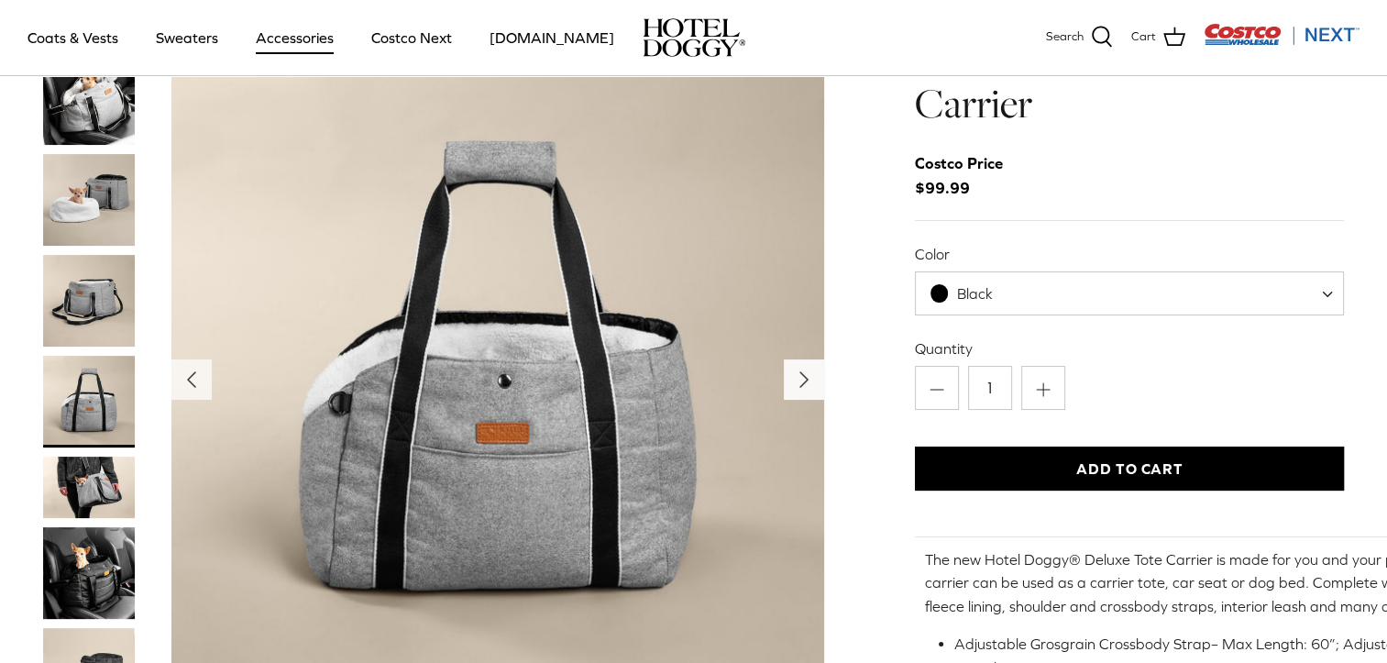
scroll to position [96, 0]
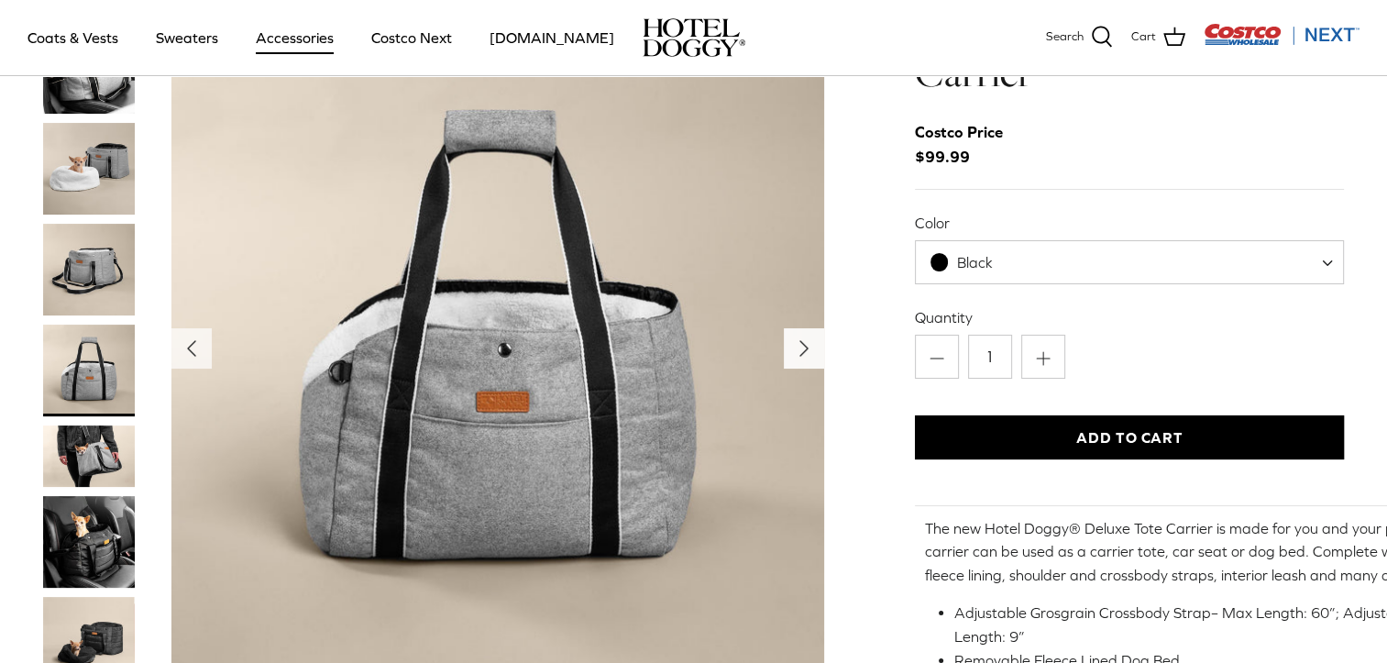
click at [806, 347] on polyline "Next" at bounding box center [804, 348] width 7 height 15
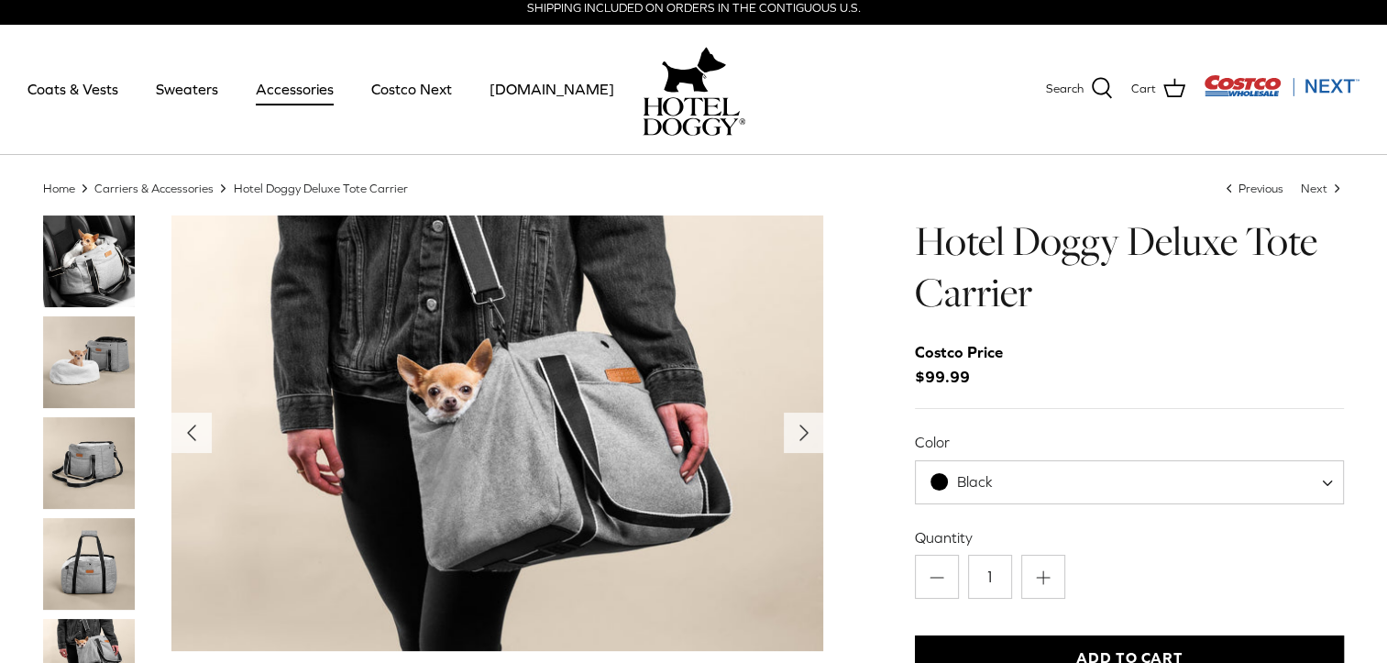
scroll to position [5, 0]
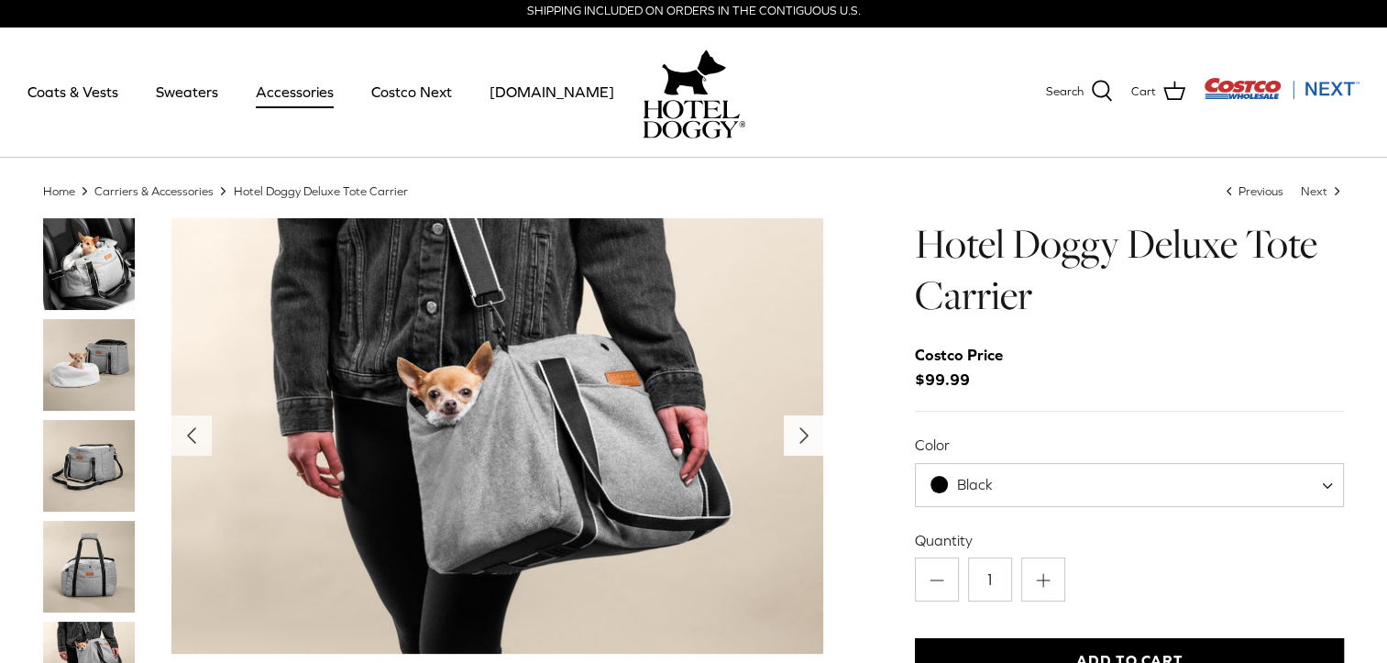
click at [806, 435] on polyline "Next" at bounding box center [804, 435] width 7 height 15
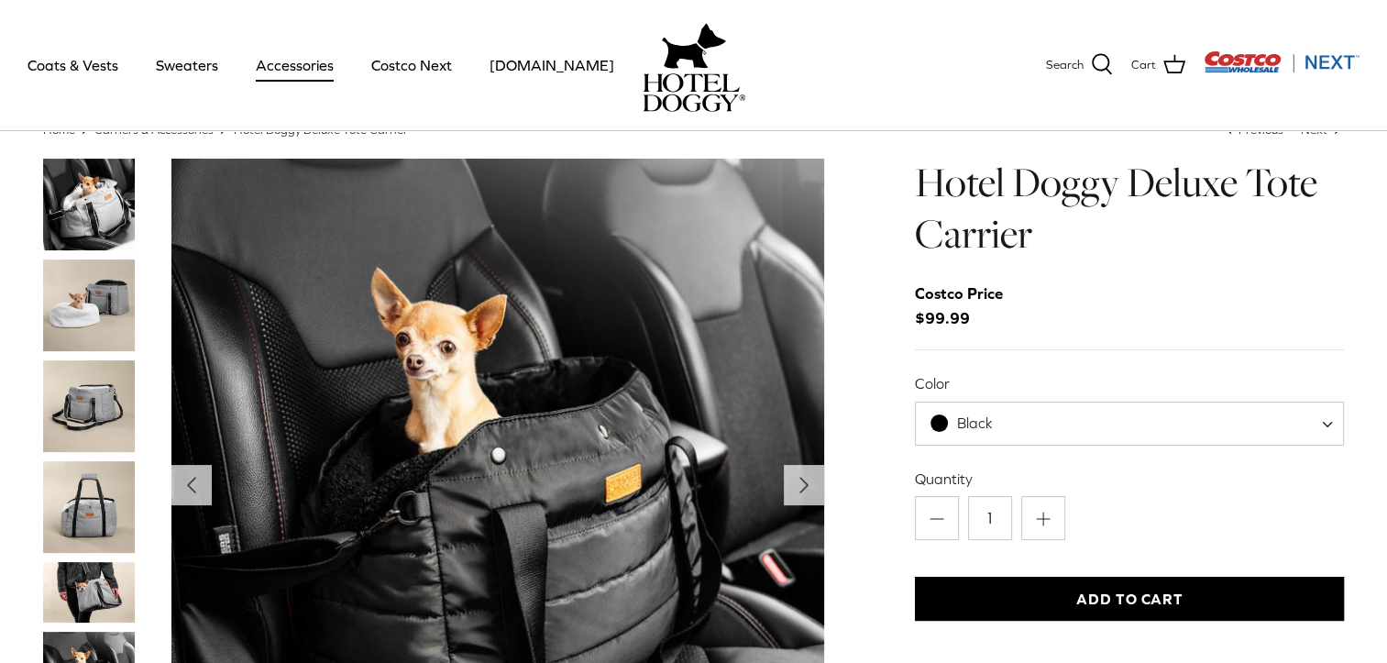
scroll to position [96, 0]
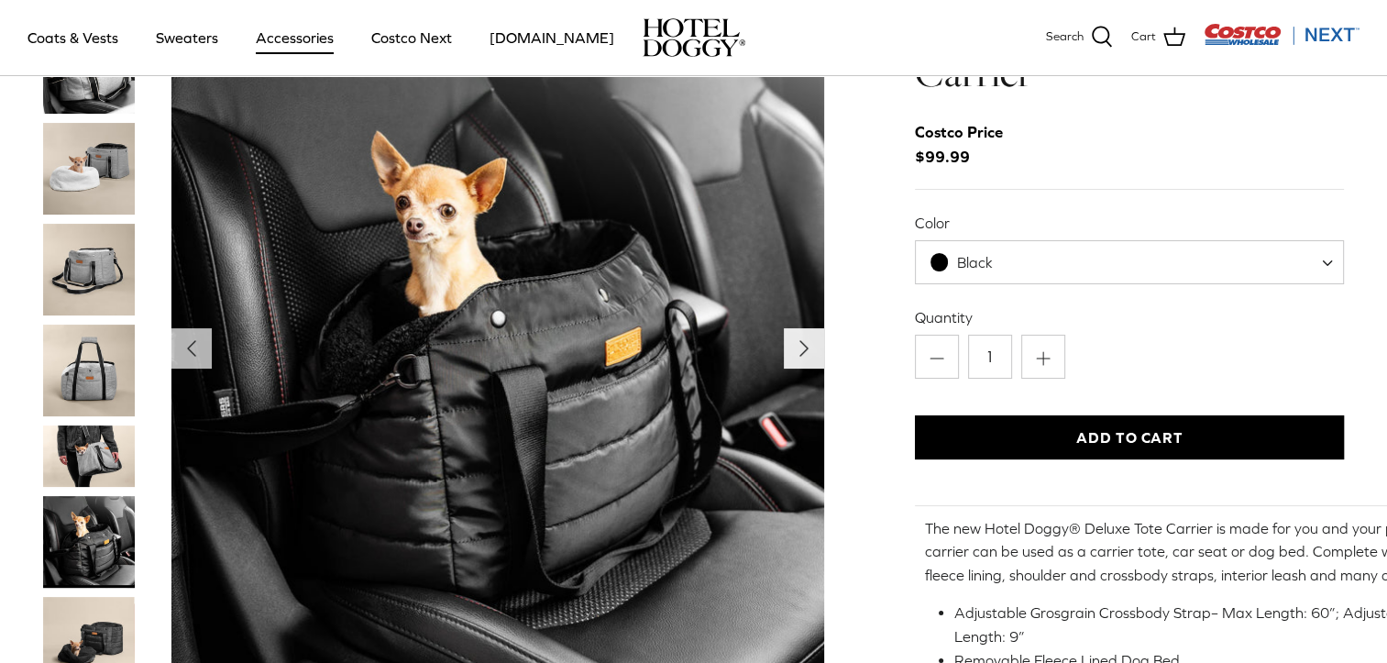
click at [810, 348] on icon "Right" at bounding box center [804, 348] width 29 height 29
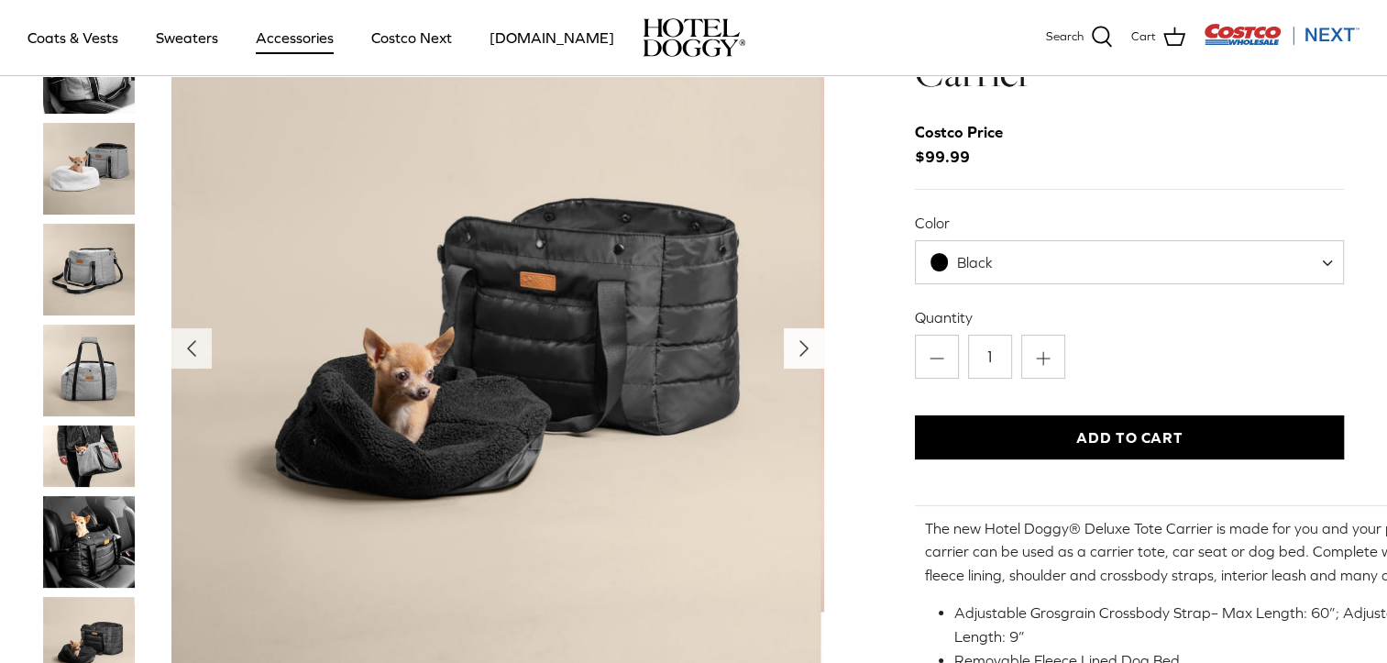
click at [810, 348] on icon "Right" at bounding box center [804, 348] width 29 height 29
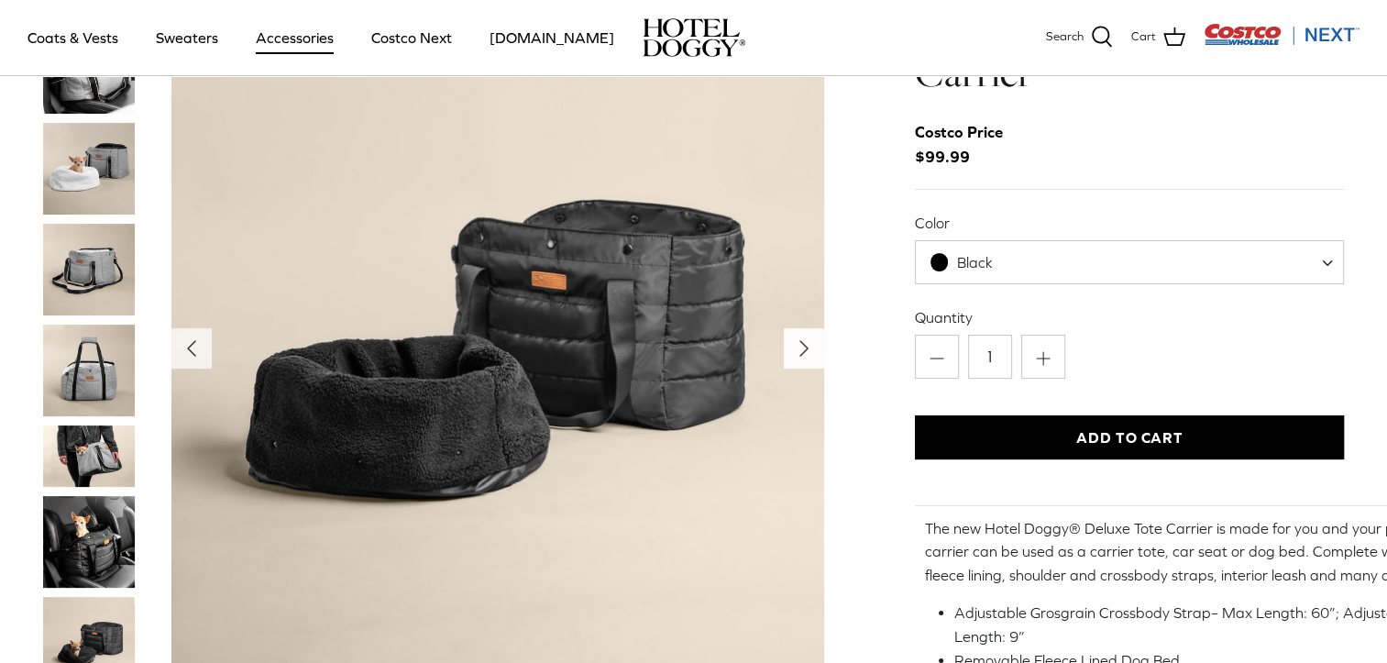
click at [810, 348] on icon "Right" at bounding box center [804, 348] width 29 height 29
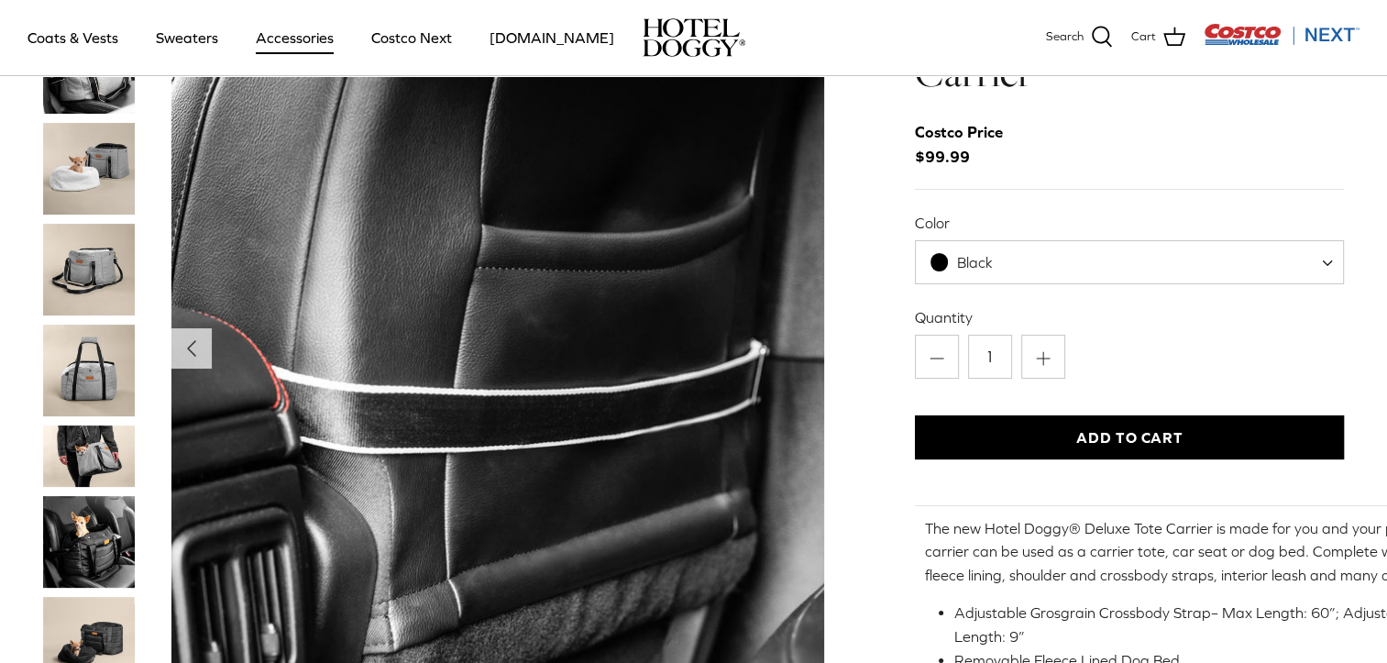
click at [810, 348] on img "Show Gallery" at bounding box center [497, 348] width 653 height 653
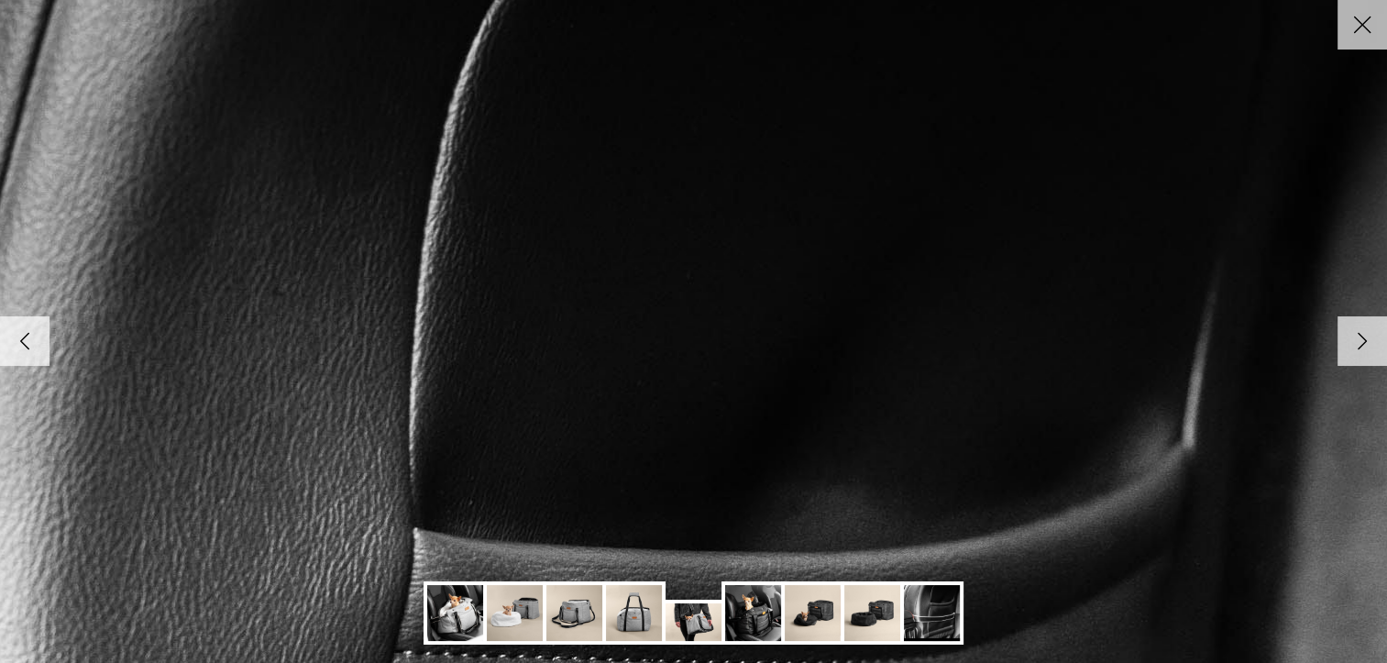
click at [1353, 28] on icon "Close" at bounding box center [1362, 24] width 31 height 31
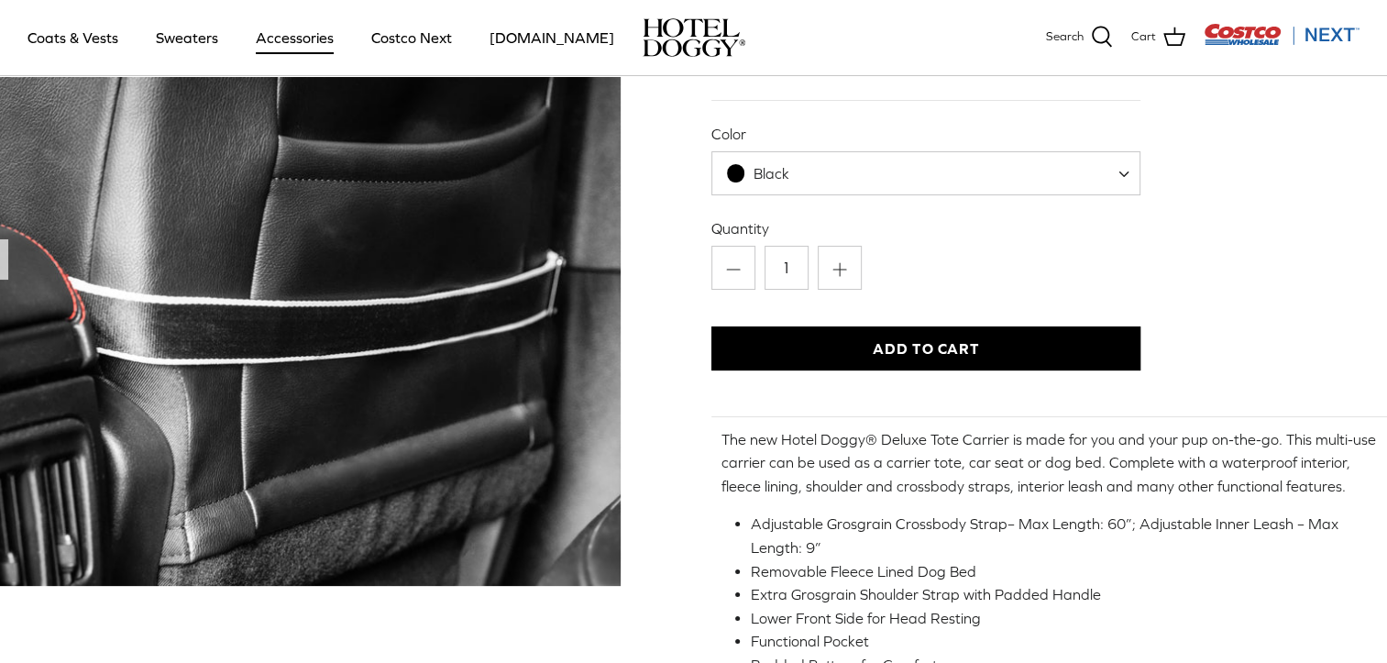
scroll to position [5, 204]
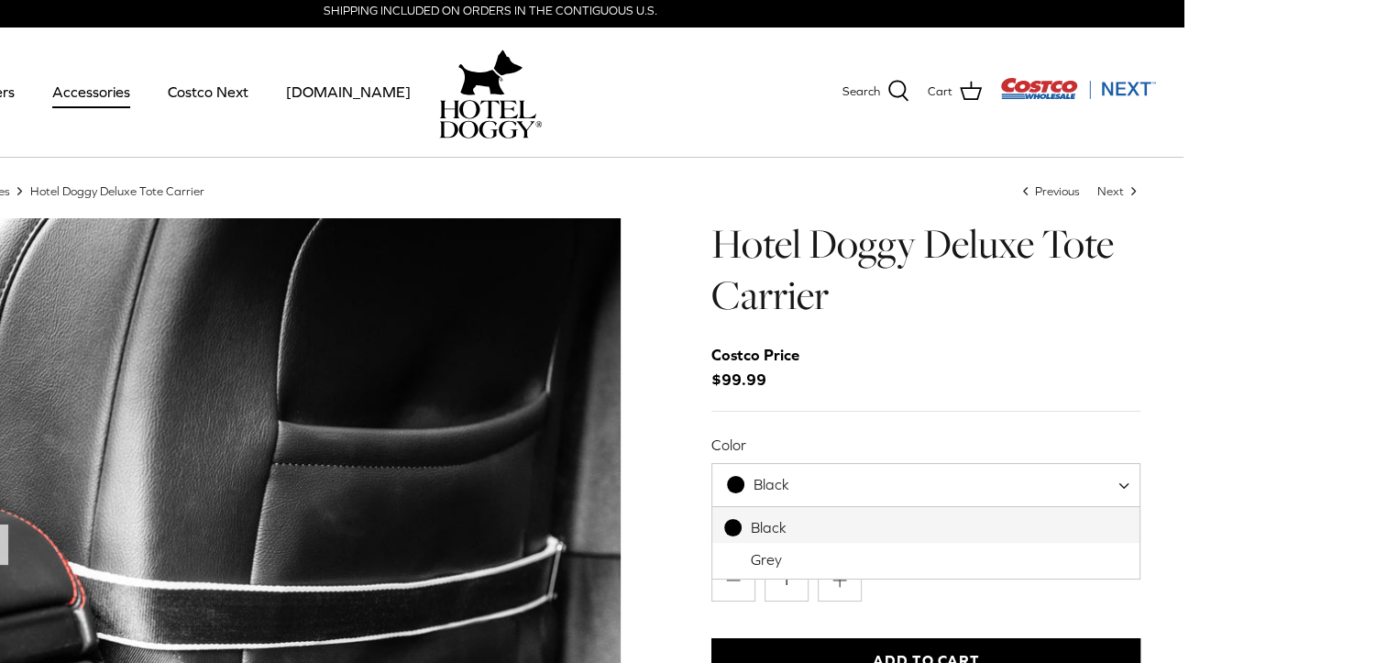
click at [821, 492] on span "Black" at bounding box center [770, 484] width 114 height 19
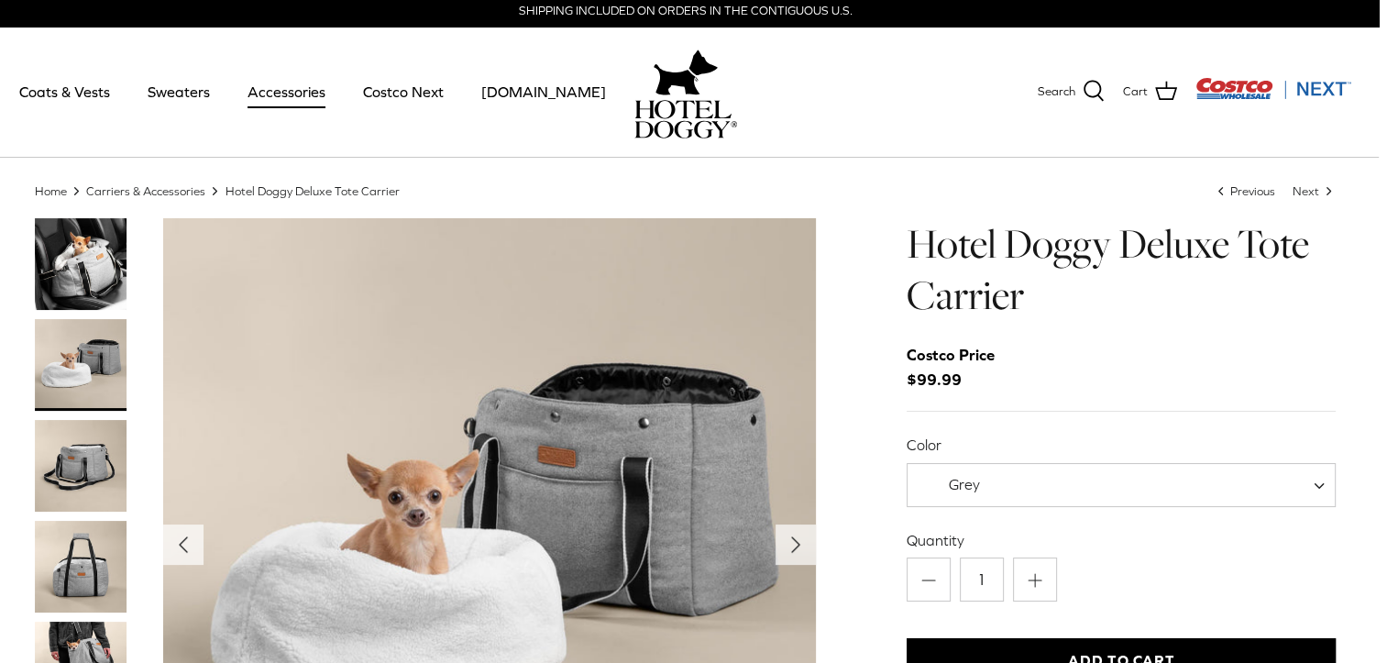
scroll to position [5, 0]
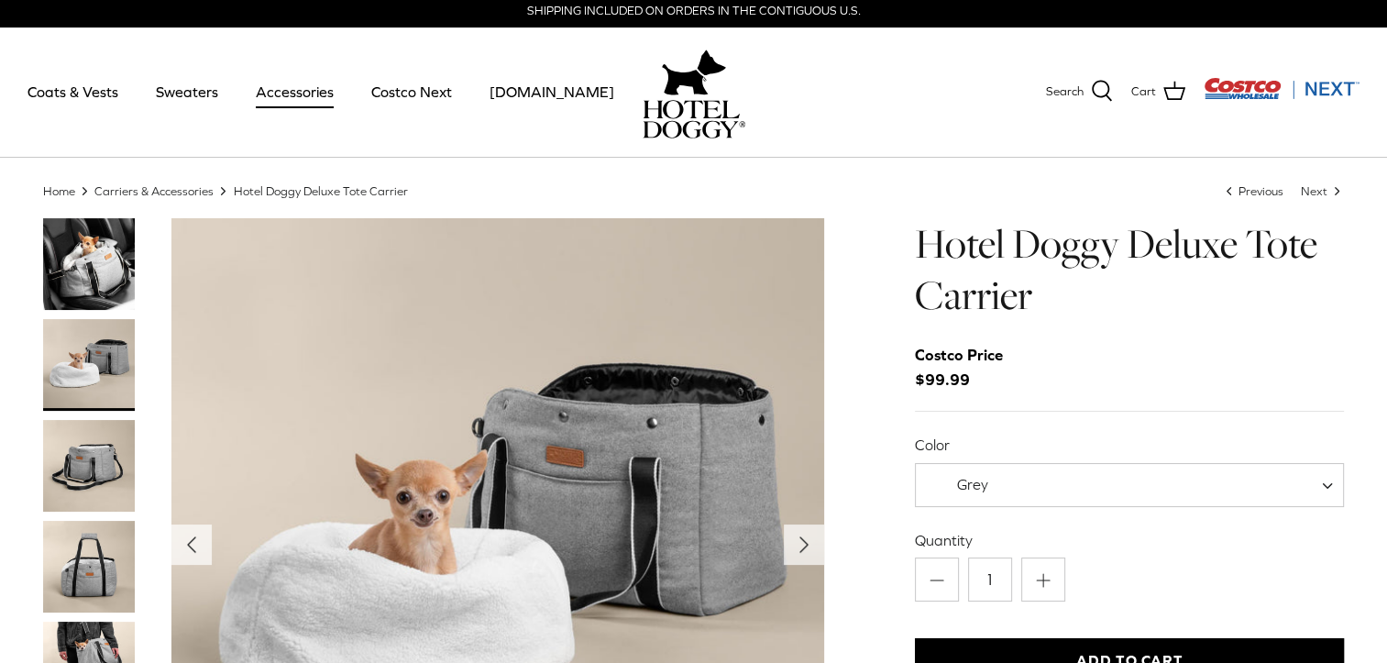
click at [964, 493] on div "Grey" at bounding box center [960, 484] width 58 height 19
select select "Black"
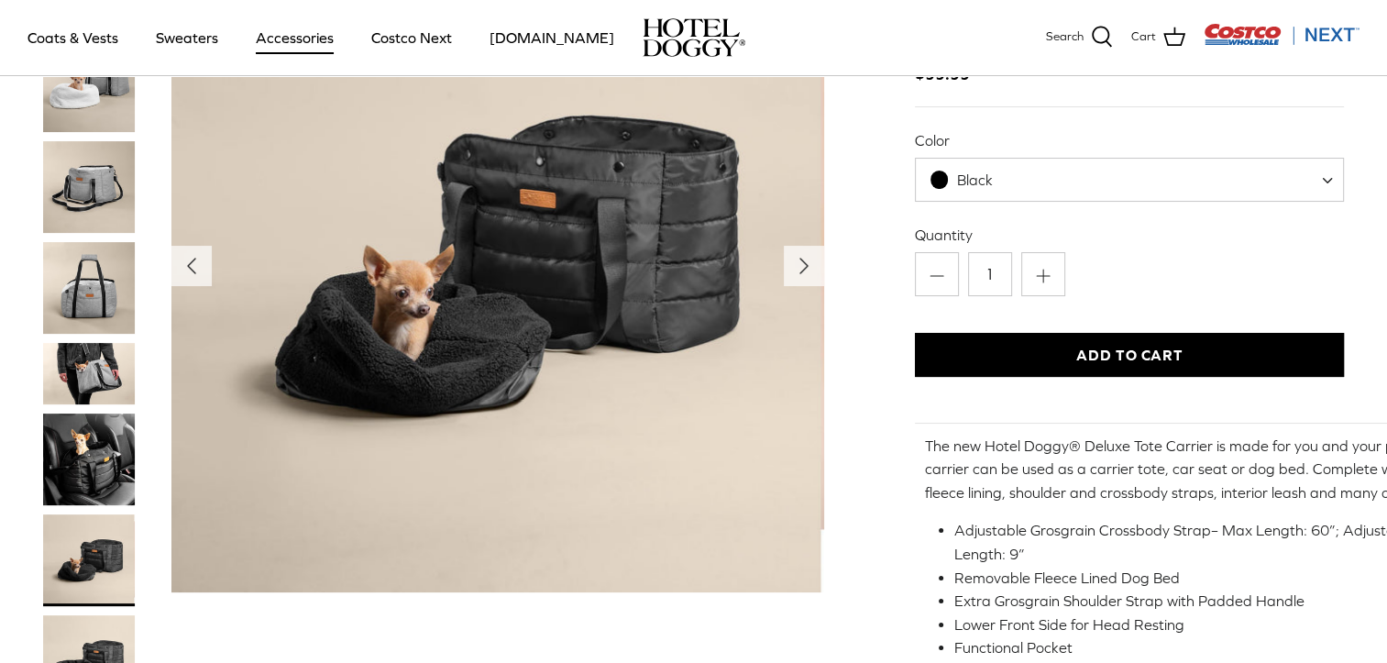
scroll to position [188, 0]
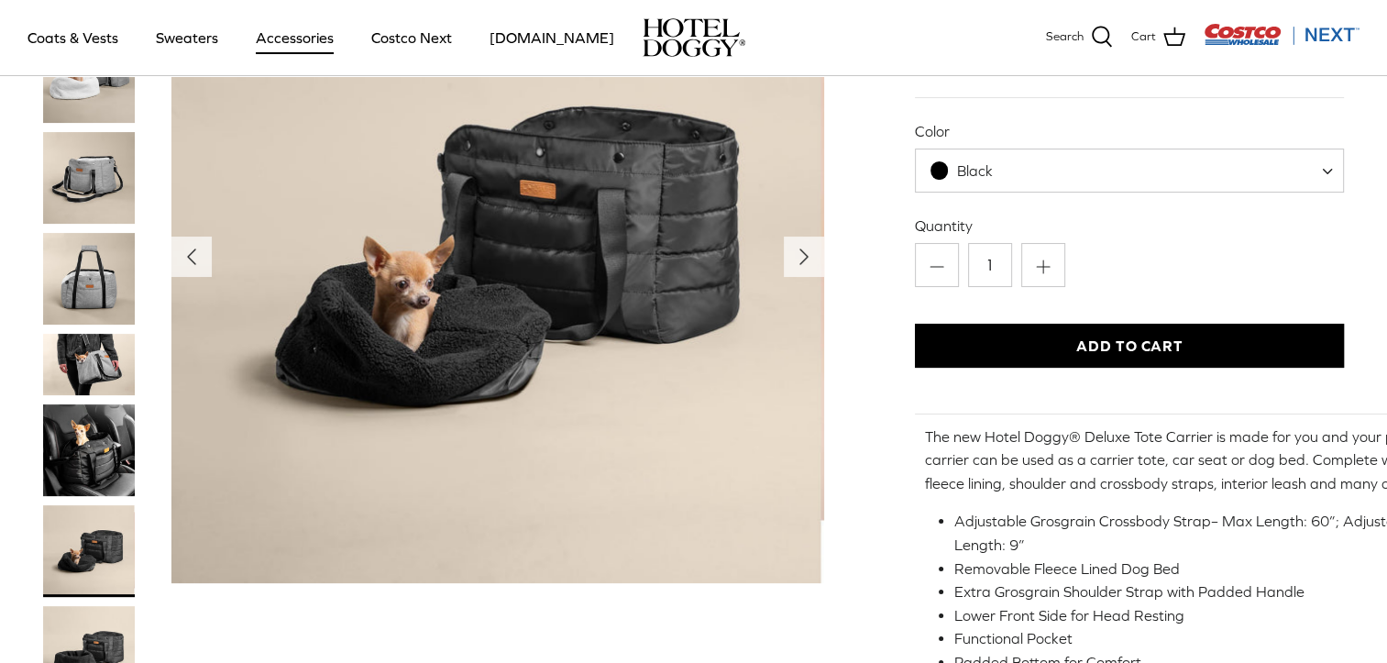
click at [96, 293] on img "Thumbnail Link" at bounding box center [89, 279] width 92 height 92
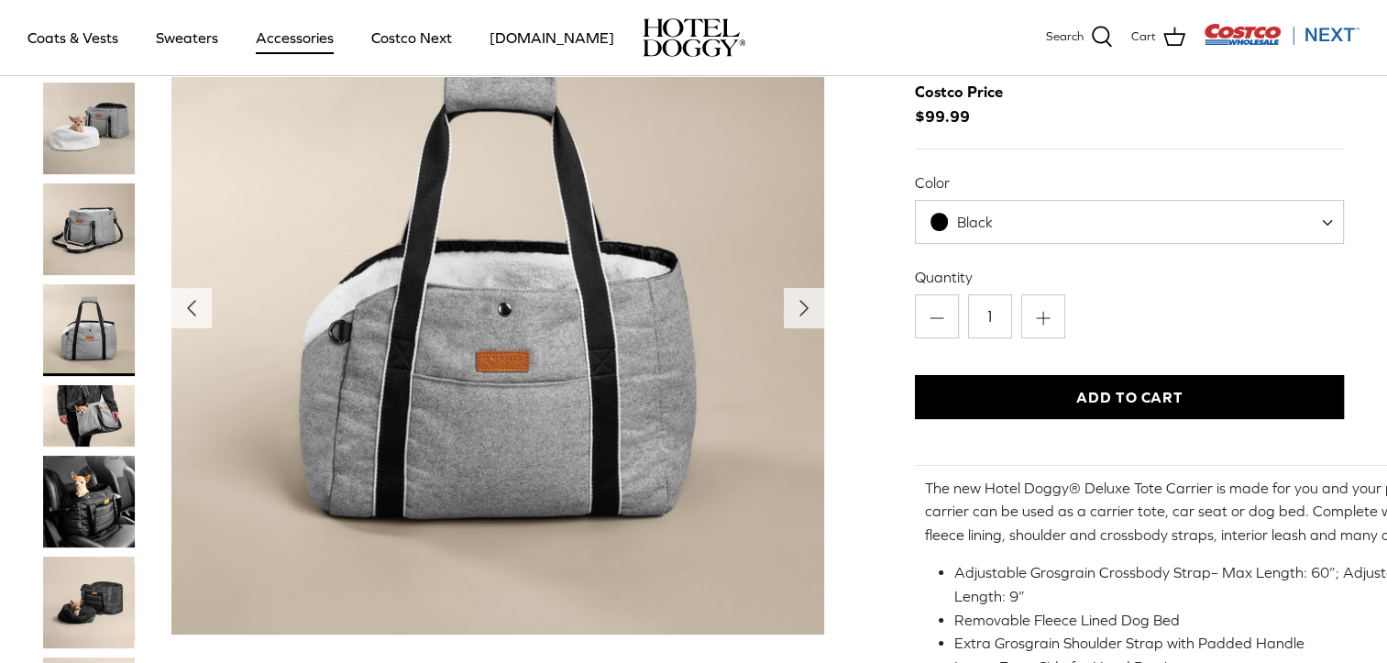
scroll to position [96, 0]
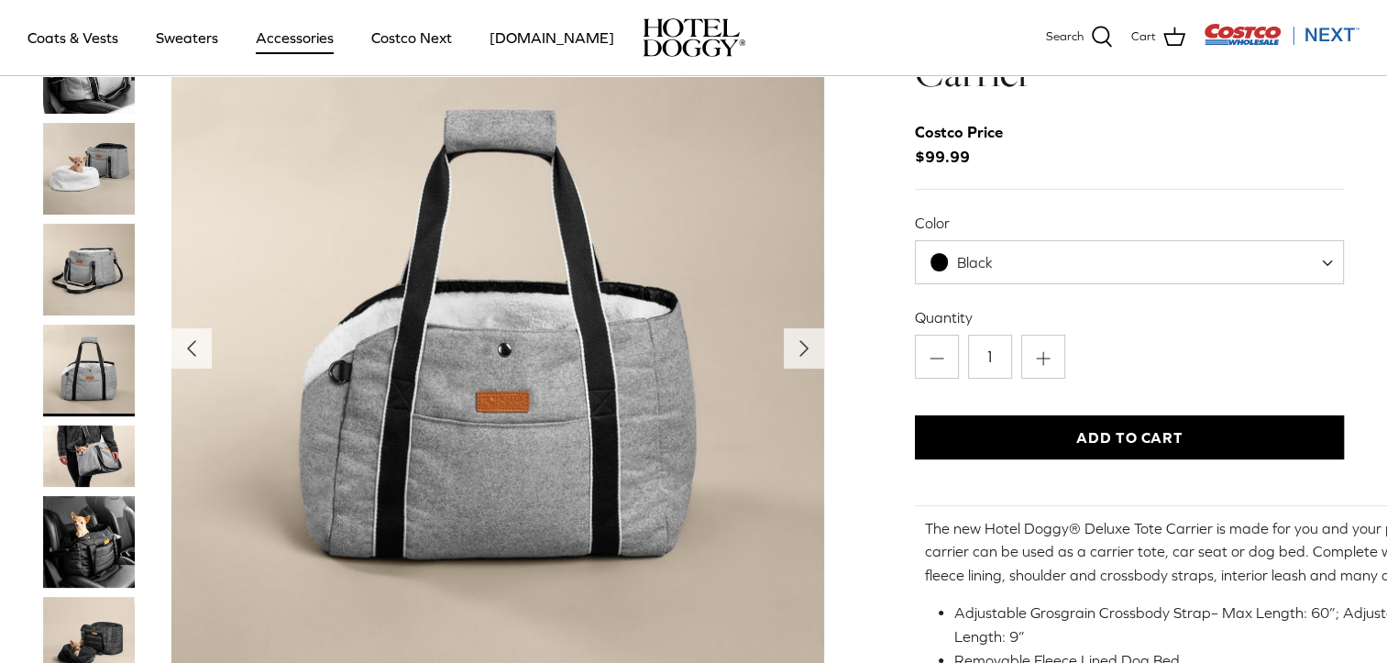
click at [291, 39] on link "Accessories" at bounding box center [294, 37] width 111 height 62
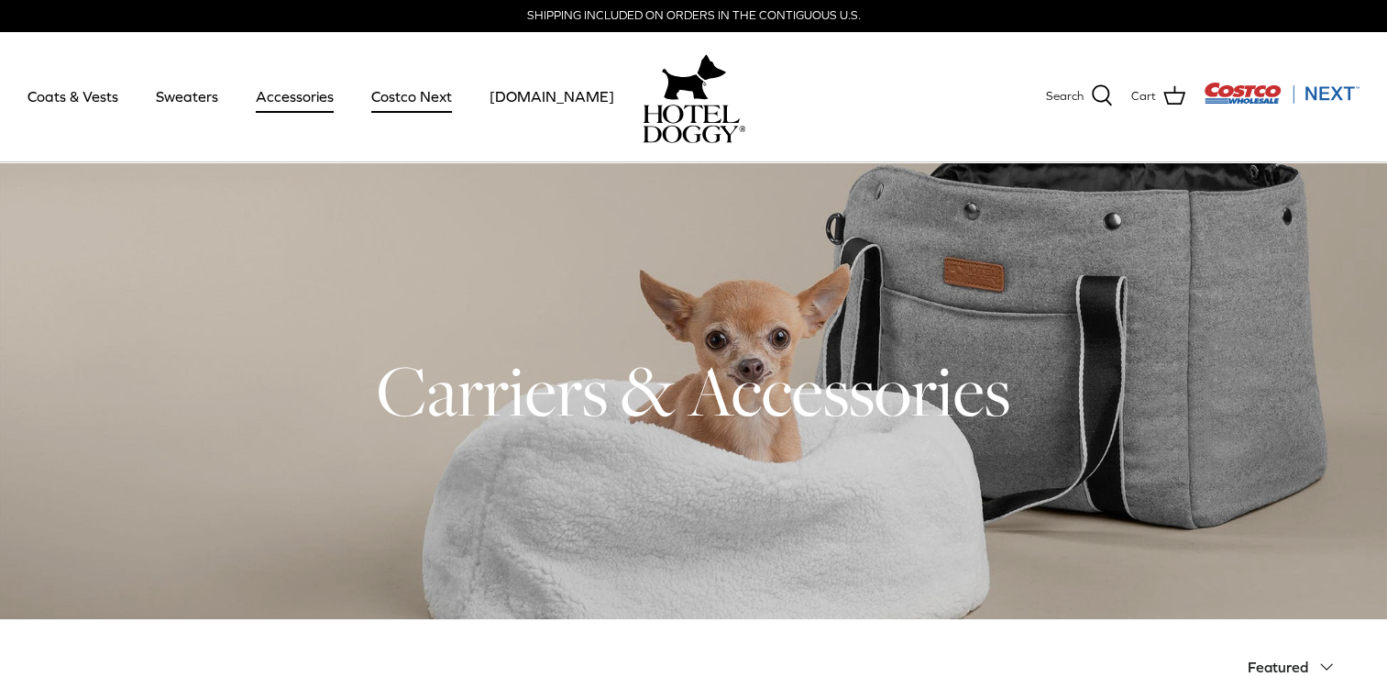
click at [427, 93] on link "Costco Next" at bounding box center [412, 96] width 114 height 62
